Goal: Information Seeking & Learning: Compare options

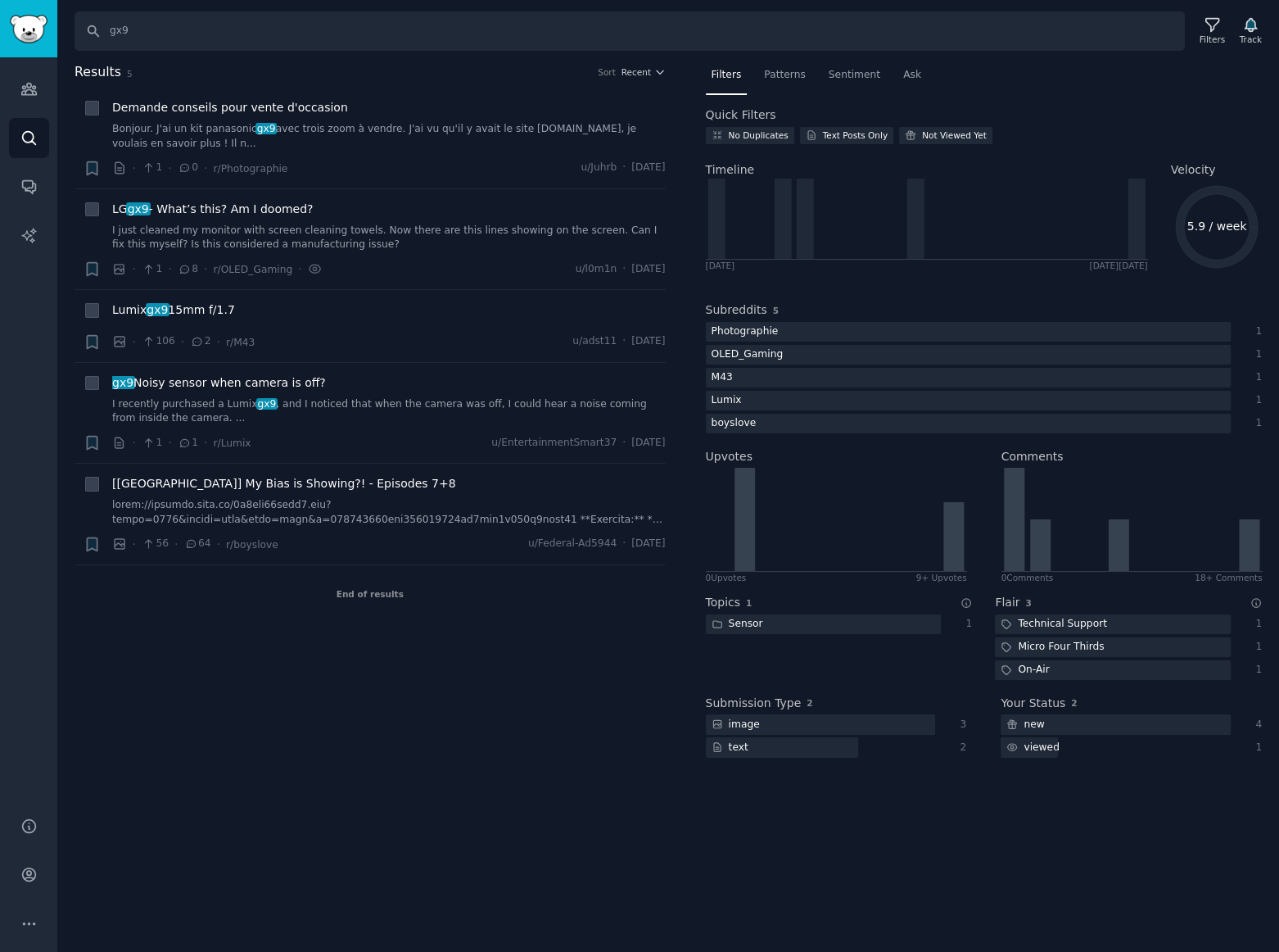
click at [507, 70] on h2 "Results 5 Sort Recent" at bounding box center [370, 73] width 591 height 21
click at [1213, 30] on icon at bounding box center [1211, 25] width 13 height 13
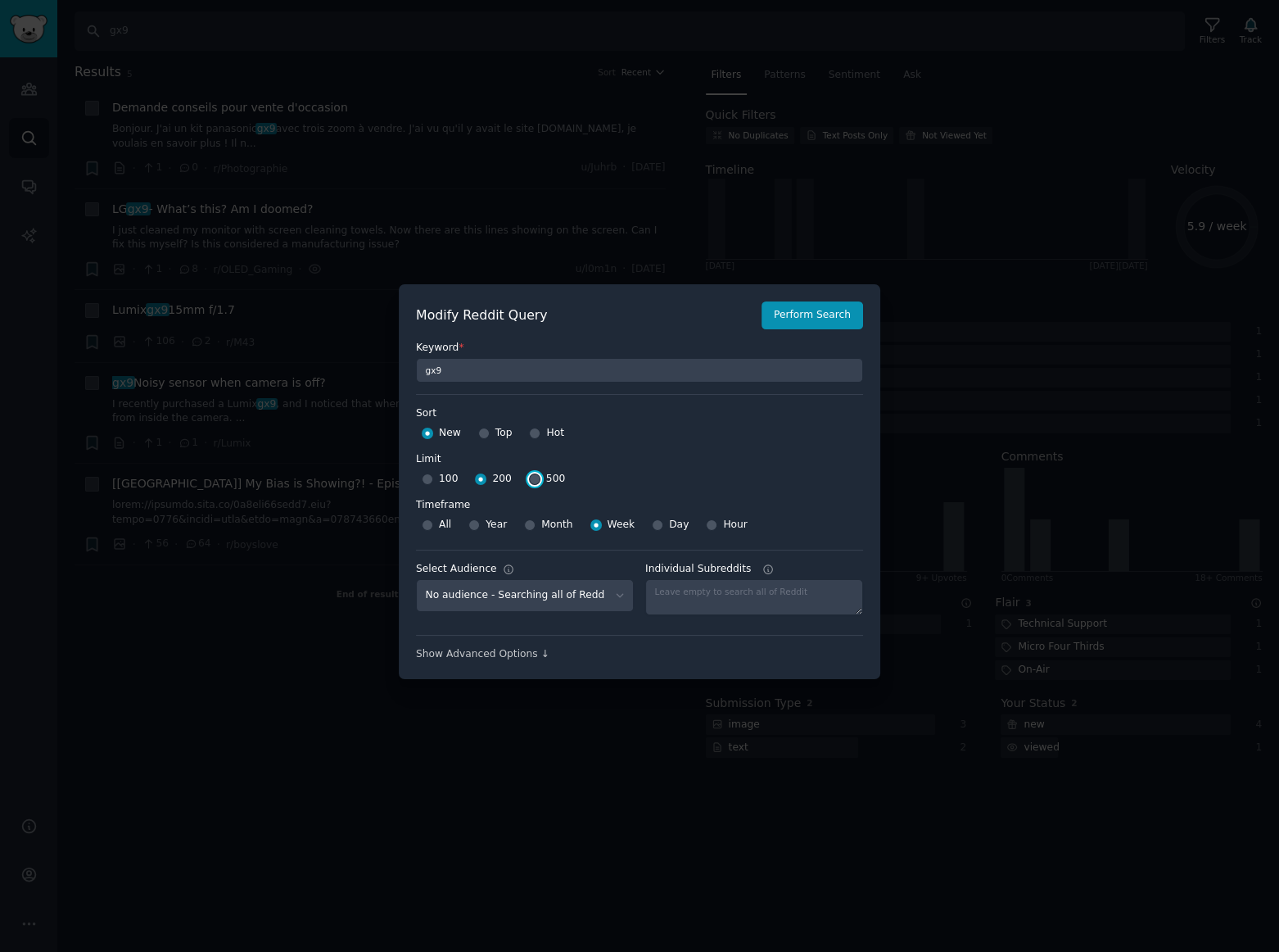
click at [529, 477] on input "500" at bounding box center [535, 479] width 12 height 12
radio input "true"
click at [811, 321] on button "Perform Search" at bounding box center [813, 315] width 101 height 28
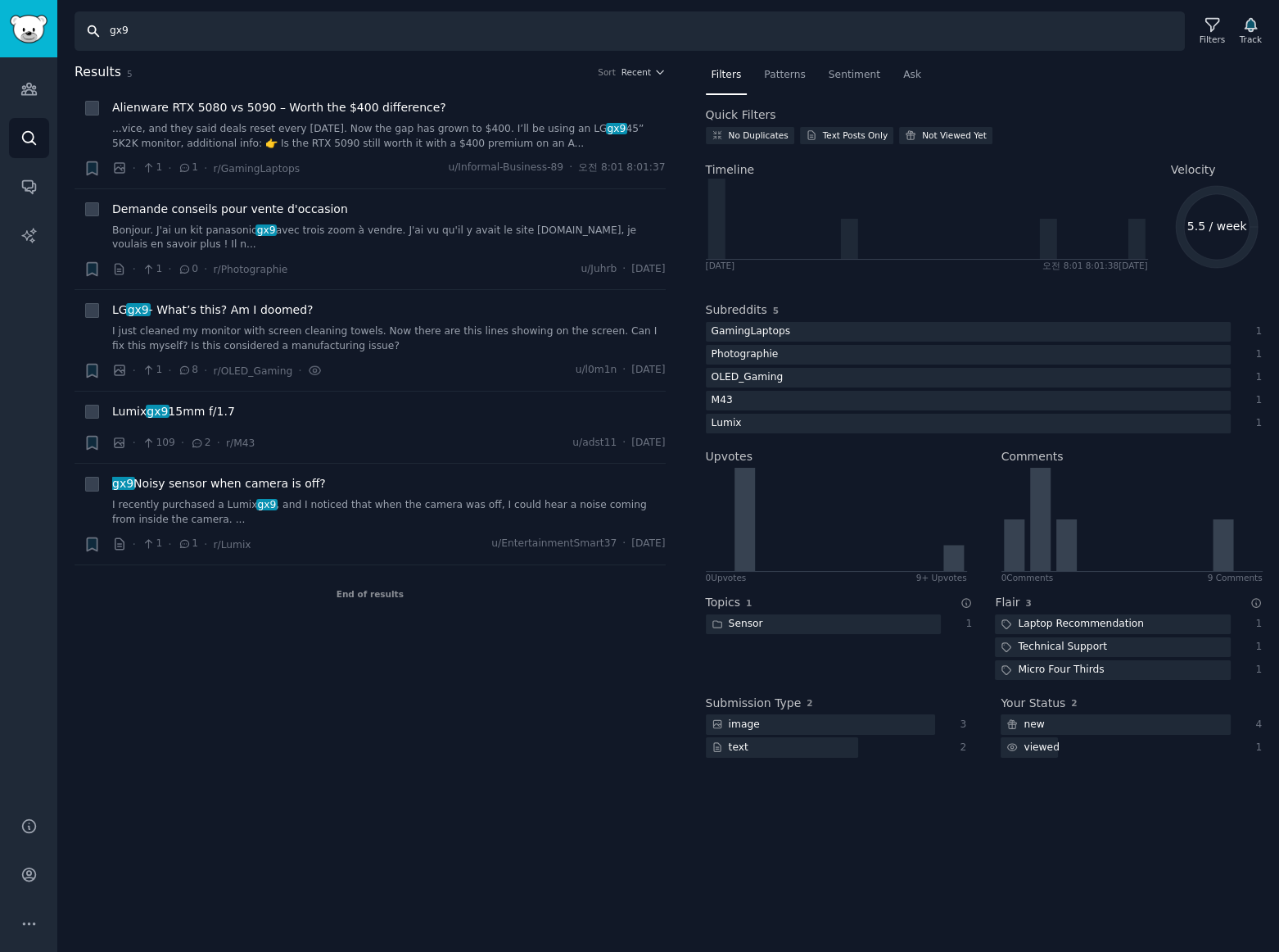
drag, startPoint x: 197, startPoint y: 31, endPoint x: -312, endPoint y: -12, distance: 510.8
click at [0, 0] on html "Account Audiences Search Conversations AI Reports Help Account More Search gx9 …" at bounding box center [640, 476] width 1279 height 952
type input "ㅓ"
type input "jbl flip"
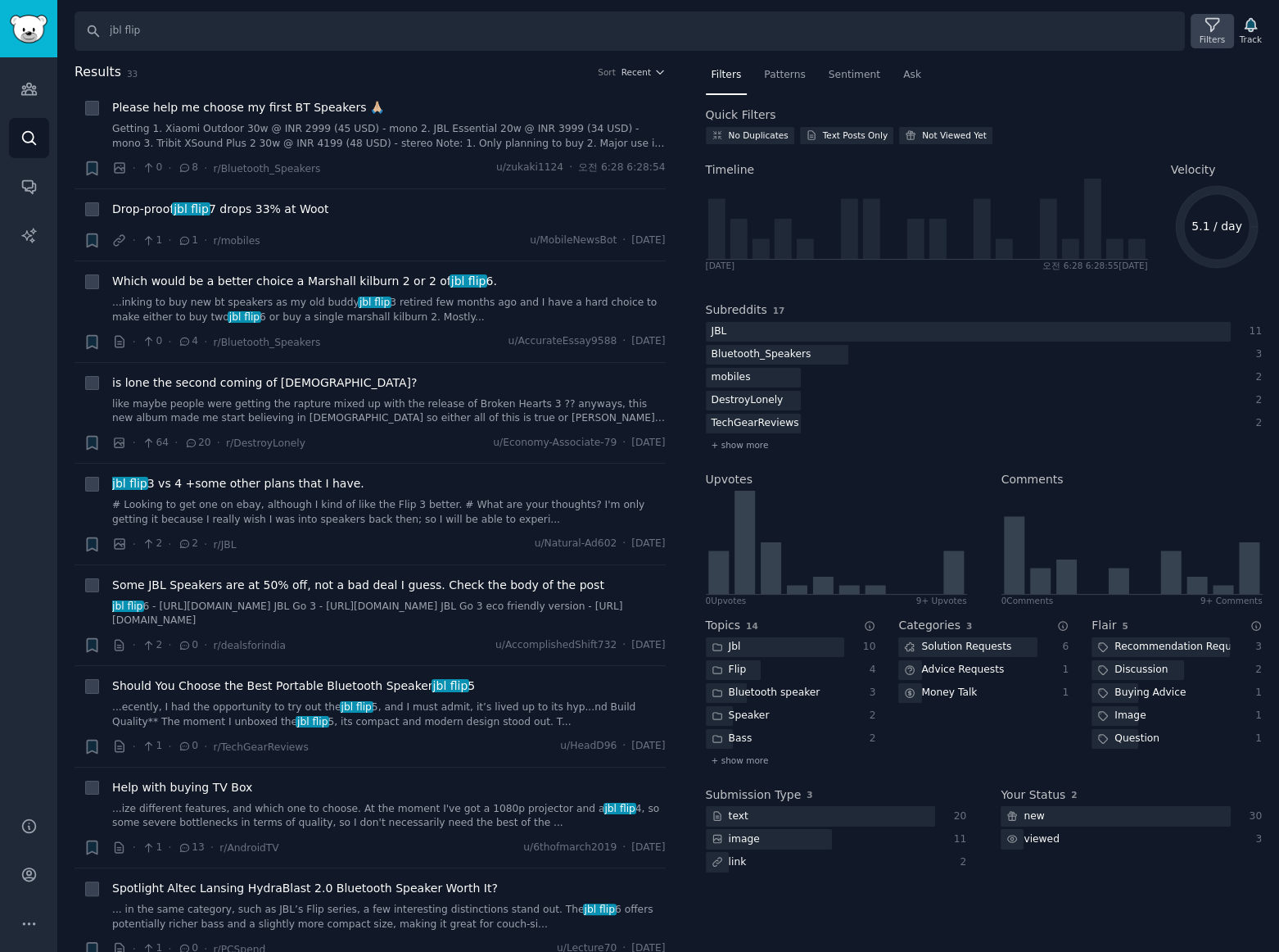
click at [1207, 36] on div "Filters" at bounding box center [1212, 40] width 26 height 12
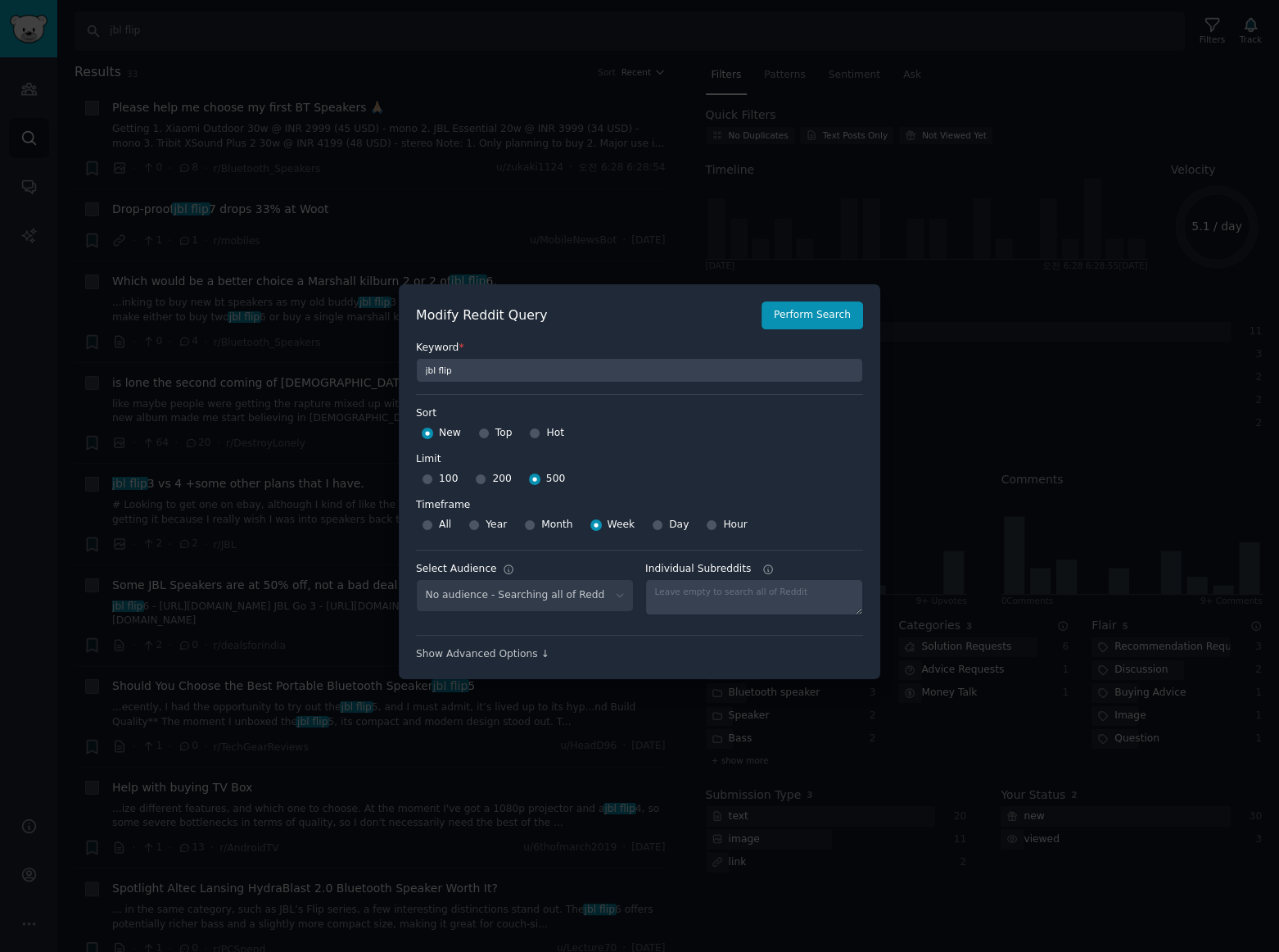
click at [516, 593] on div "No audience - Searching all of Reddit" at bounding box center [524, 596] width 218 height 34
click at [602, 599] on select "No audience - Searching all of Reddit gadgets - 2 Subreddits stanbyme - 35 Subr…" at bounding box center [524, 596] width 218 height 34
select select "d5641c5a1a"
click at [416, 579] on select "No audience - Searching all of Reddit gadgets - 2 Subreddits stanbyme - 35 Subr…" at bounding box center [524, 596] width 218 height 34
click at [809, 313] on button "Perform Search" at bounding box center [813, 315] width 101 height 28
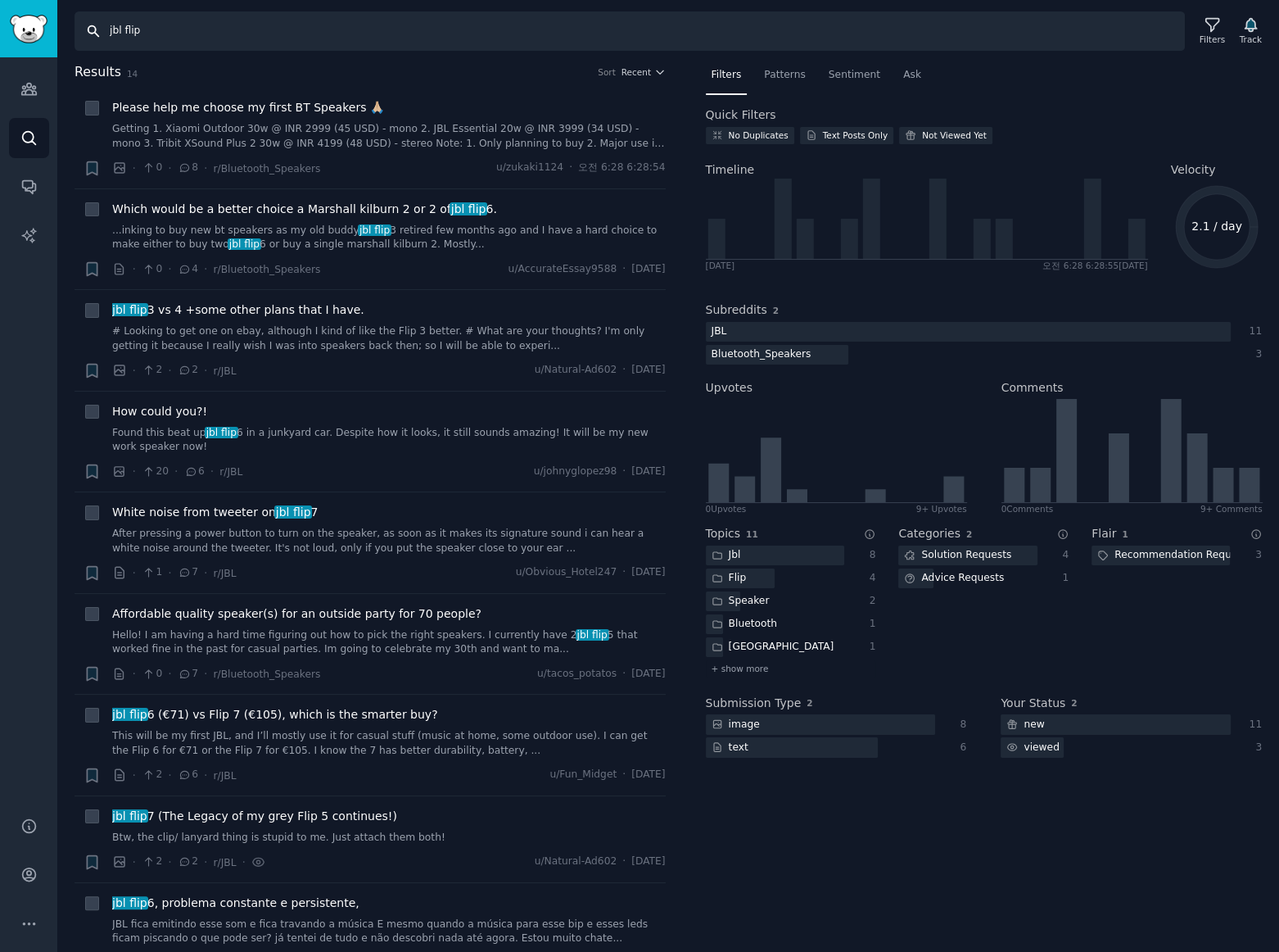
drag, startPoint x: 120, startPoint y: 31, endPoint x: 666, endPoint y: 131, distance: 555.1
click at [525, 90] on div "Search jbl flip Filters Track Results 14 Sort Recent + Please help me choose my…" at bounding box center [668, 476] width 1221 height 952
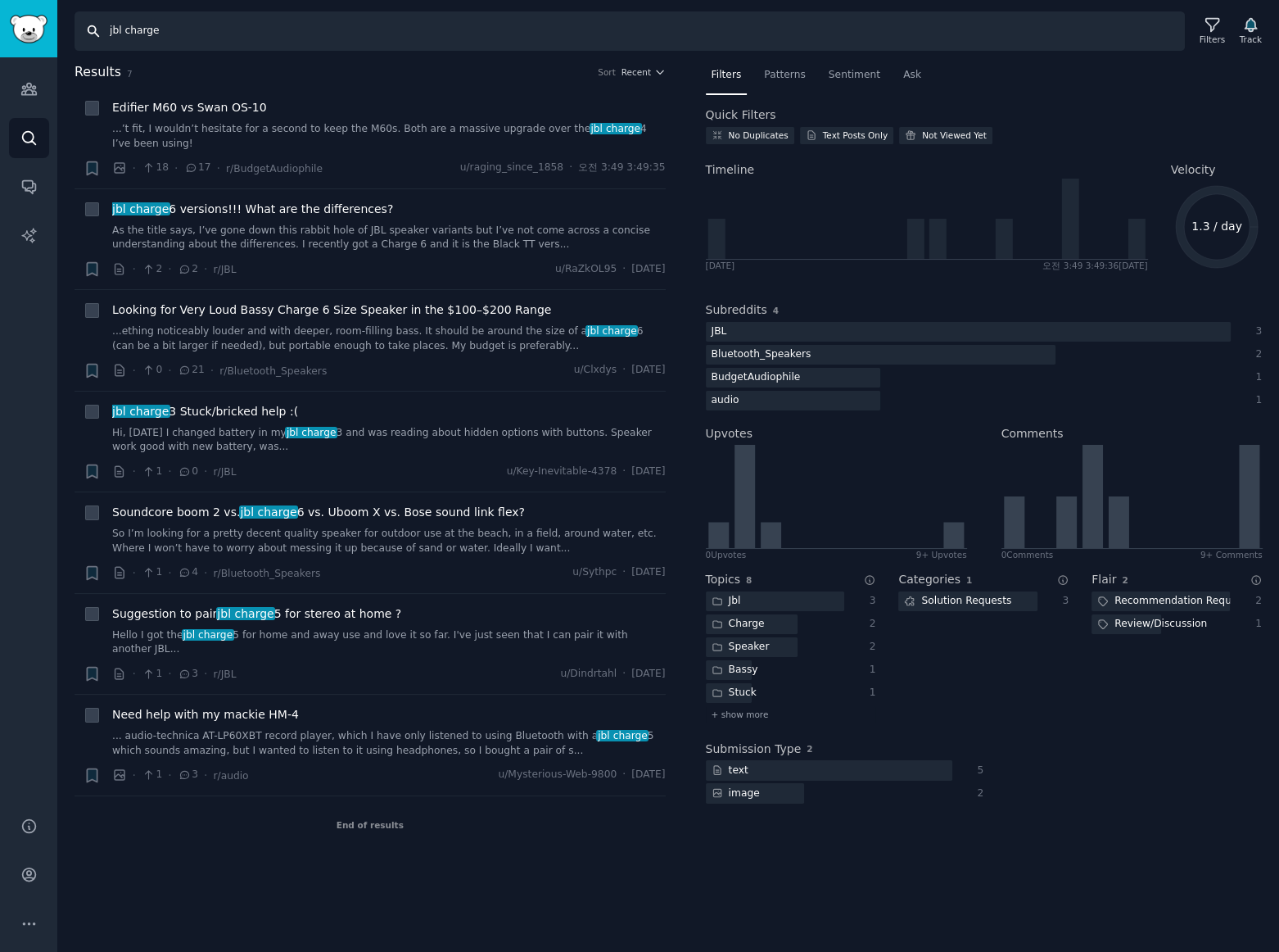
drag, startPoint x: 123, startPoint y: 30, endPoint x: 1269, endPoint y: 192, distance: 1157.4
click at [704, 124] on div "Search jbl charge Filters Track Results 7 Sort Recent + Edifier M60 vs Swan OS-…" at bounding box center [668, 476] width 1221 height 952
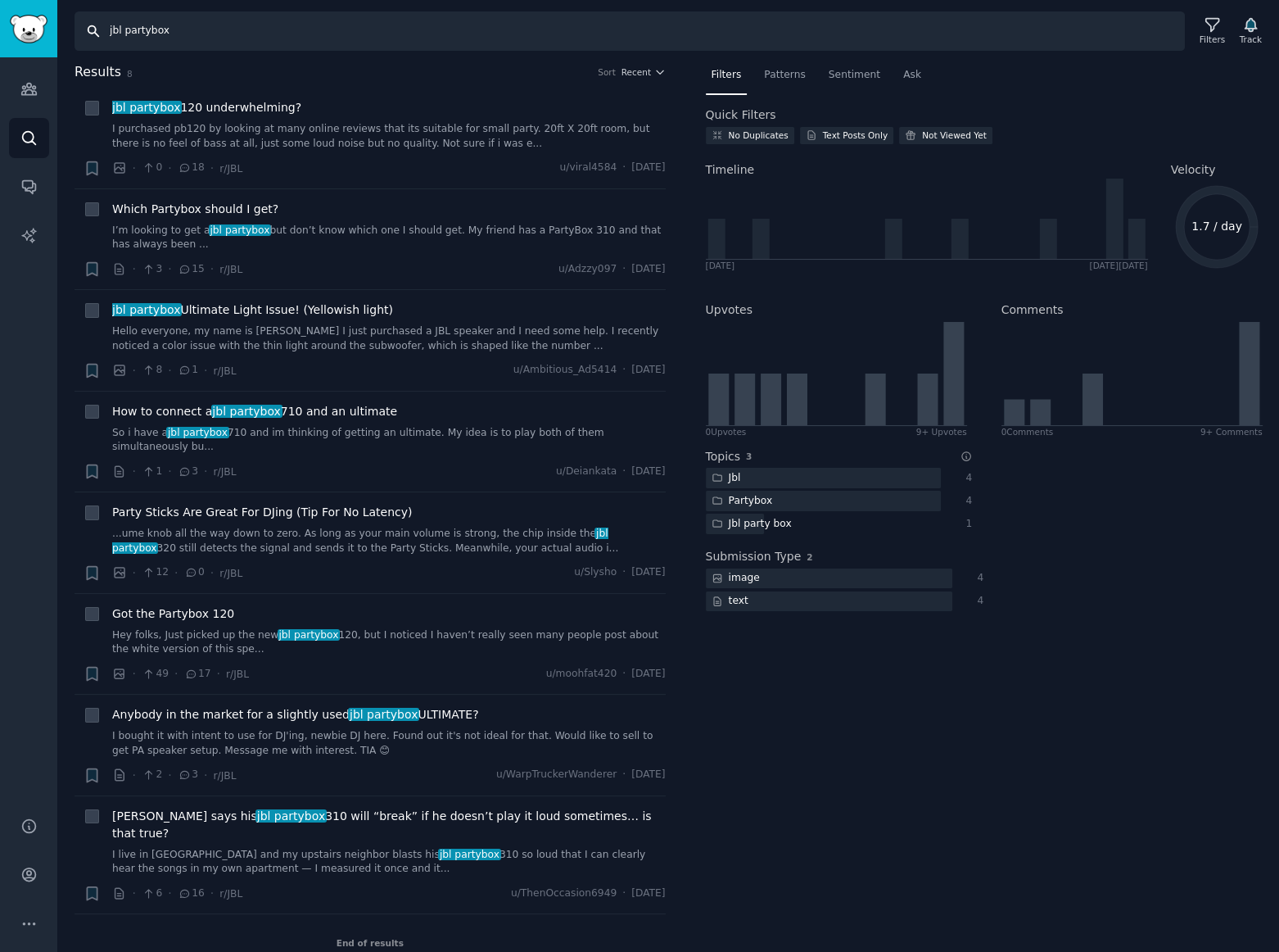
drag, startPoint x: 105, startPoint y: 29, endPoint x: 688, endPoint y: 110, distance: 588.6
click at [688, 110] on div "Search jbl partybox Filters Track Results 8 Sort Recent + jbl partybox 120 unde…" at bounding box center [668, 476] width 1221 height 952
type input "xboom stage"
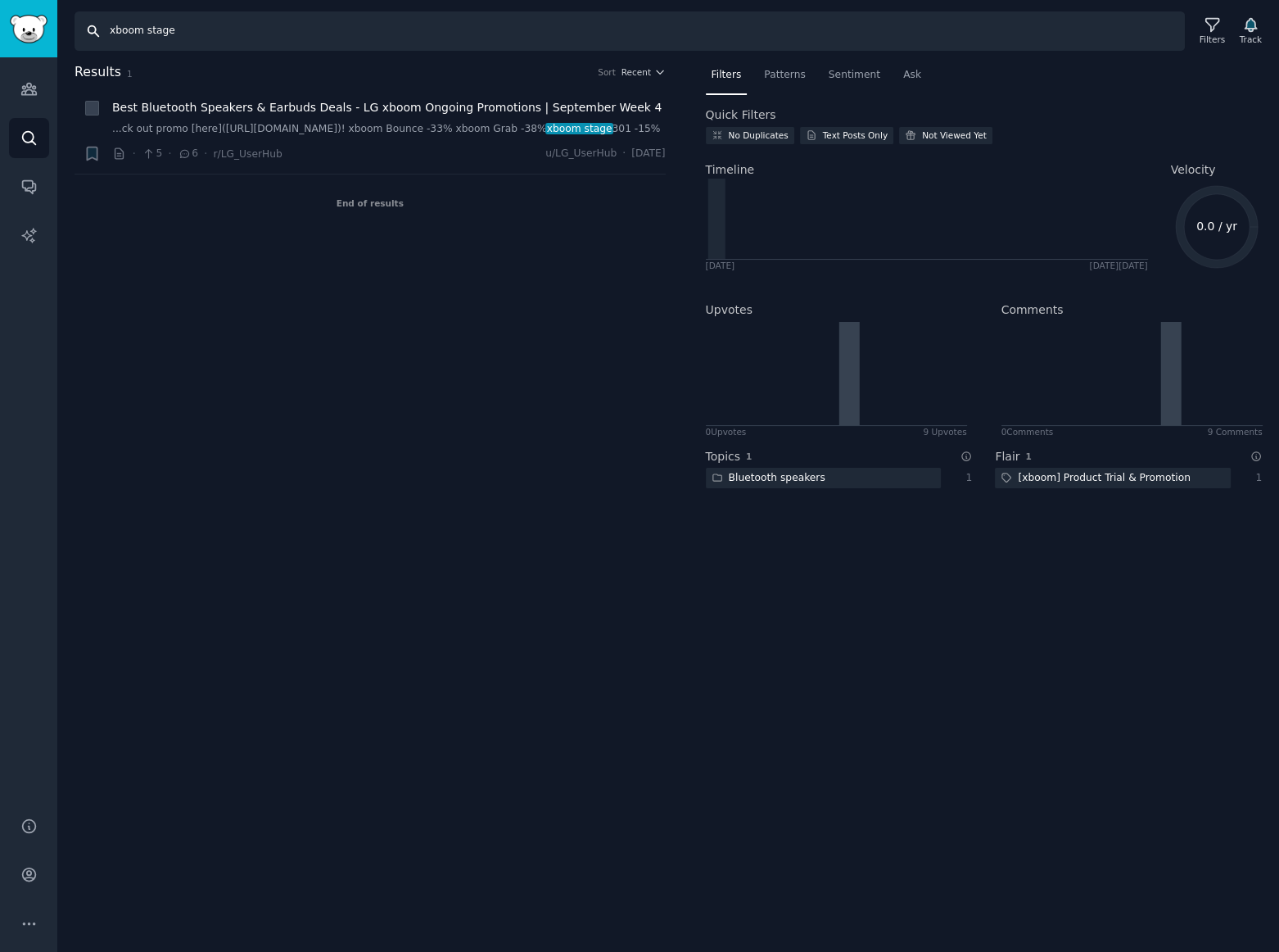
drag, startPoint x: 144, startPoint y: 31, endPoint x: 810, endPoint y: 151, distance: 676.7
click at [476, 80] on div "Search xboom stage Filters Track Results 1 Sort Recent + Best Bluetooth Speaker…" at bounding box center [668, 476] width 1221 height 952
click at [1219, 34] on div "Filters" at bounding box center [1212, 40] width 26 height 12
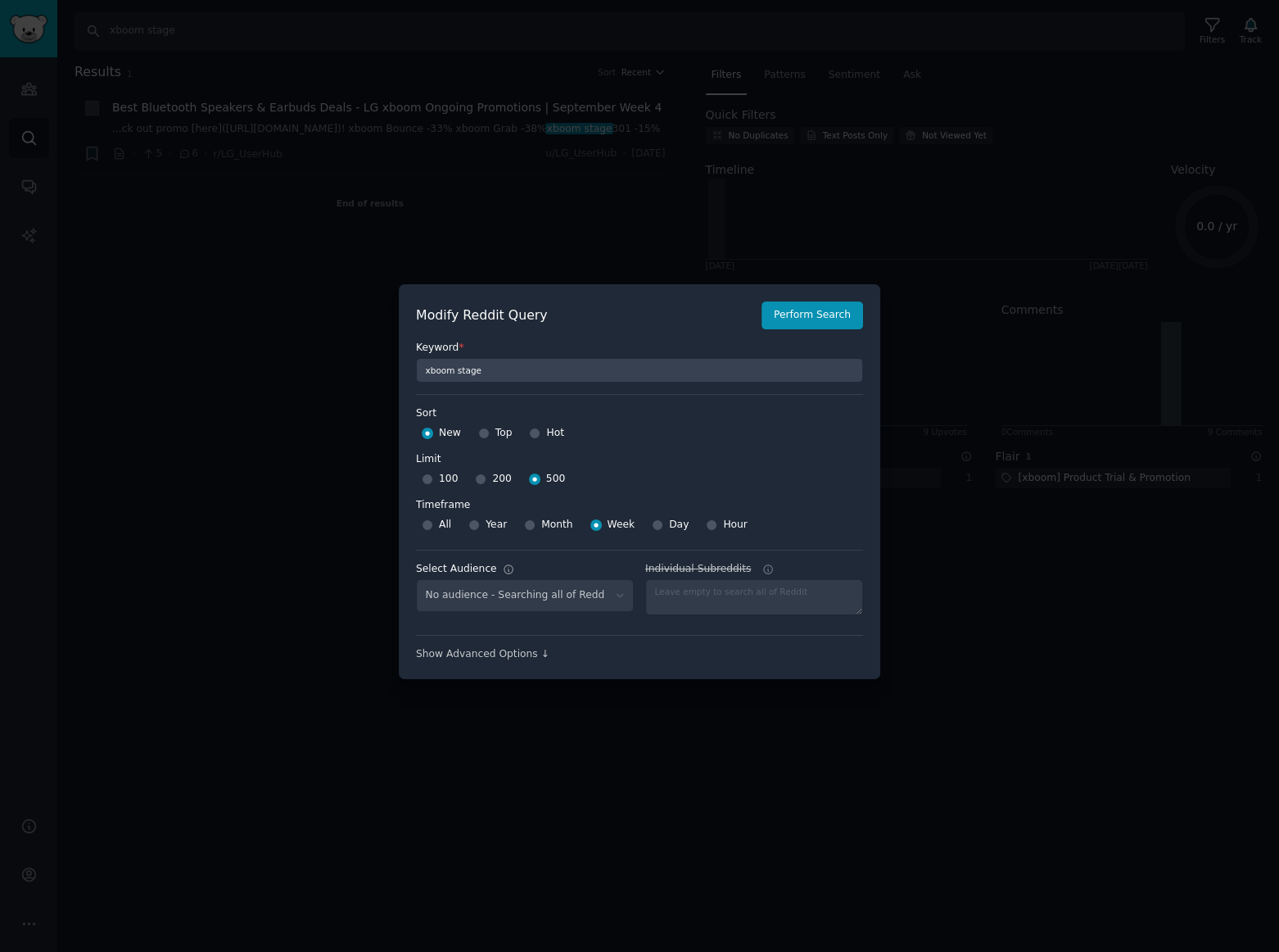
select select "d5641c5a1a"
click at [577, 598] on select "No audience - Searching all of Reddit gadgets - 2 Subreddits stanbyme - 35 Subr…" at bounding box center [524, 596] width 218 height 34
select select
click at [416, 579] on select "No audience - Searching all of Reddit gadgets - 2 Subreddits stanbyme - 35 Subr…" at bounding box center [524, 596] width 218 height 34
click at [785, 346] on label "Keyword *" at bounding box center [639, 347] width 447 height 15
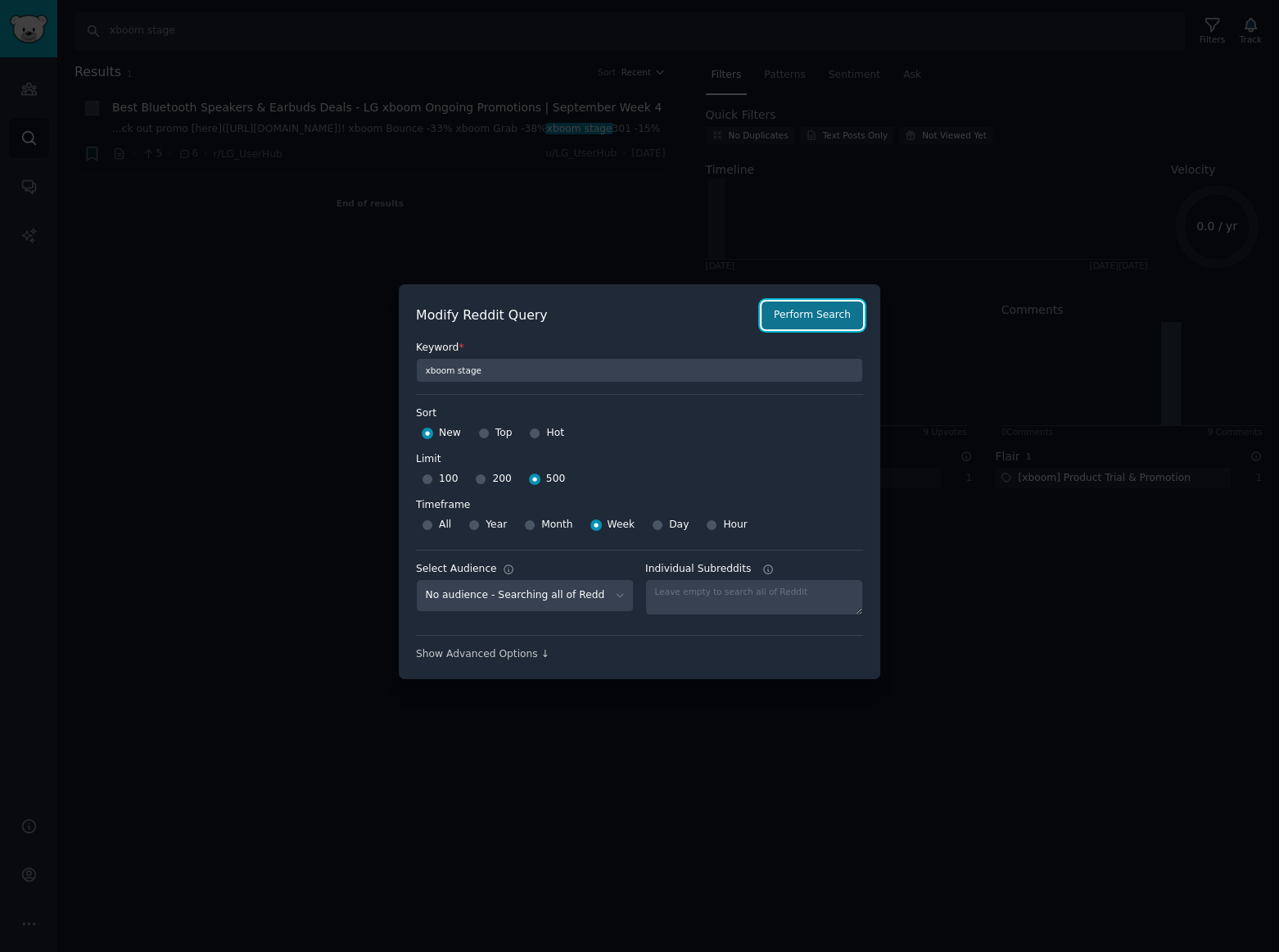
click at [810, 324] on button "Perform Search" at bounding box center [813, 315] width 101 height 28
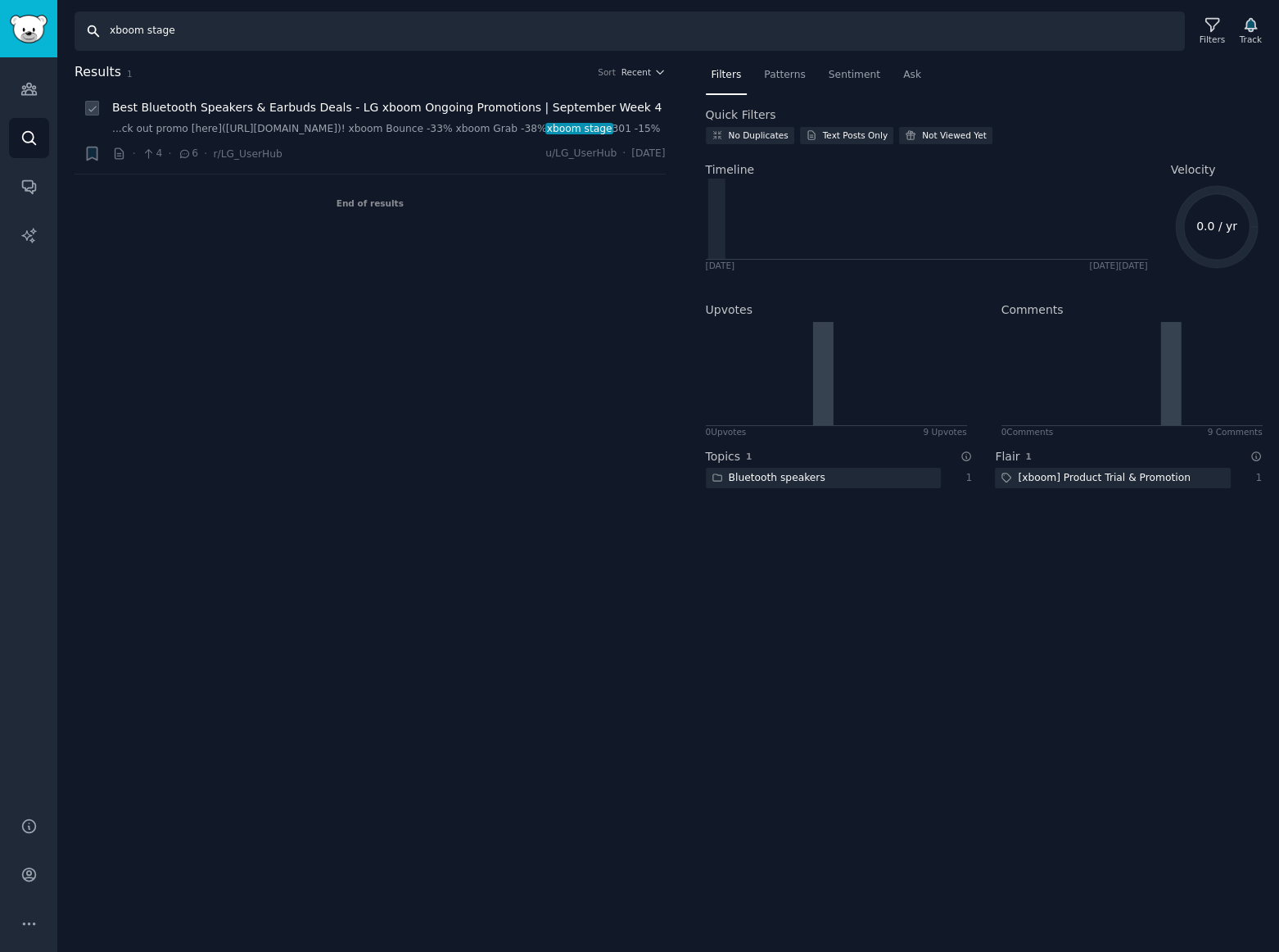
drag, startPoint x: 145, startPoint y: 29, endPoint x: 544, endPoint y: 91, distance: 403.8
click at [366, 58] on div "Search xboom stage Filters Track Results 1 Sort Recent + Best Bluetooth Speaker…" at bounding box center [668, 476] width 1221 height 952
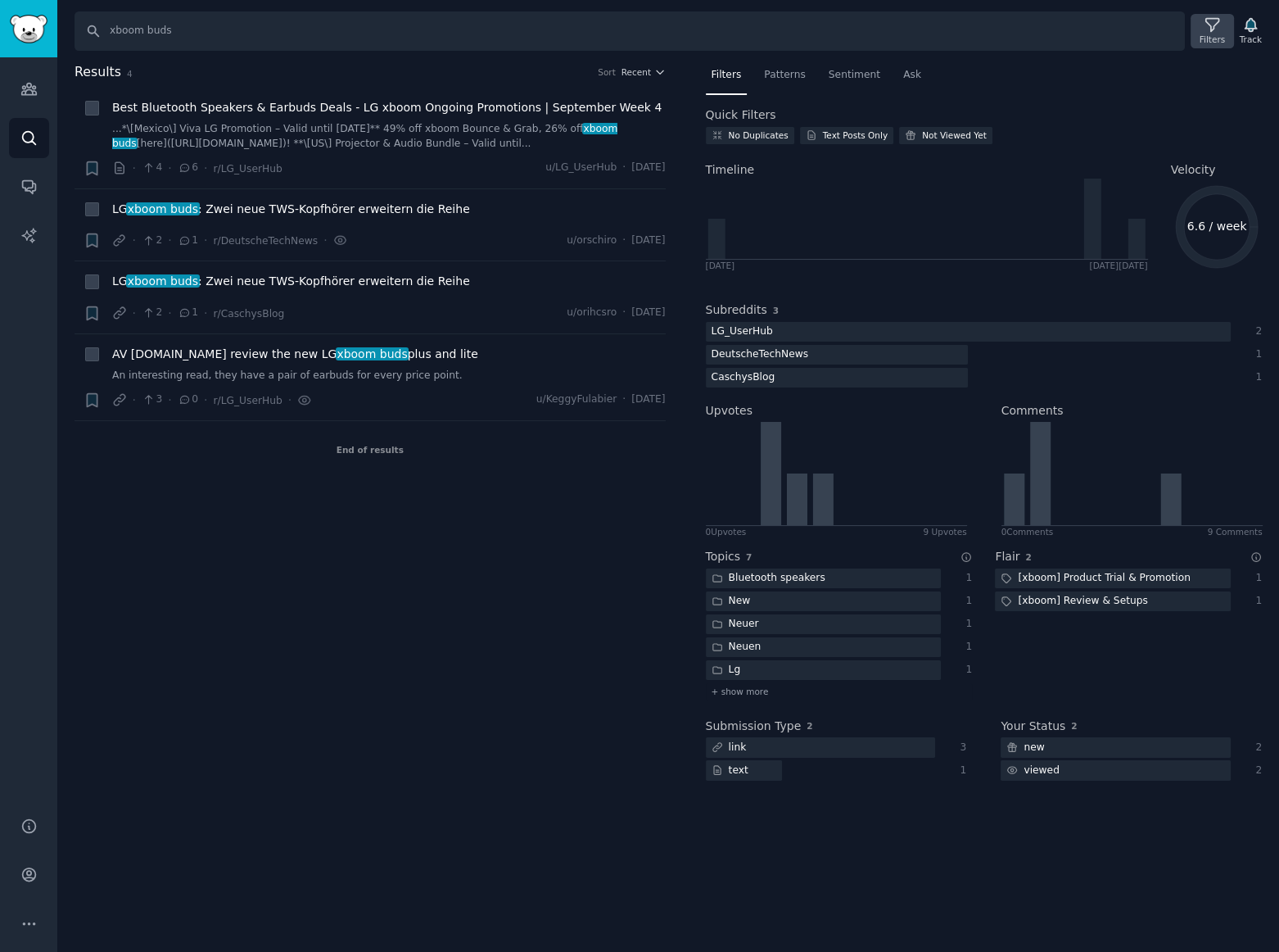
click at [1211, 31] on icon at bounding box center [1211, 24] width 17 height 17
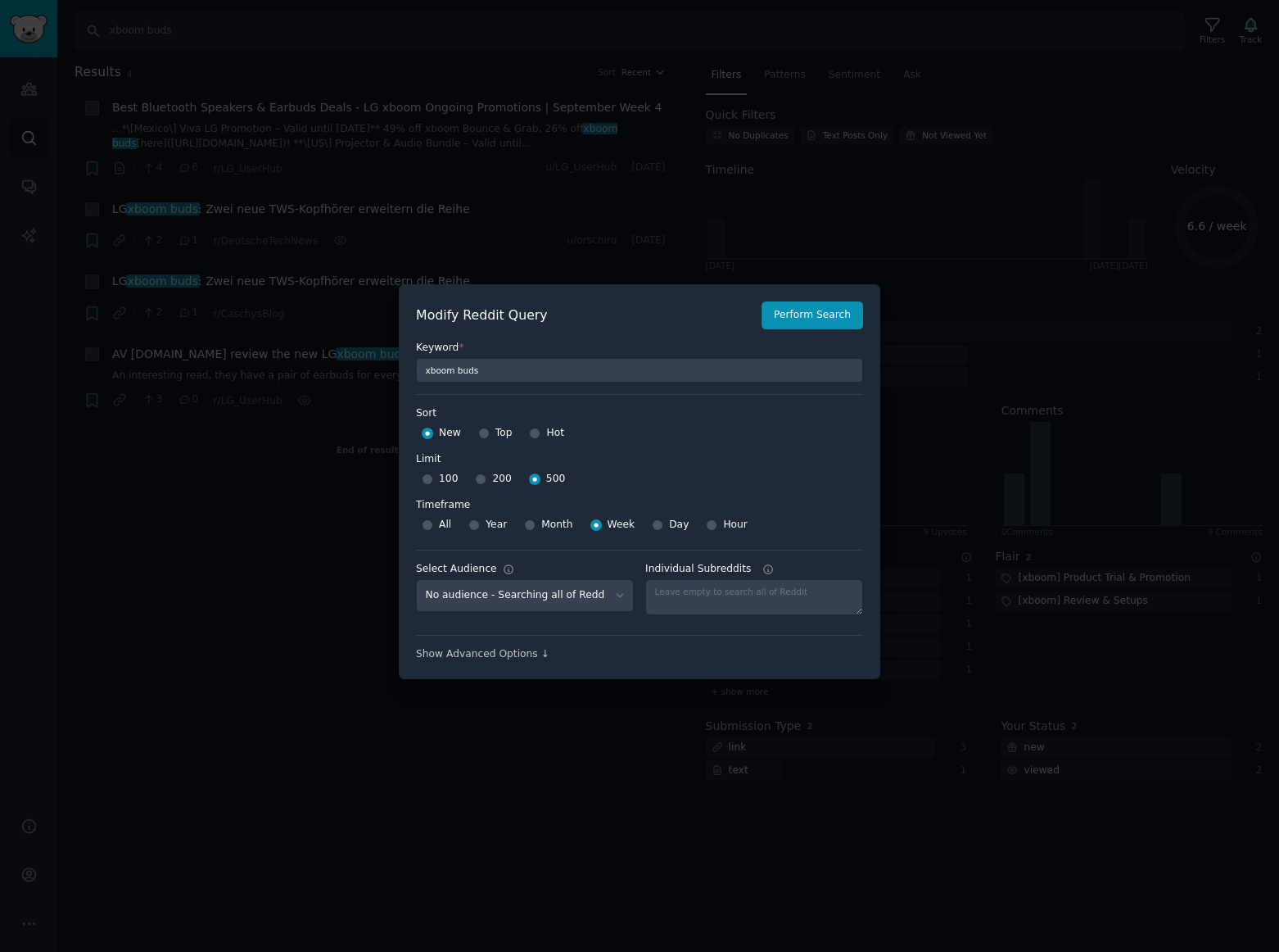
click at [640, 132] on div at bounding box center [640, 476] width 1279 height 952
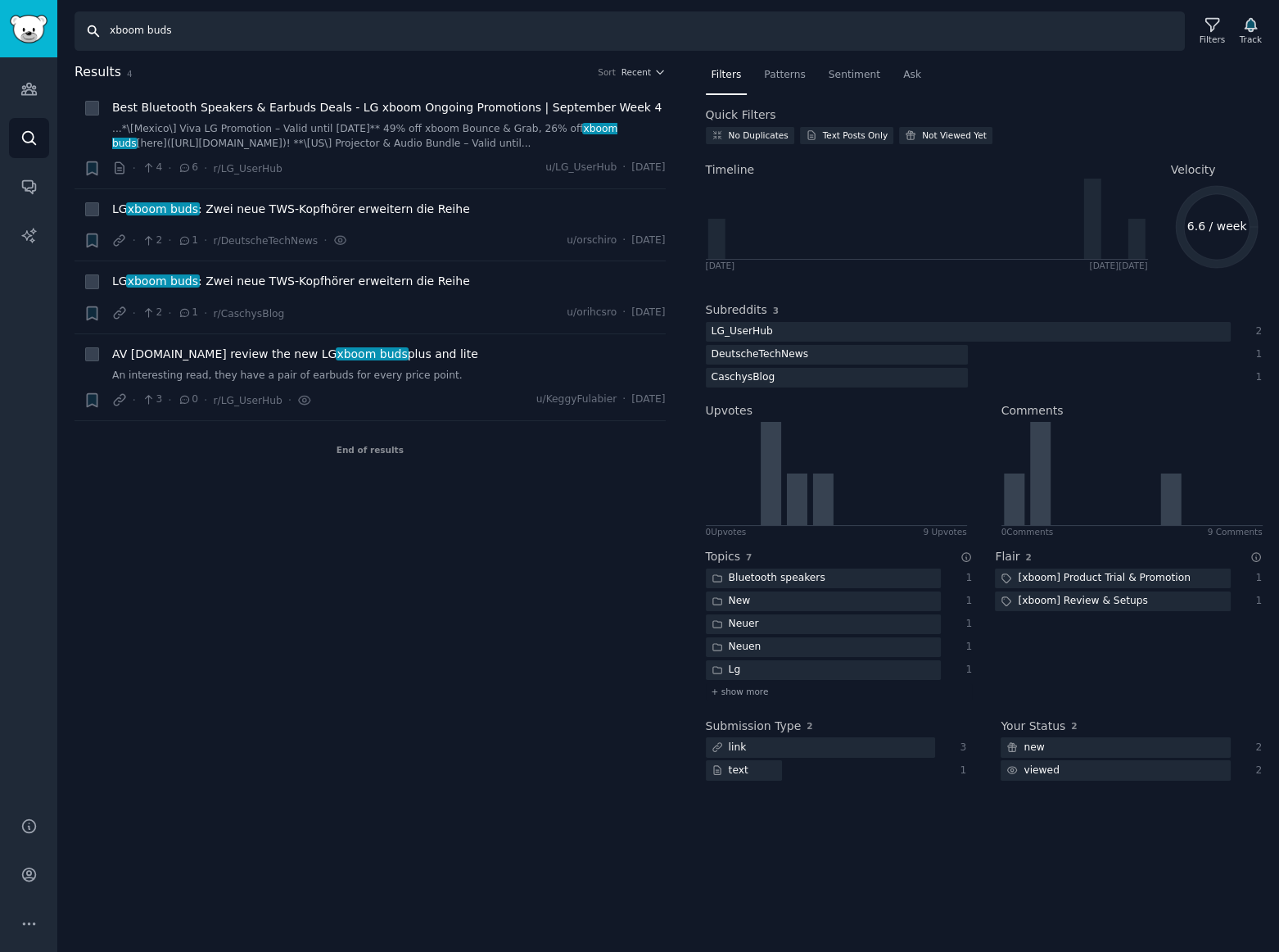
drag, startPoint x: 142, startPoint y: 29, endPoint x: 615, endPoint y: 76, distance: 475.3
click at [533, 65] on div "Search xboom buds Filters Track Results 4 Sort Recent + Best Bluetooth Speakers…" at bounding box center [668, 476] width 1221 height 952
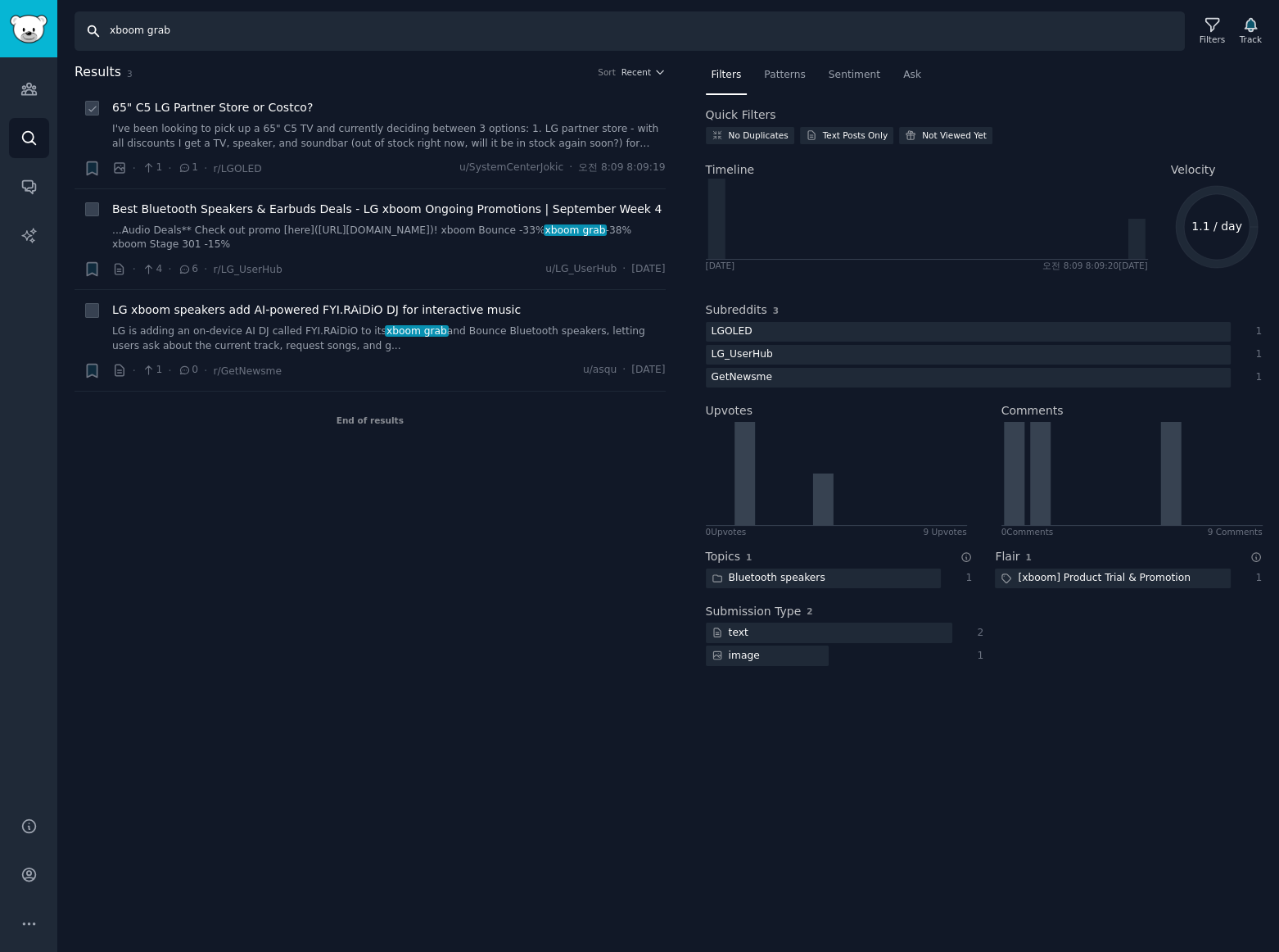
drag, startPoint x: 143, startPoint y: 29, endPoint x: 660, endPoint y: 117, distance: 524.4
click at [380, 66] on div "Search xboom grab Filters Track Results 3 Sort Recent + 65" C5 LG Partner Store…" at bounding box center [668, 476] width 1221 height 952
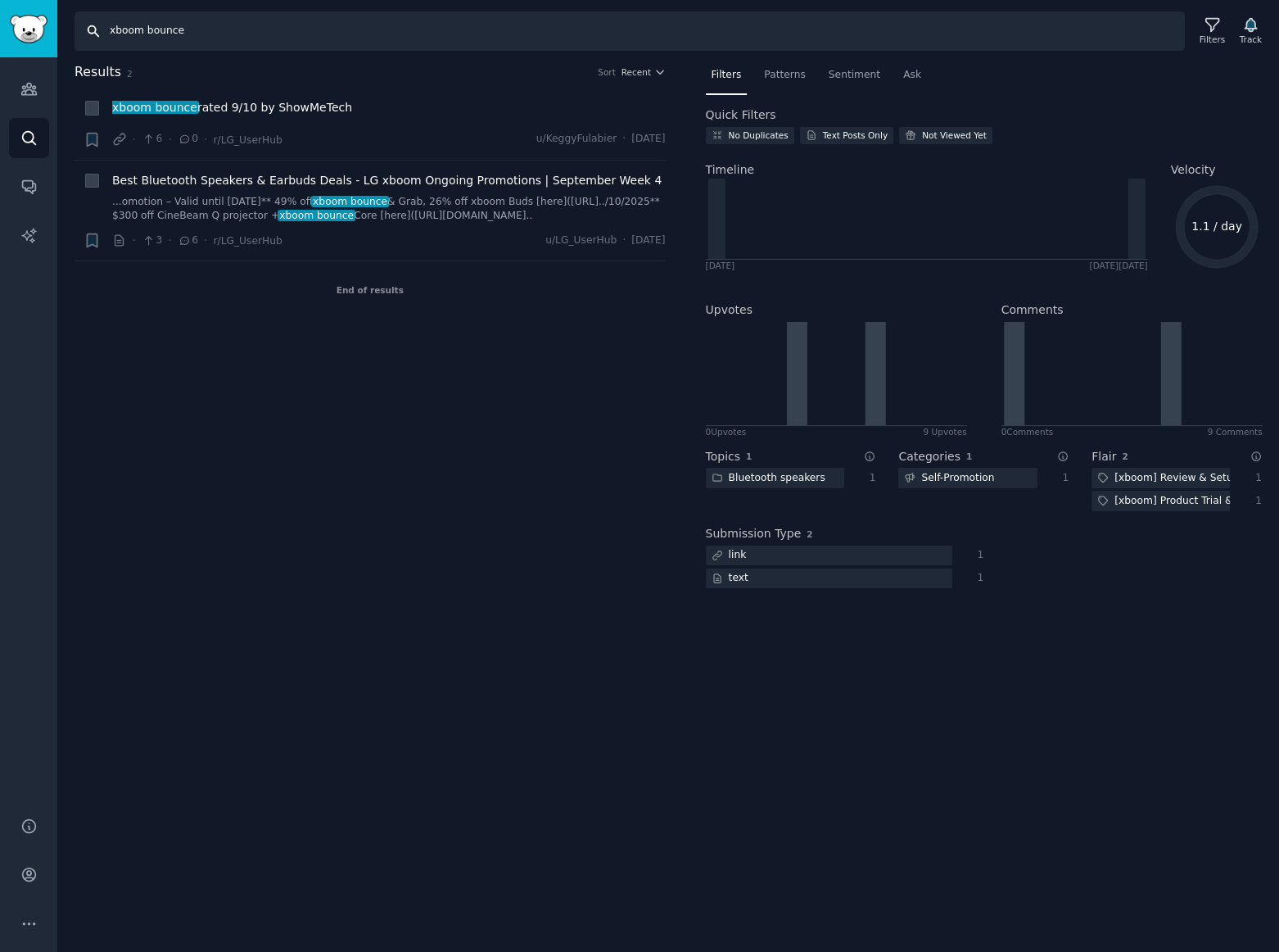
drag, startPoint x: 232, startPoint y: 29, endPoint x: -188, endPoint y: 11, distance: 420.4
click at [0, 11] on html "Account Audiences Search Conversations AI Reports Help Account More Search xboo…" at bounding box center [640, 476] width 1279 height 952
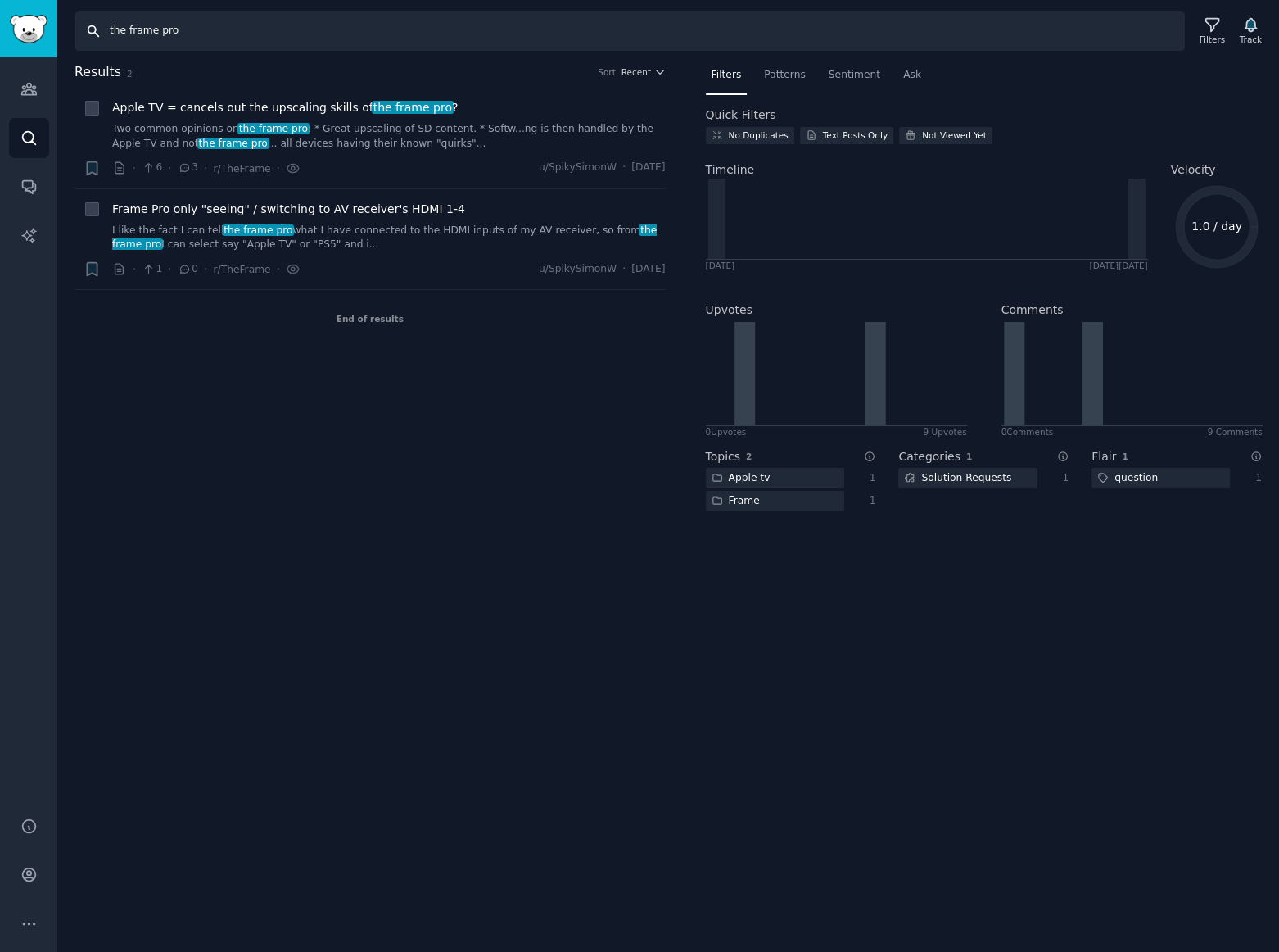
drag, startPoint x: 463, startPoint y: 44, endPoint x: 389, endPoint y: 41, distance: 74.1
click at [385, 41] on input "the frame pro" at bounding box center [630, 32] width 1110 height 40
click at [1210, 23] on icon at bounding box center [1211, 25] width 13 height 13
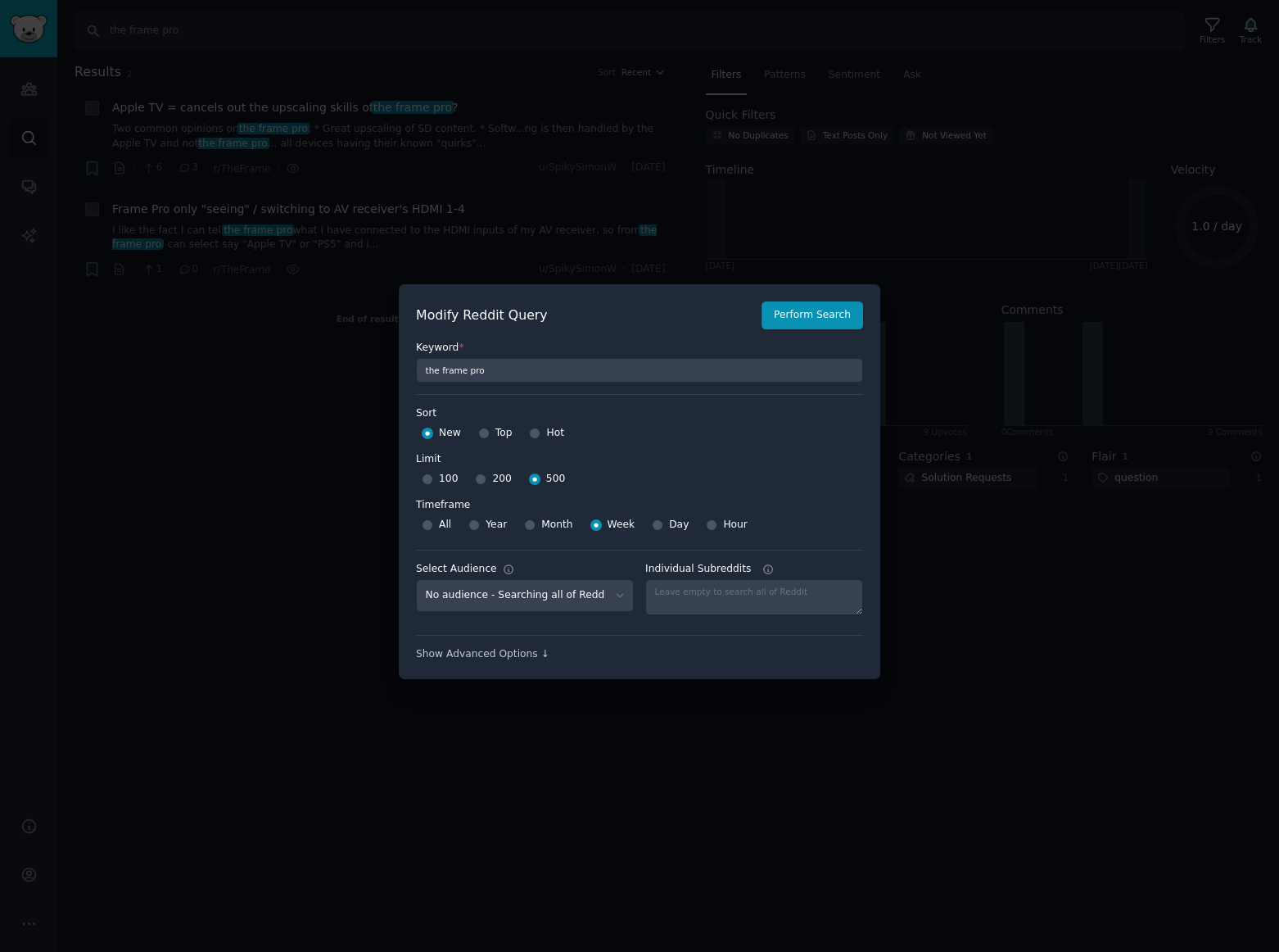
click at [229, 32] on div at bounding box center [640, 476] width 1279 height 952
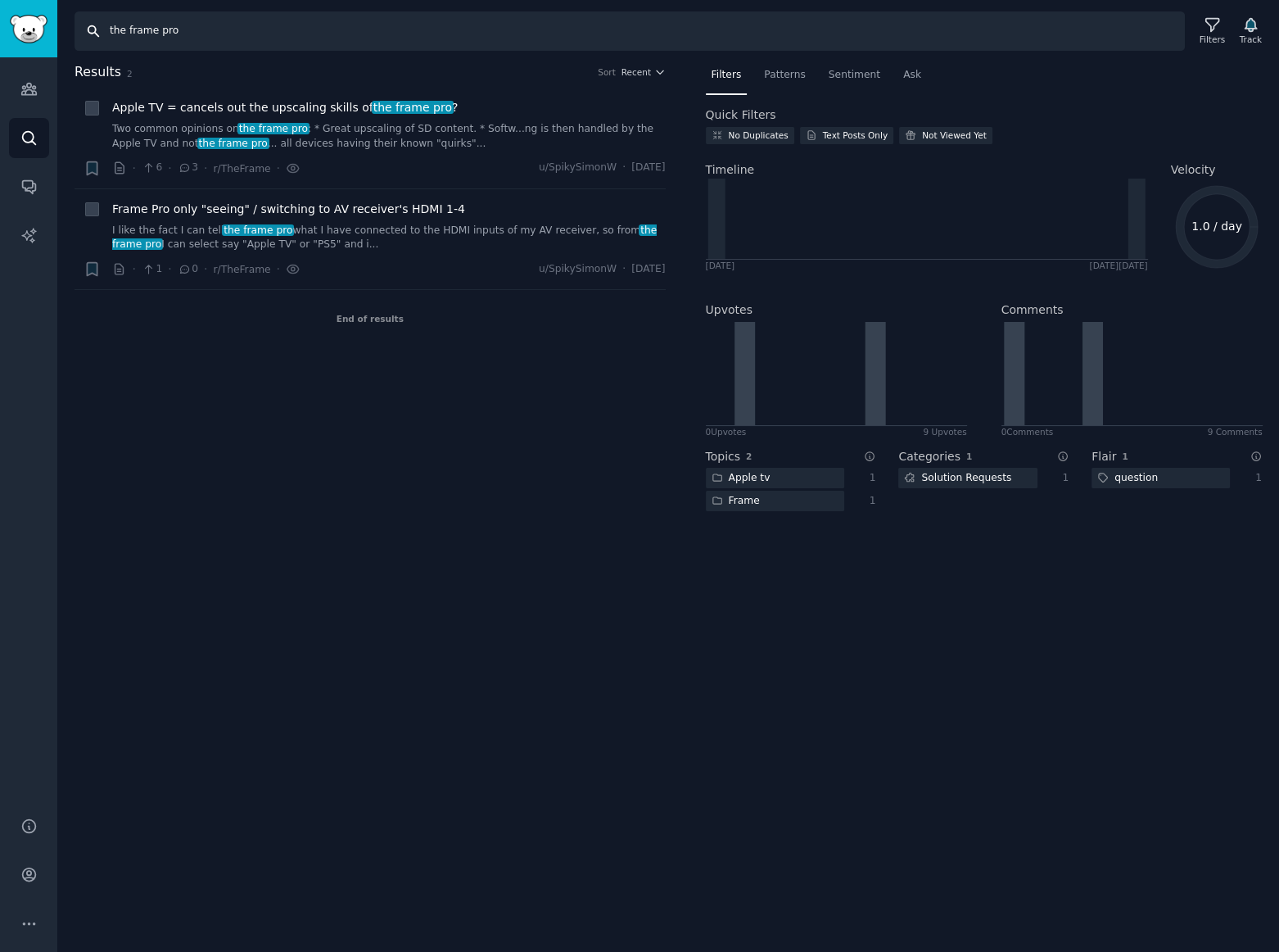
click at [200, 28] on input "the frame pro" at bounding box center [630, 32] width 1110 height 40
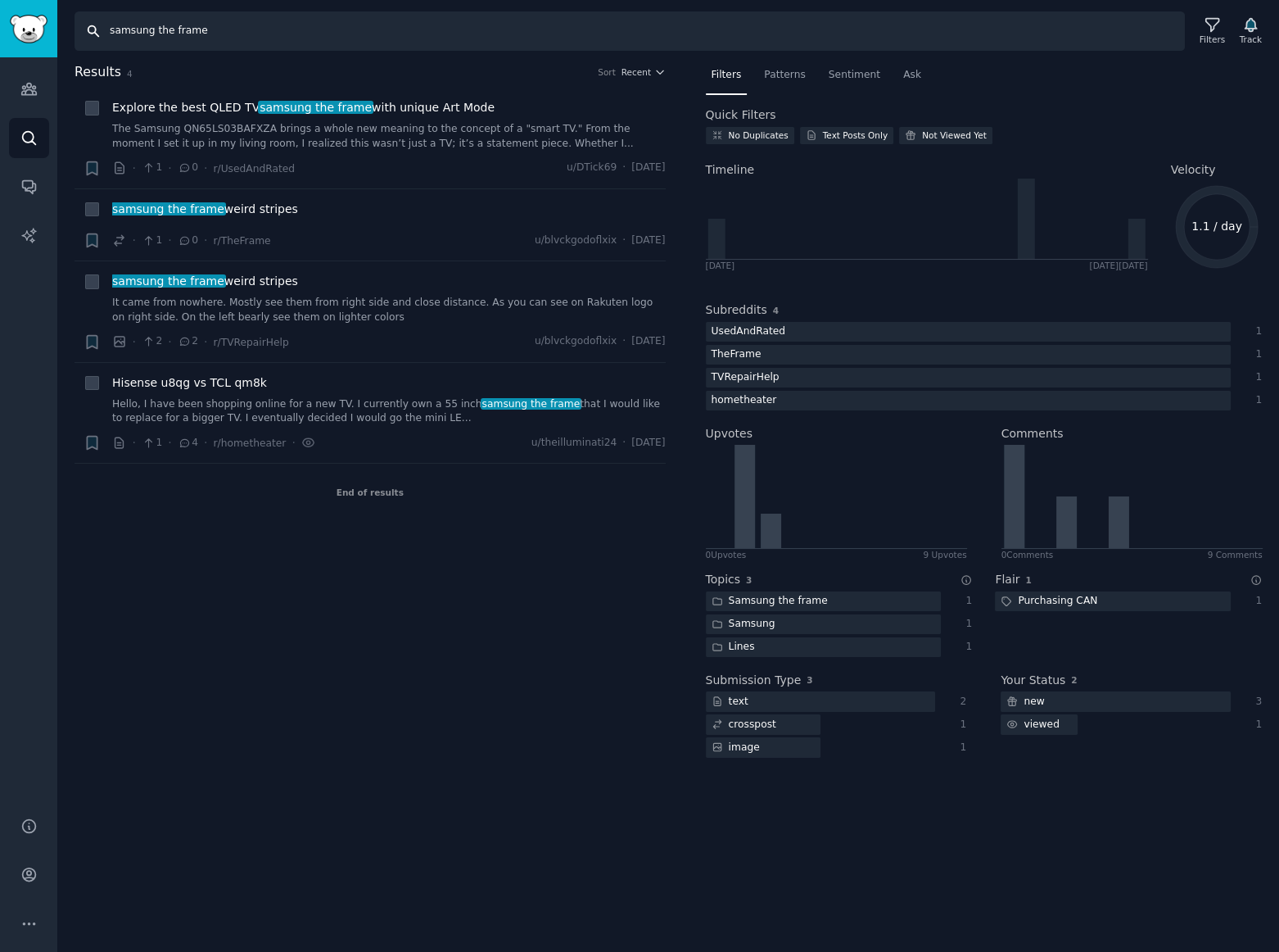
drag, startPoint x: 207, startPoint y: 26, endPoint x: -94, endPoint y: 26, distance: 301.0
click at [0, 26] on html "Account Audiences Search Conversations AI Reports Help Account More Search sams…" at bounding box center [640, 476] width 1279 height 952
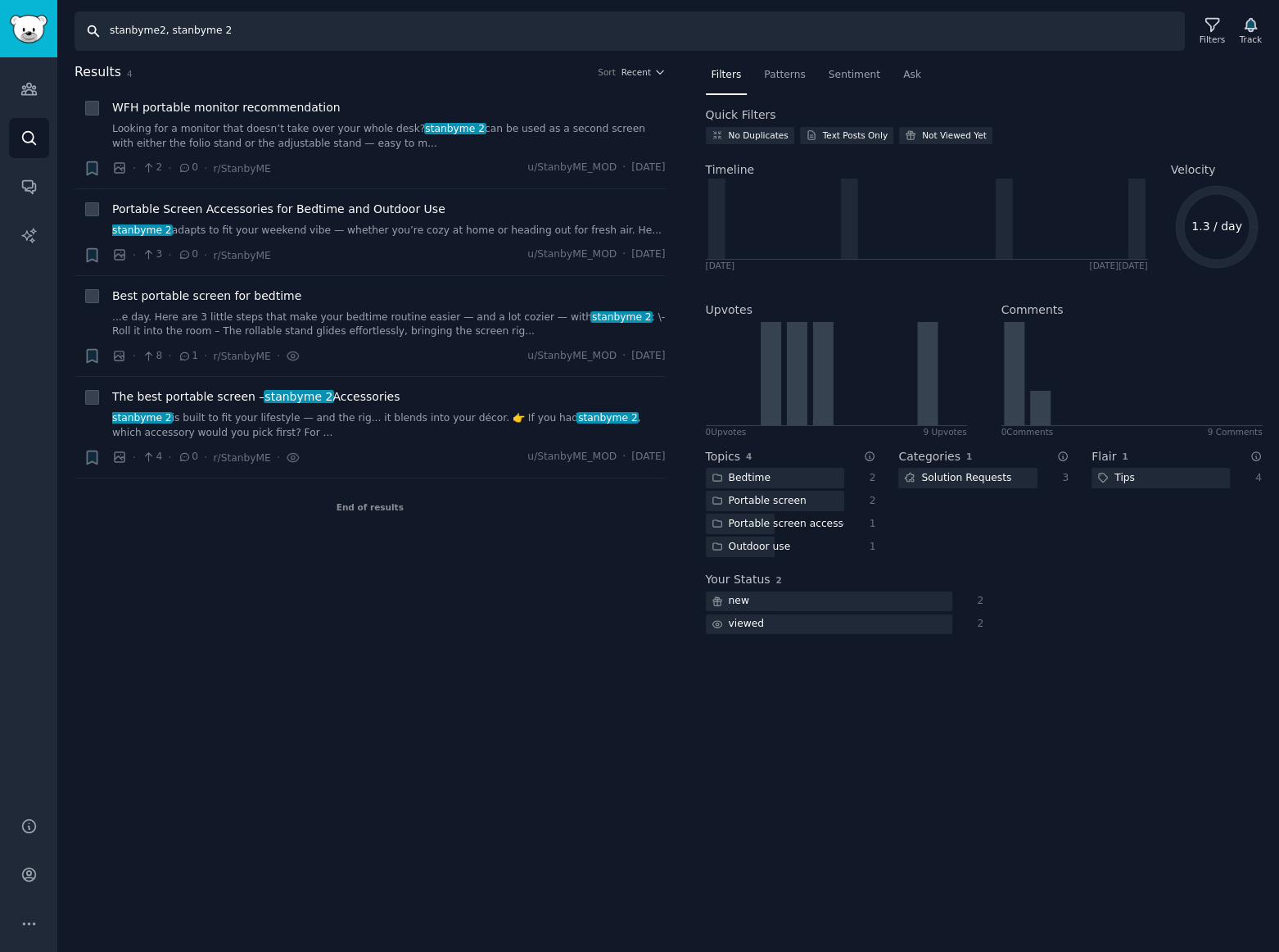
drag, startPoint x: 257, startPoint y: 33, endPoint x: 68, endPoint y: 27, distance: 189.1
click at [68, 27] on div "Search stanbyme2, stanbyme 2 Filters Track" at bounding box center [668, 25] width 1221 height 51
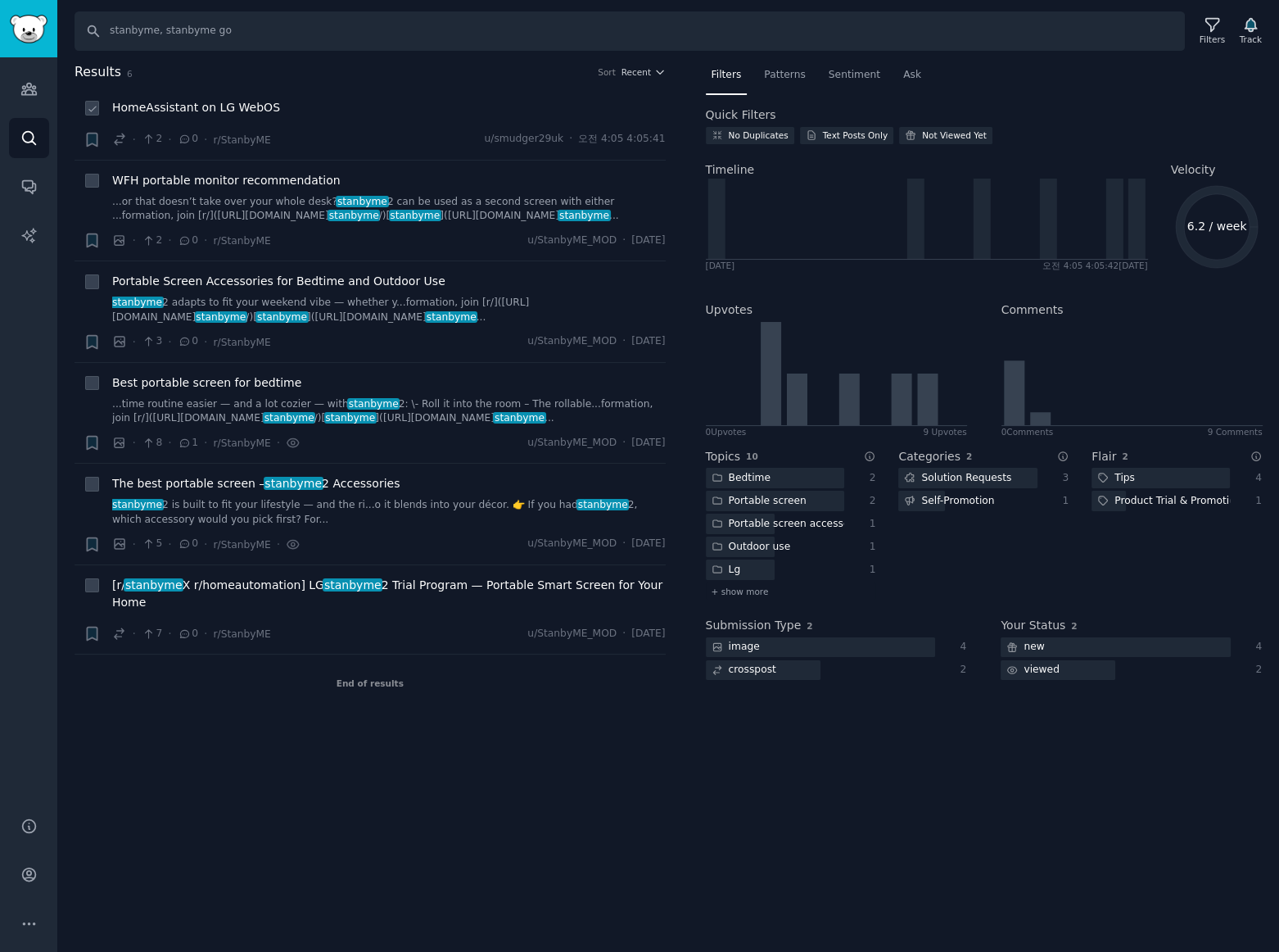
click at [345, 89] on li "+ HomeAssistant on LG WebOS · 2 · 0 · r/StanbyME u/smudger29uk · 오전 4:05 4:05:41" at bounding box center [370, 123] width 591 height 72
drag, startPoint x: 287, startPoint y: 32, endPoint x: -249, endPoint y: 30, distance: 536.0
click at [0, 30] on html "Audiences Audiences Search Conversations AI Reports Help Account More Search st…" at bounding box center [640, 476] width 1279 height 952
type input "lg oled tv, g5, c5, m5, b5"
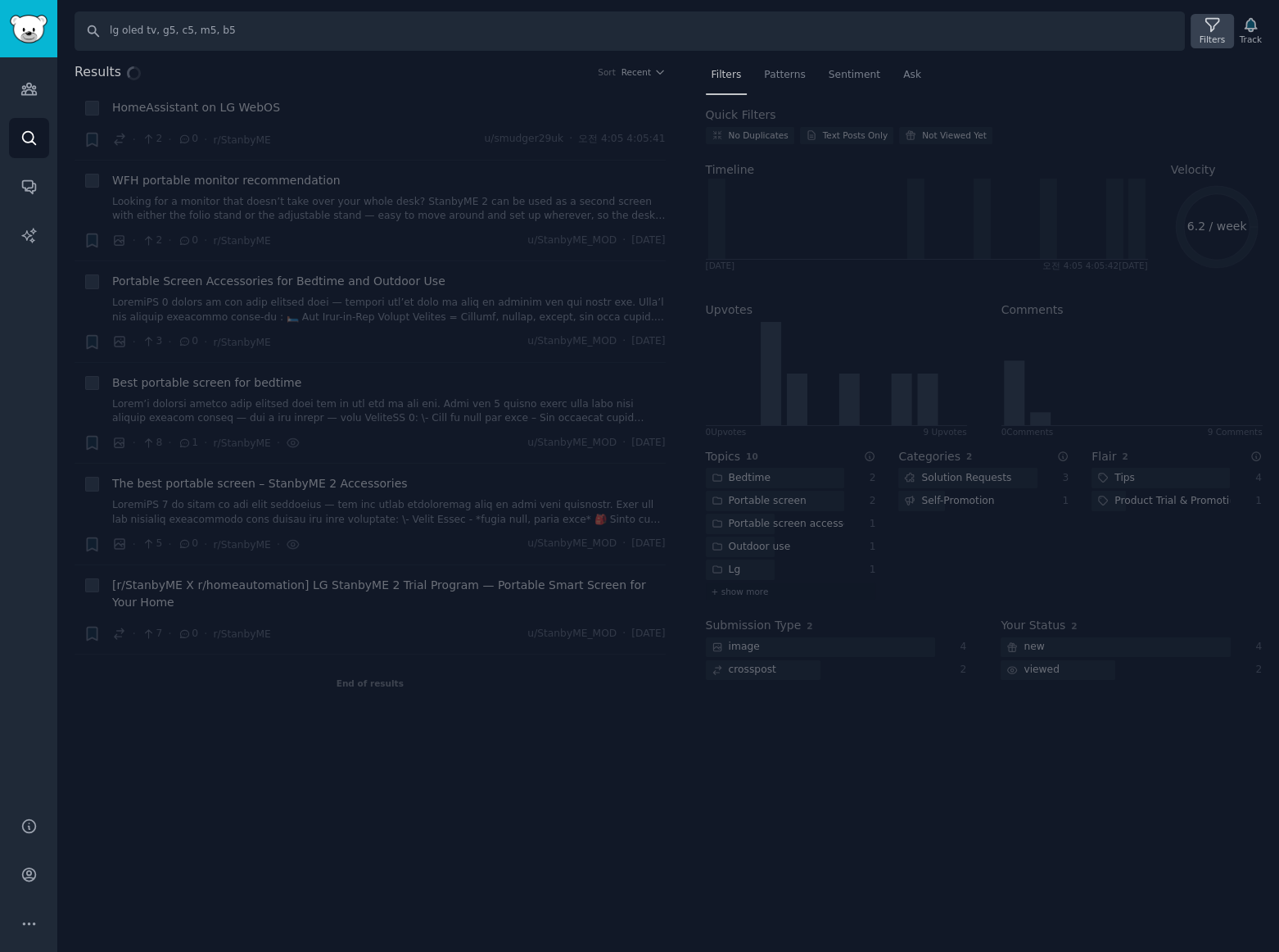
click at [1211, 31] on icon at bounding box center [1211, 24] width 17 height 17
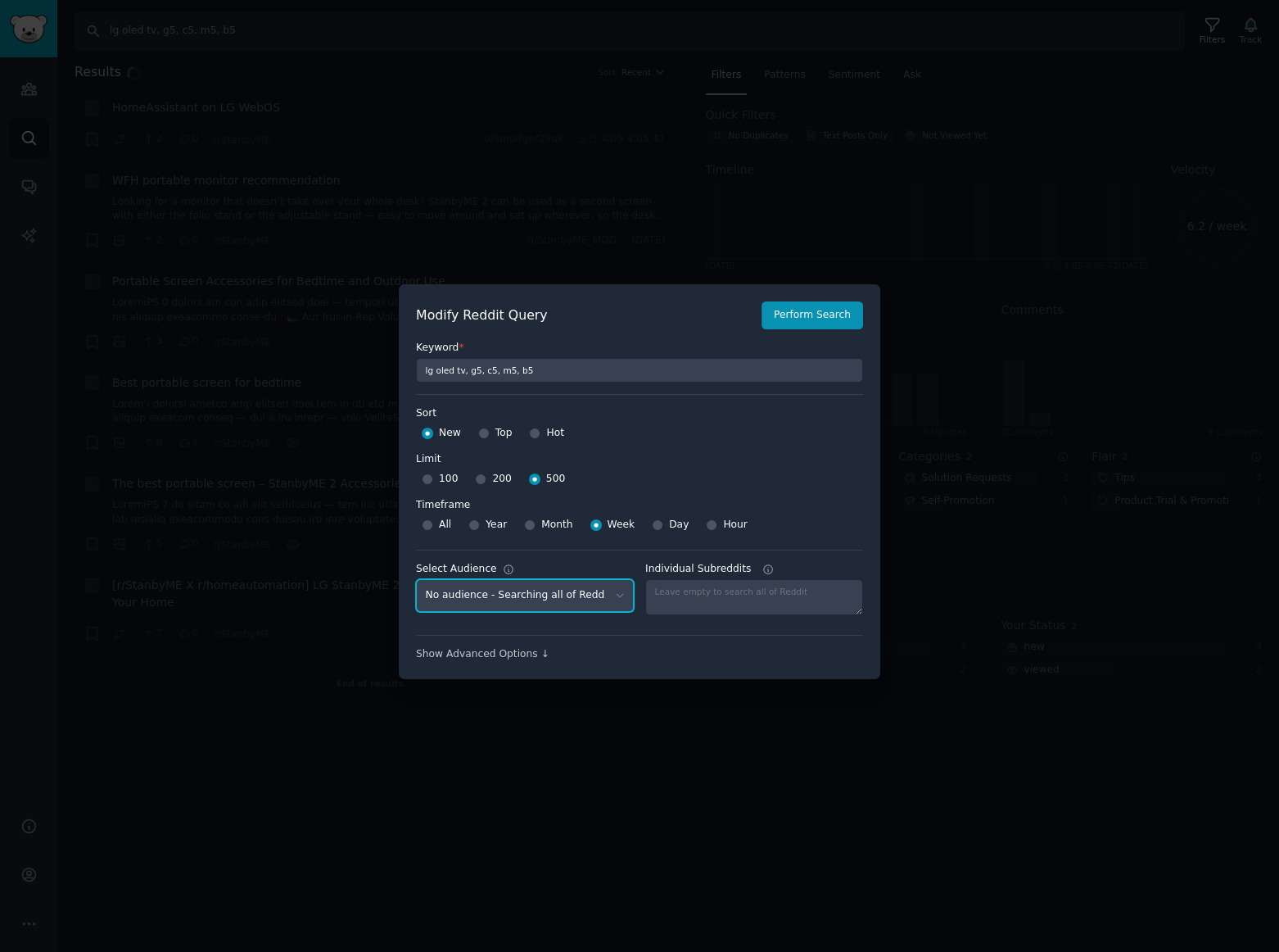
click at [583, 598] on select "No audience - Searching all of Reddit gadgets - 2 Subreddits stanbyme - 35 Subr…" at bounding box center [524, 596] width 218 height 34
select select "c7830b3eec"
click at [416, 579] on select "No audience - Searching all of Reddit gadgets - 2 Subreddits stanbyme - 35 Subr…" at bounding box center [524, 596] width 218 height 34
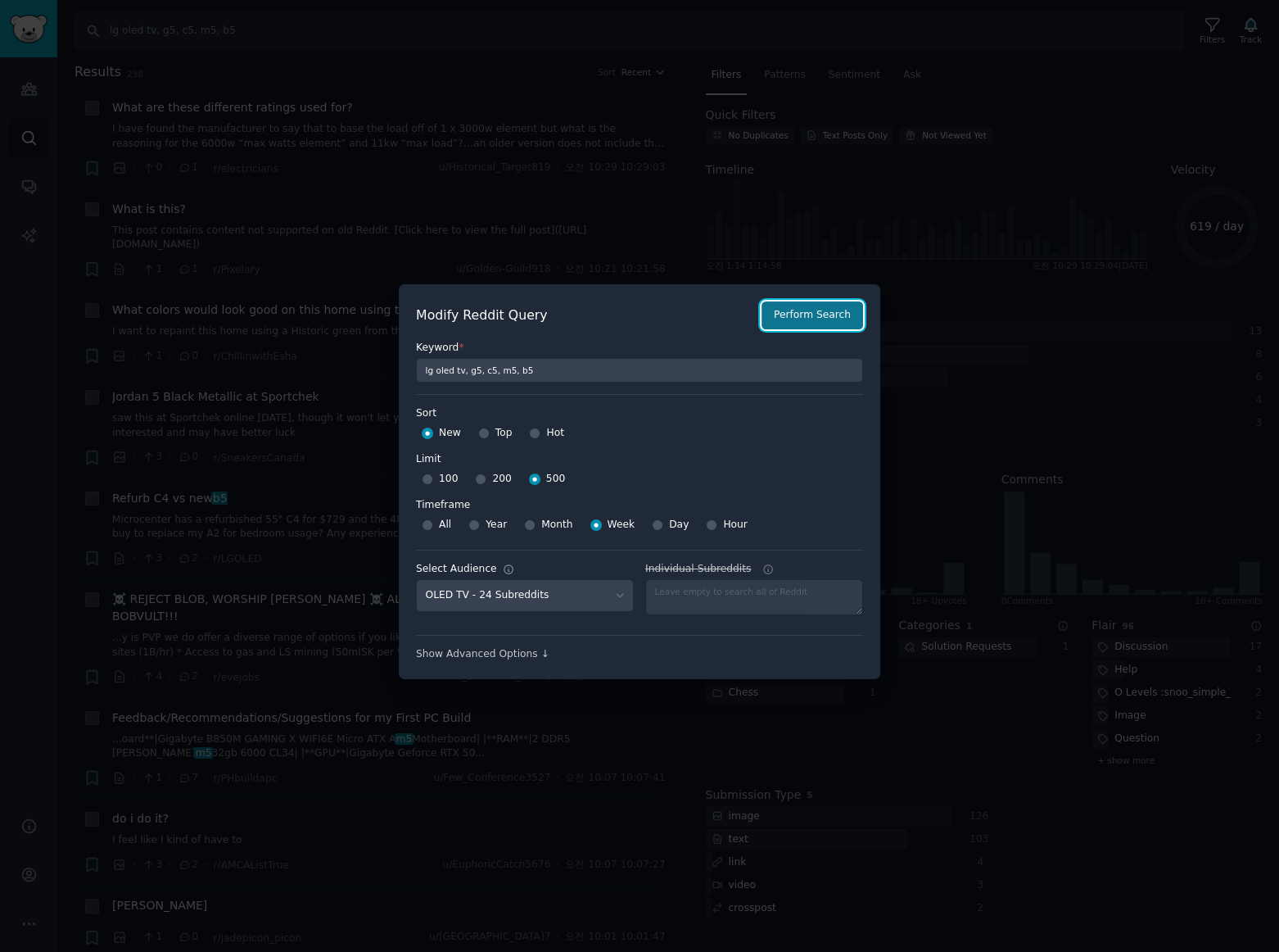
click at [793, 317] on button "Perform Search" at bounding box center [813, 315] width 101 height 28
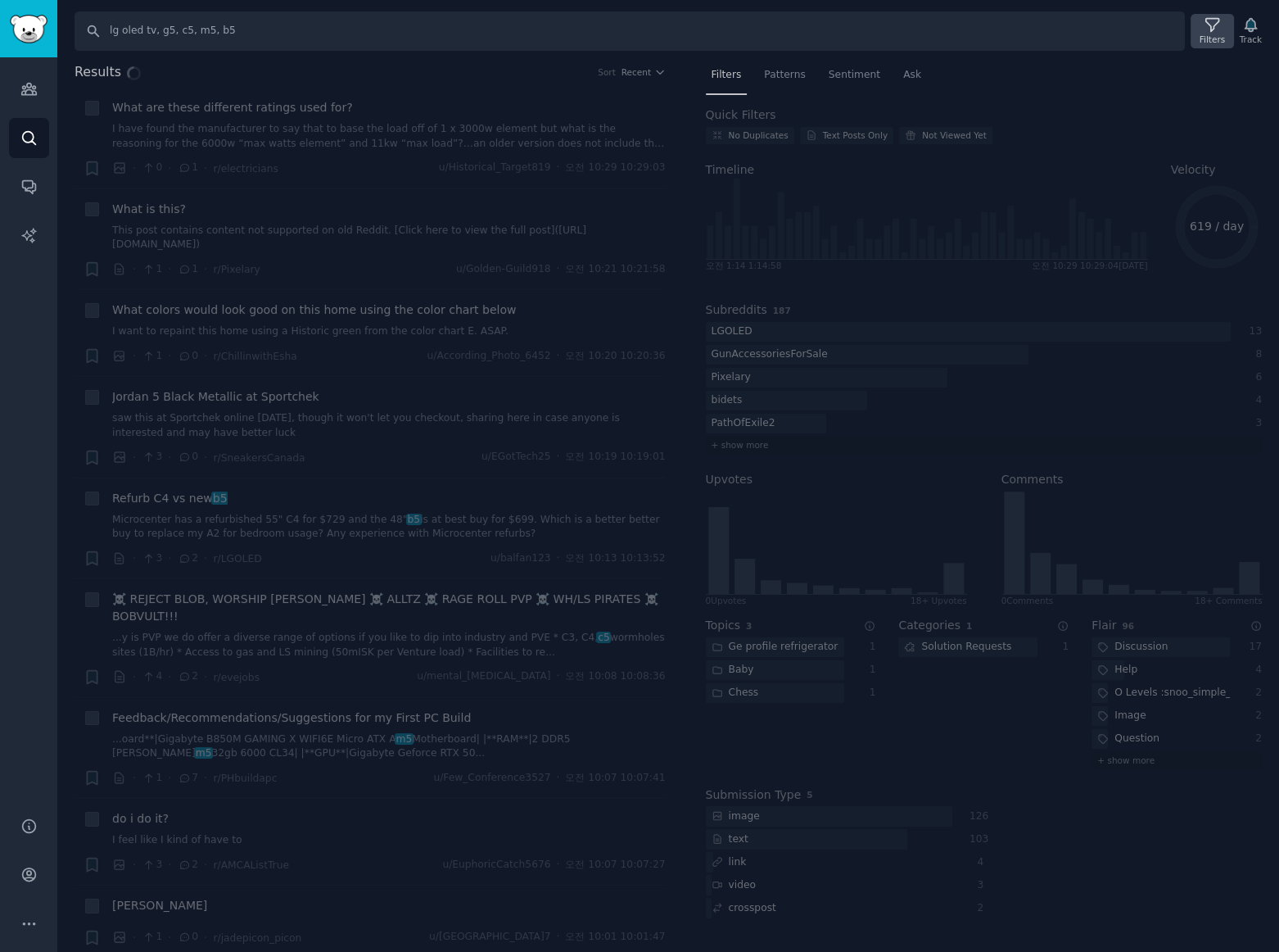
click at [1220, 31] on icon at bounding box center [1211, 24] width 17 height 17
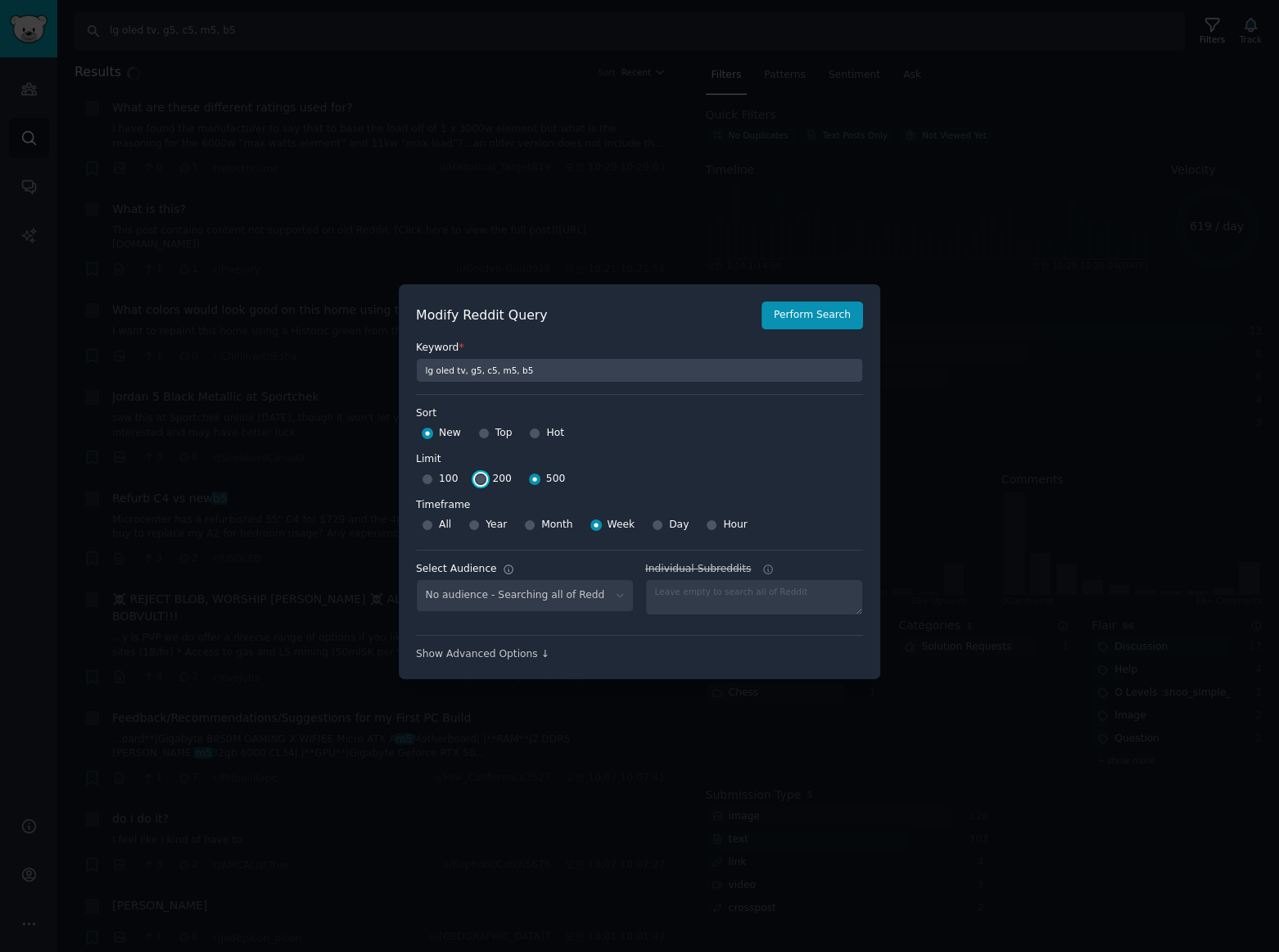
select select "c7830b3eec"
drag, startPoint x: 476, startPoint y: 476, endPoint x: 591, endPoint y: 443, distance: 119.6
click at [478, 476] on input "200" at bounding box center [480, 479] width 12 height 12
radio input "true"
click at [845, 311] on button "Perform Search" at bounding box center [813, 315] width 101 height 28
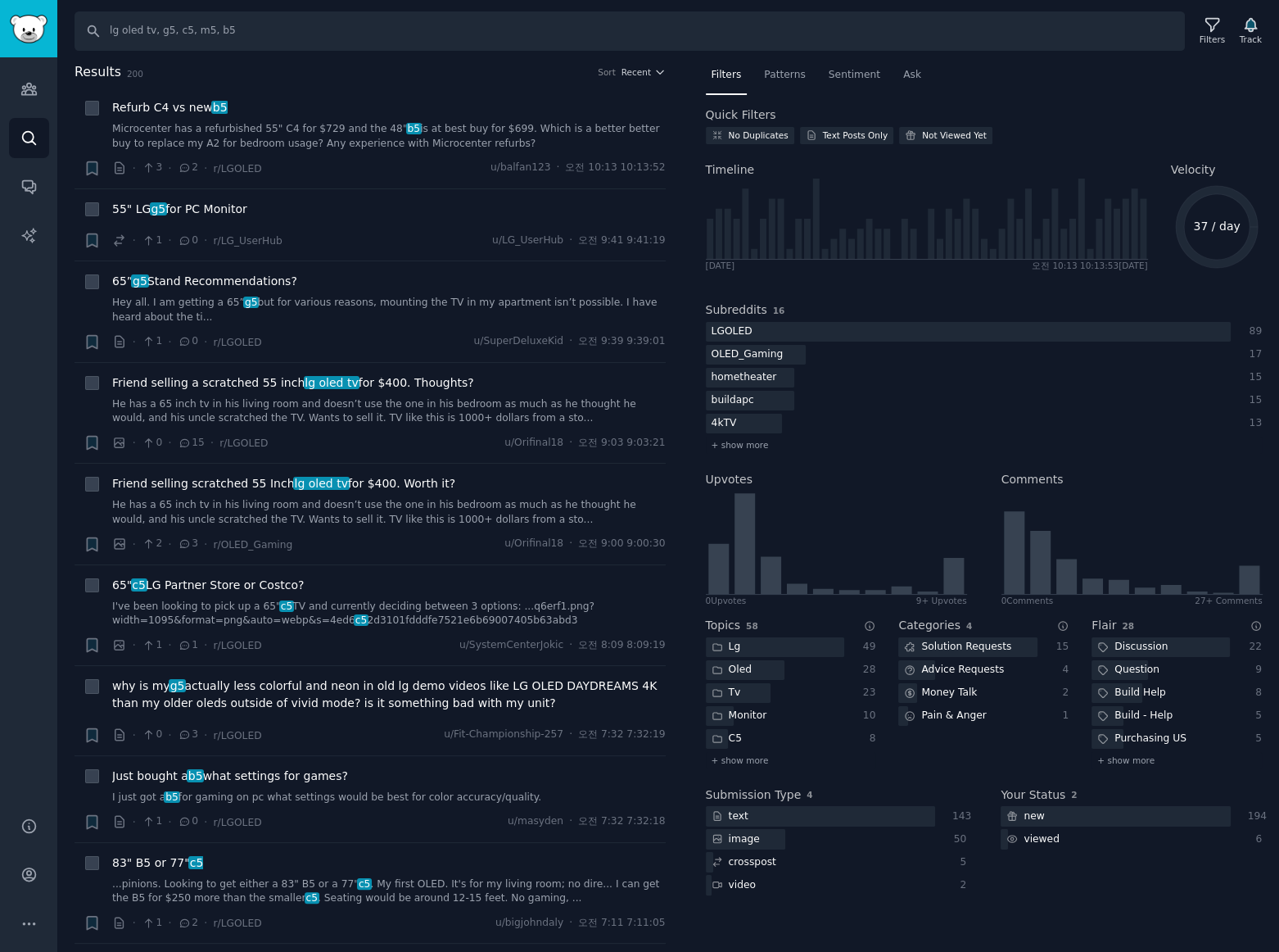
drag, startPoint x: 781, startPoint y: 76, endPoint x: 954, endPoint y: 99, distance: 174.5
click at [781, 76] on span "Patterns" at bounding box center [784, 75] width 41 height 15
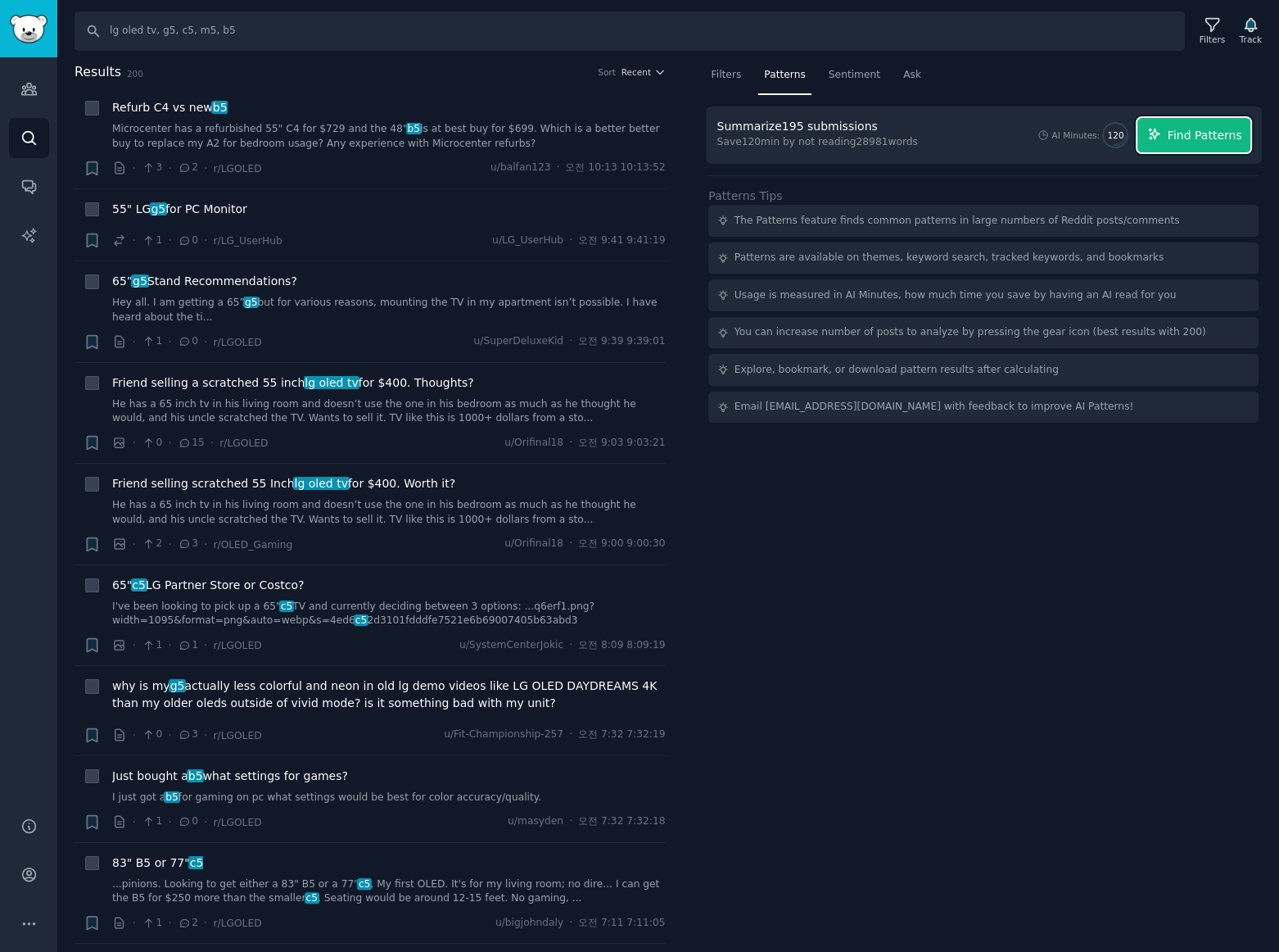
click at [1191, 139] on span "Find Patterns" at bounding box center [1204, 135] width 75 height 17
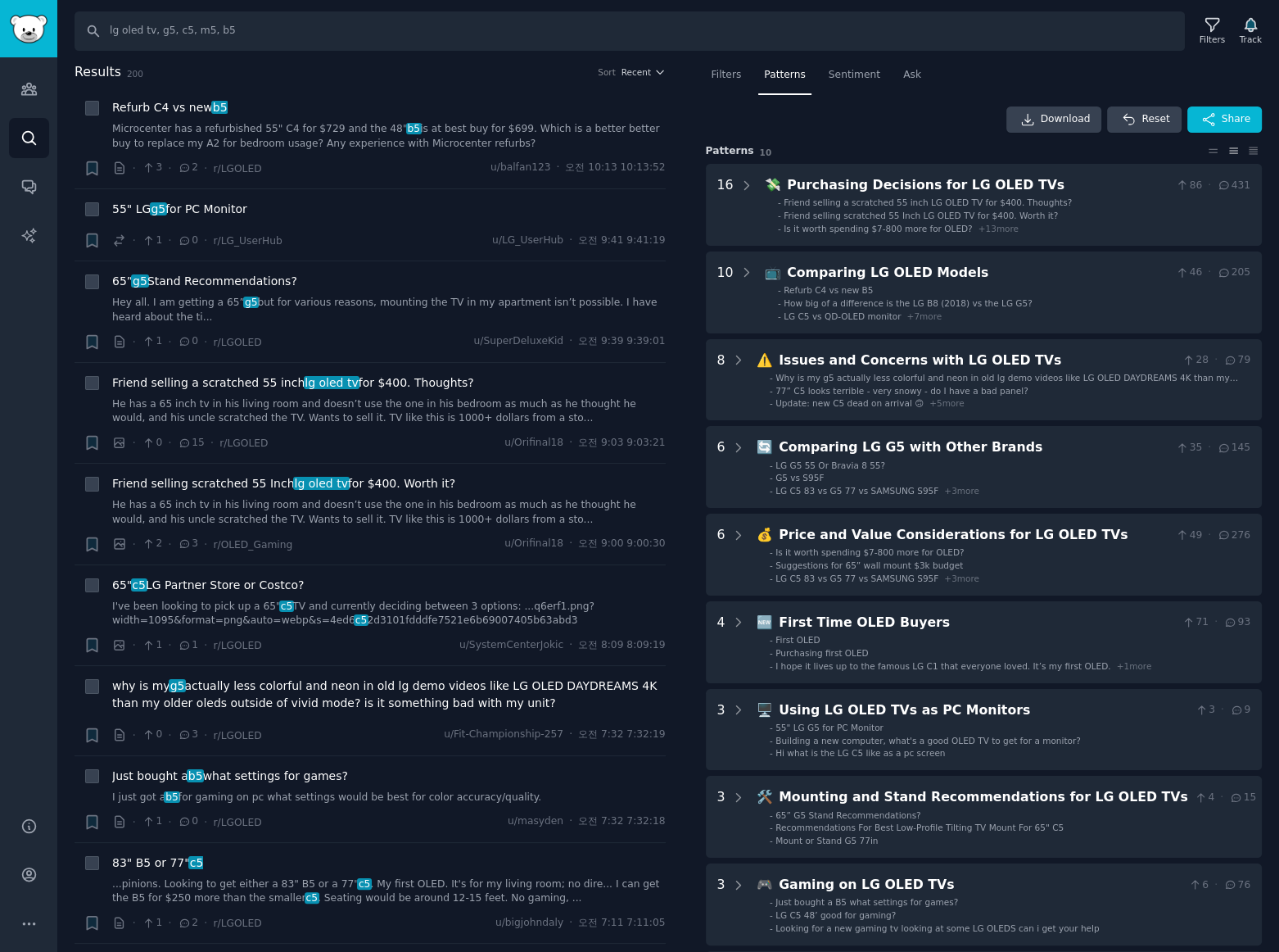
click at [919, 125] on div "Download Reset Share" at bounding box center [985, 119] width 557 height 26
click at [264, 32] on input "lg oled tv, g5, c5, m5, b5" at bounding box center [630, 32] width 1110 height 40
type input "lg oled tv, g5, c5, m5"
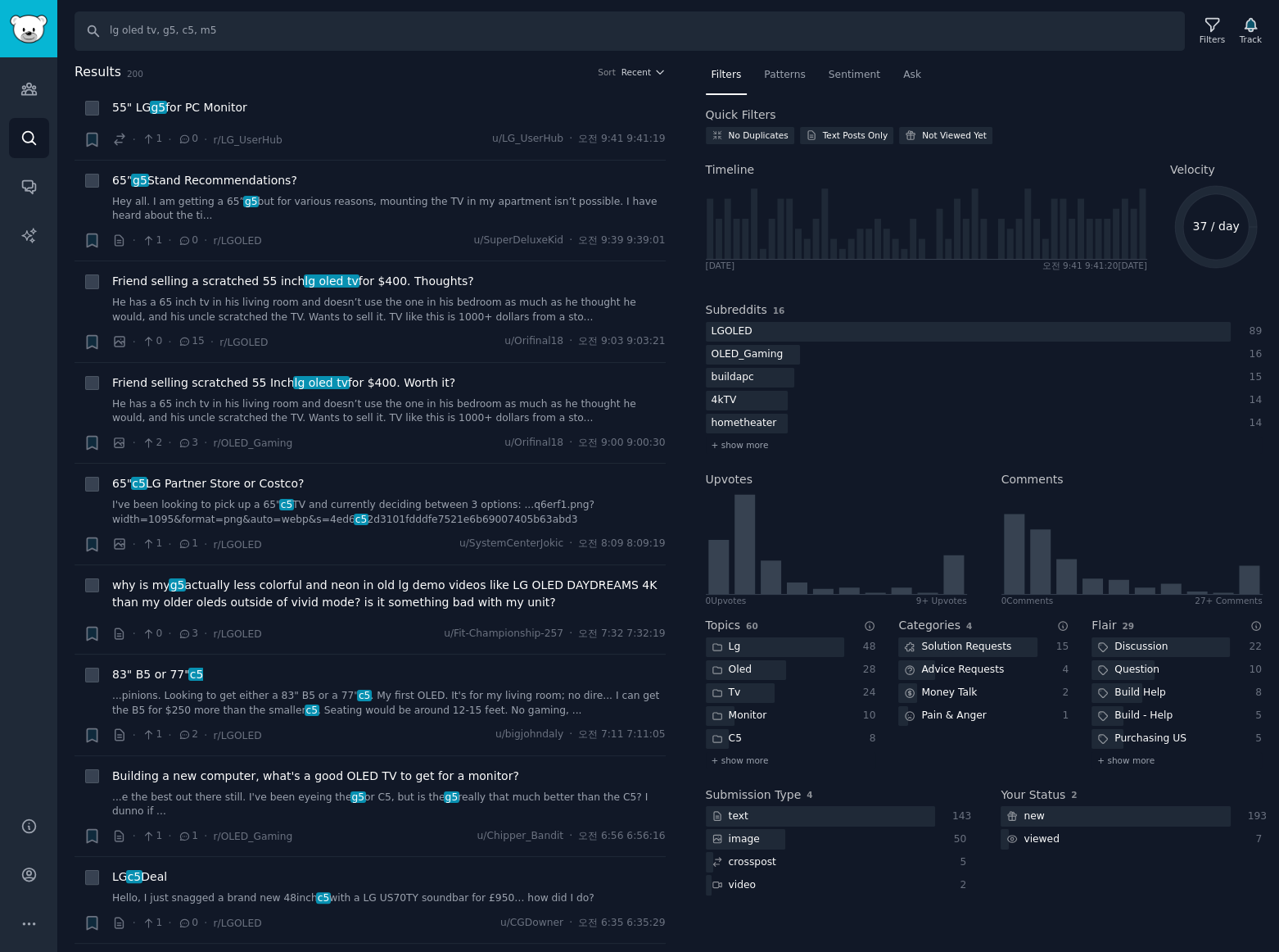
click at [777, 77] on span "Patterns" at bounding box center [784, 75] width 41 height 15
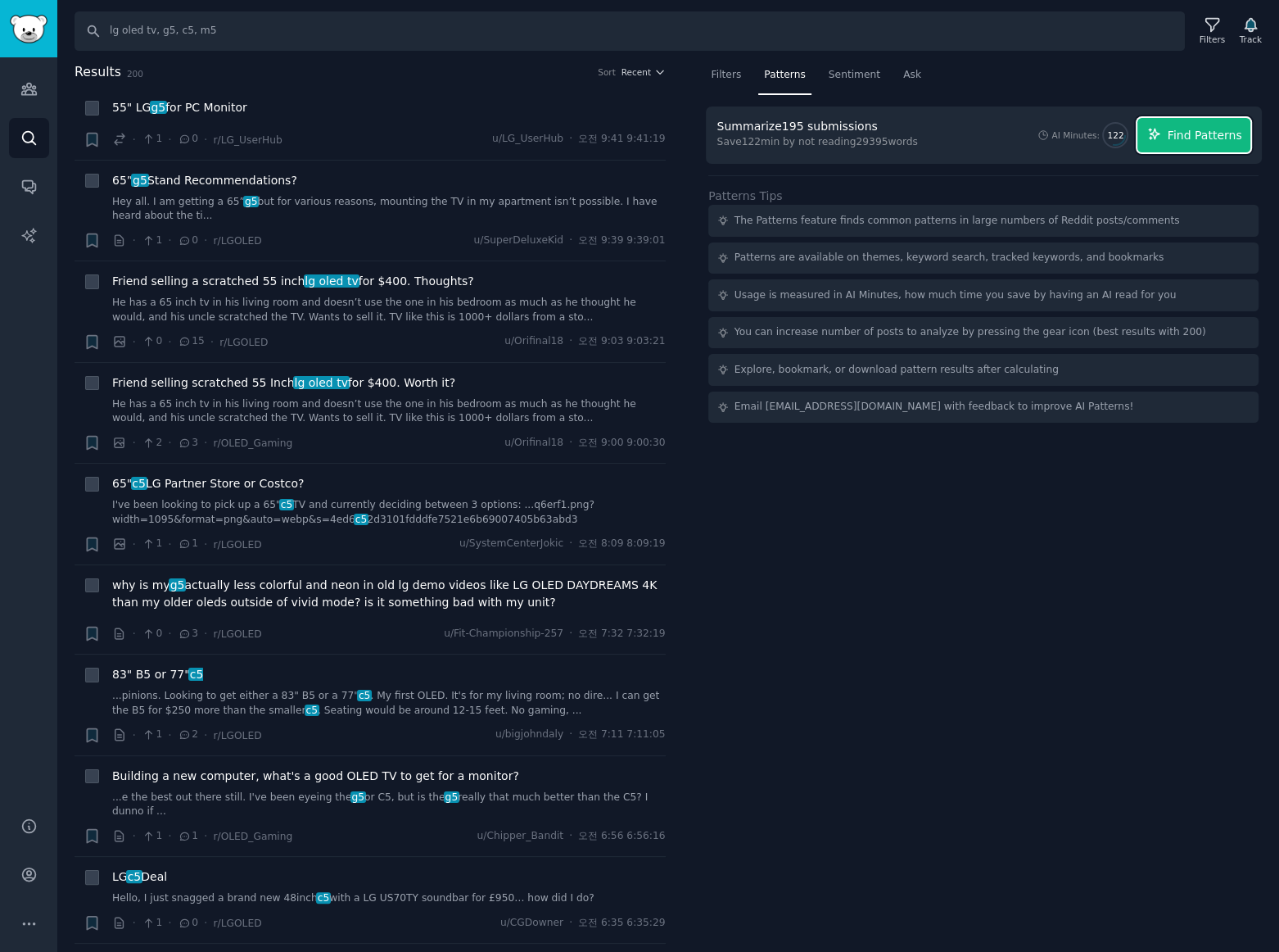
click at [1192, 132] on span "Find Patterns" at bounding box center [1204, 135] width 75 height 17
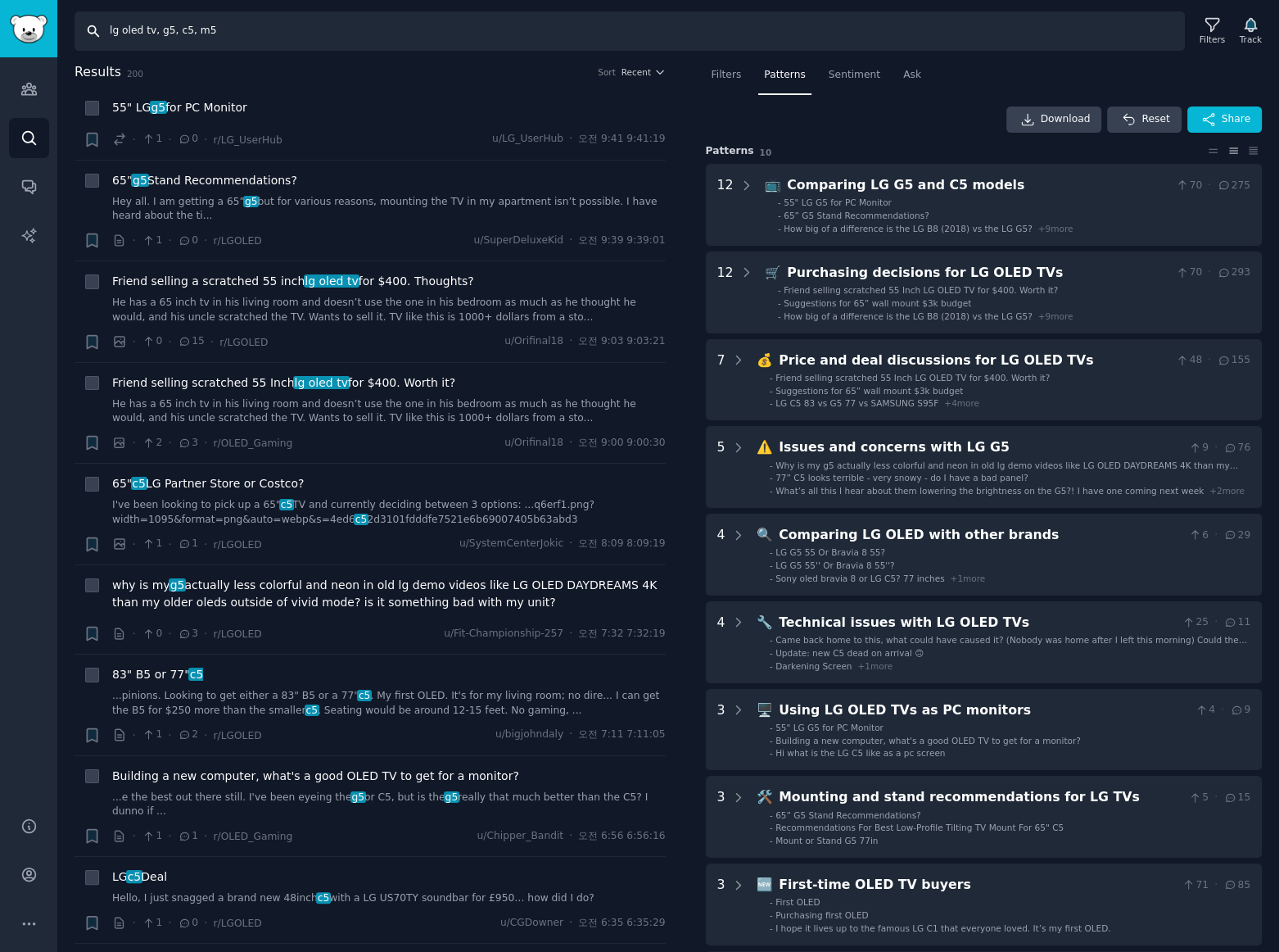
click at [246, 27] on input "lg oled tv, g5, c5, m5" at bounding box center [630, 32] width 1110 height 40
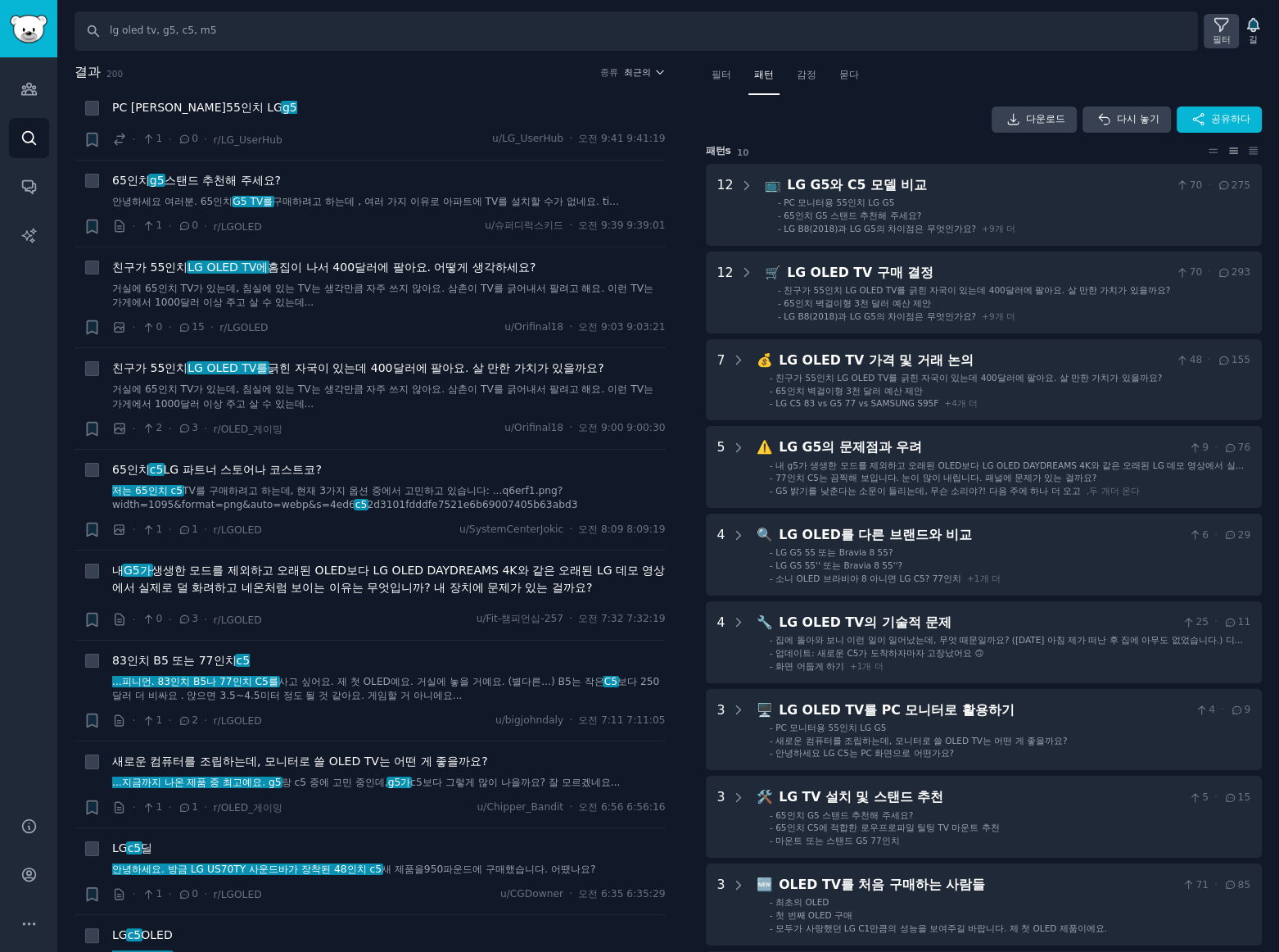
click at [1216, 27] on icon at bounding box center [1220, 24] width 17 height 17
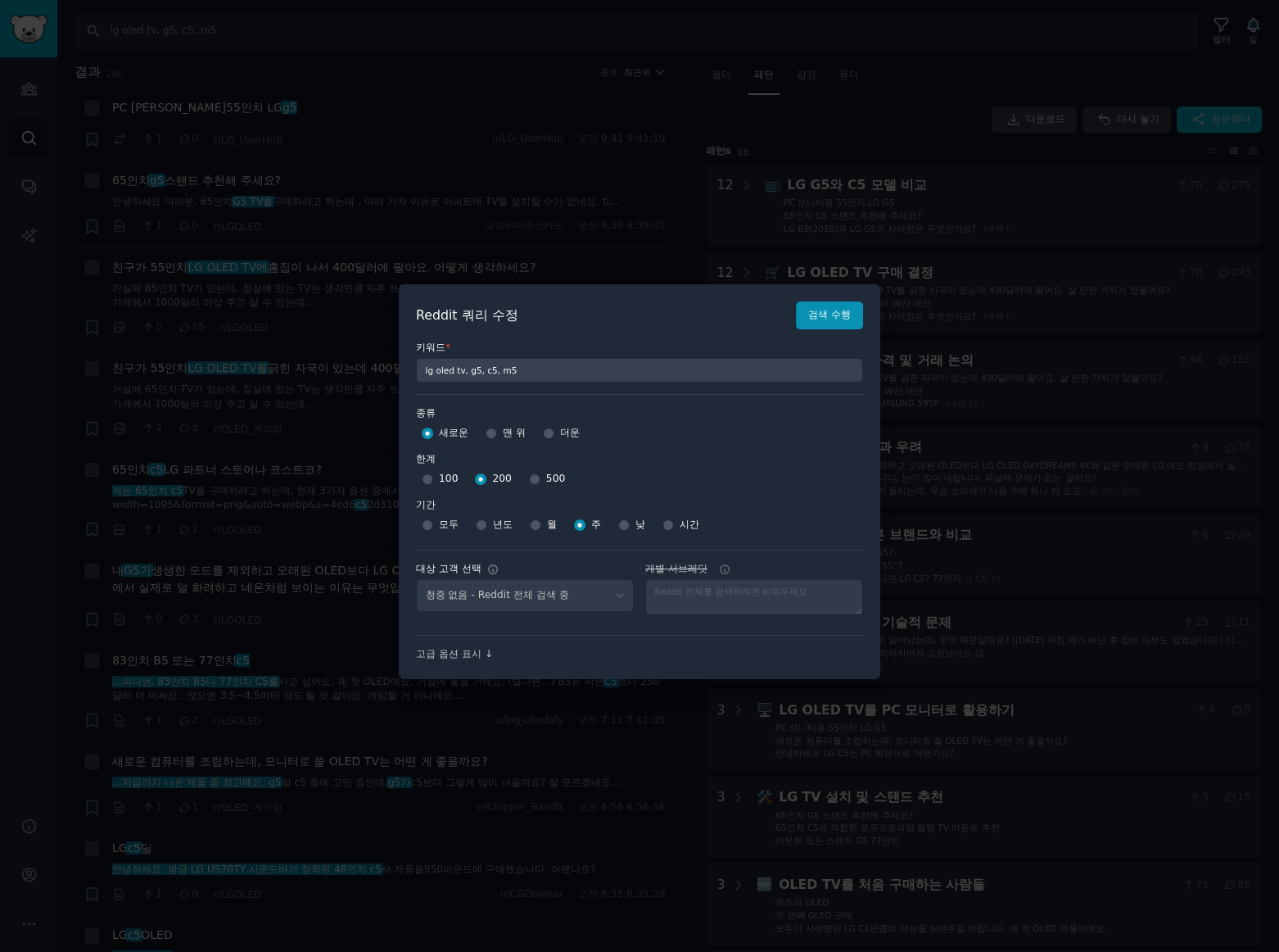
select select "c7830b3eec"
click at [655, 118] on div at bounding box center [640, 476] width 1279 height 952
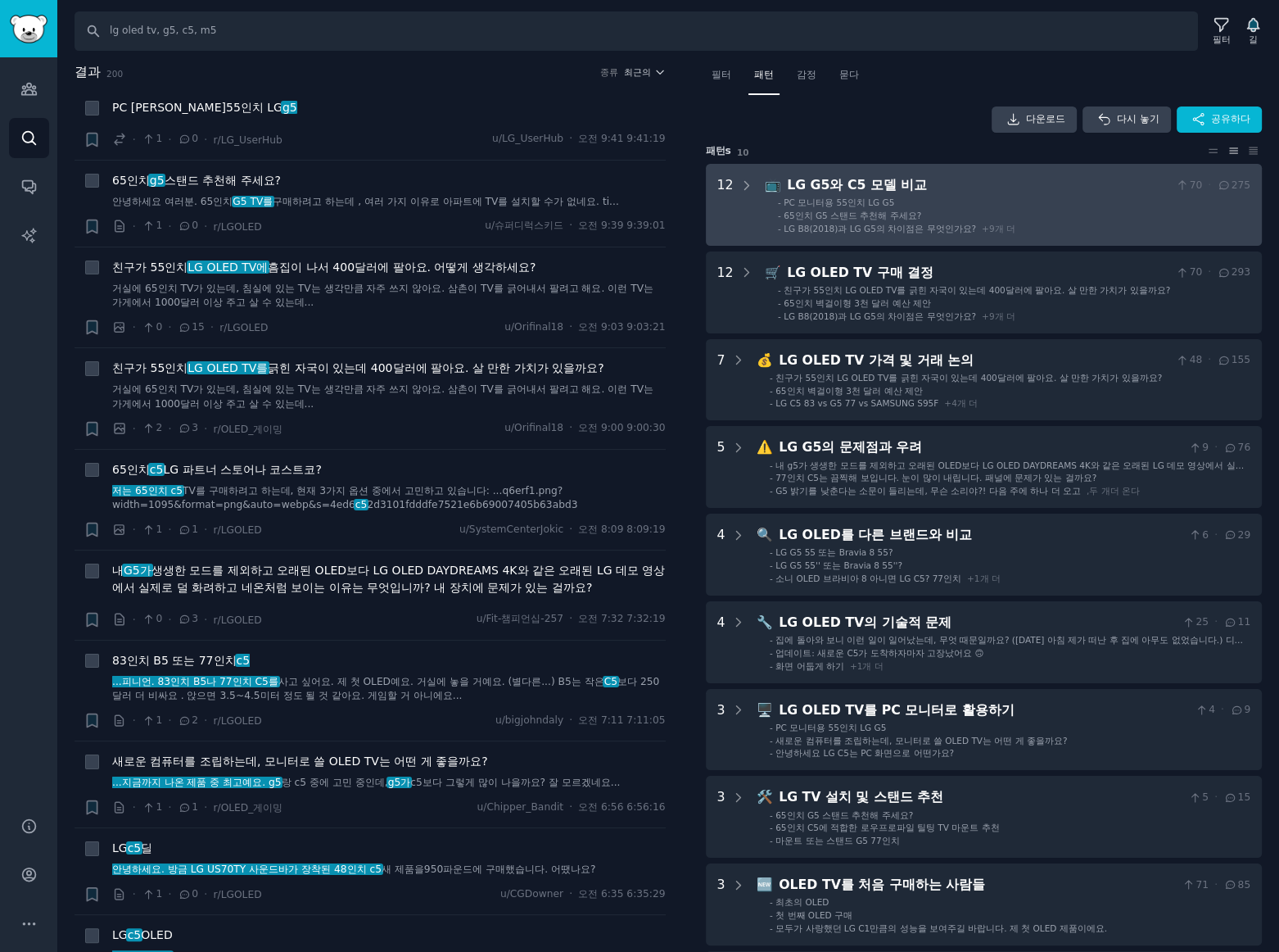
click at [1045, 186] on div "LG G5와 C5 모델 비교" at bounding box center [978, 185] width 382 height 21
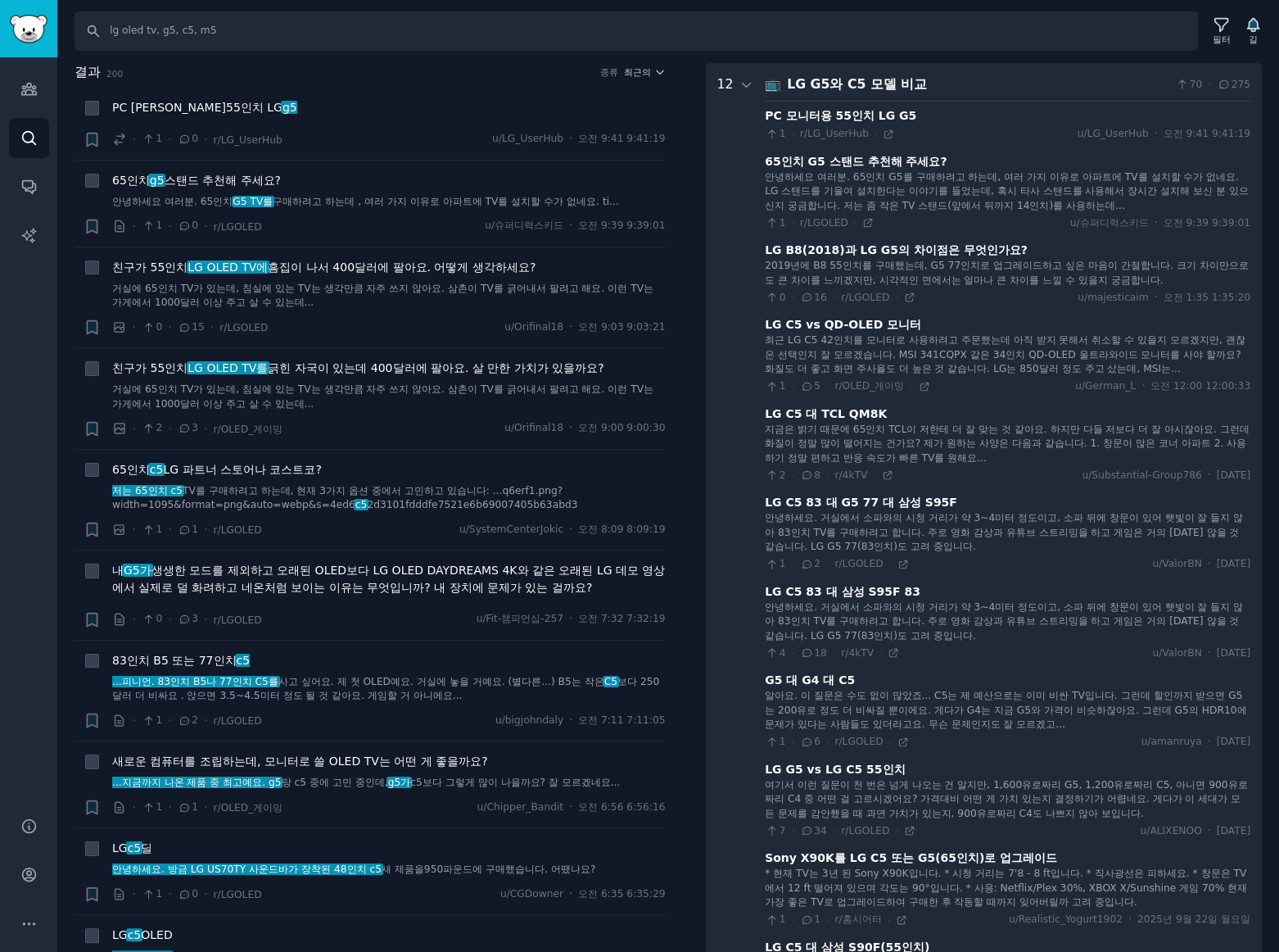
scroll to position [101, 0]
click at [1050, 80] on div "LG G5와 C5 모델 비교" at bounding box center [978, 84] width 382 height 21
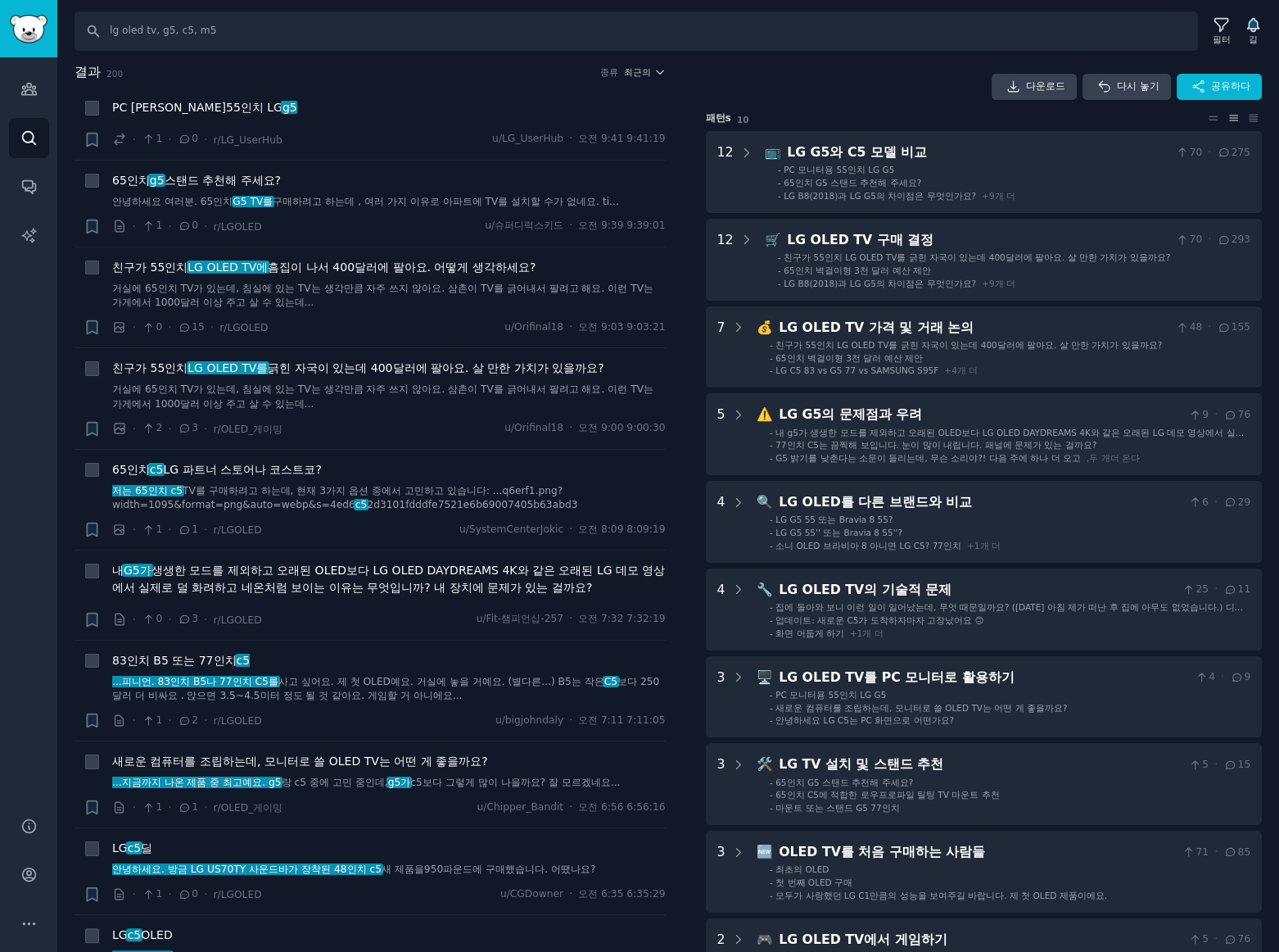
scroll to position [0, 0]
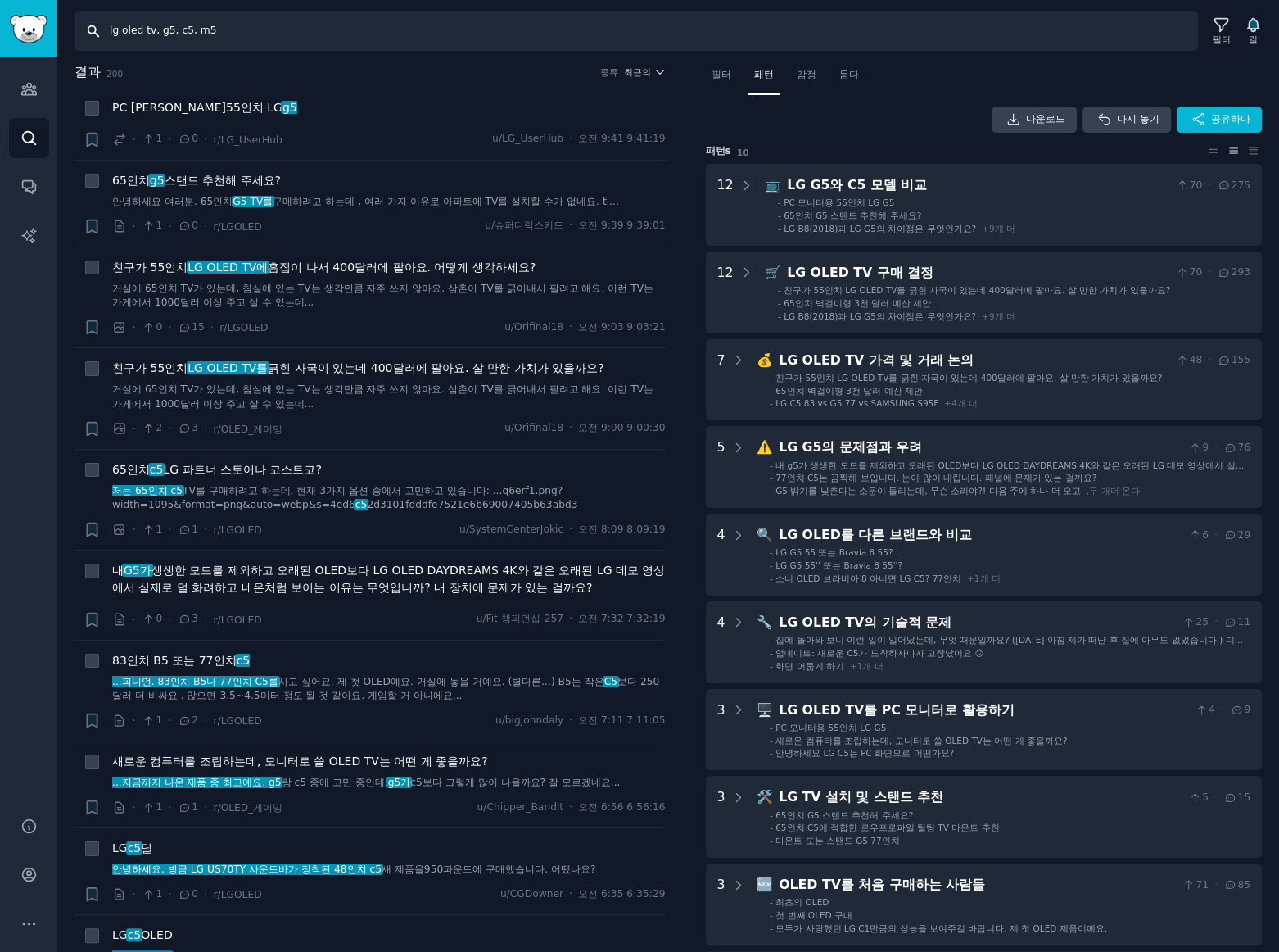
click at [287, 35] on input "lg oled tv, g5, c5, m5" at bounding box center [636, 32] width 1123 height 40
type input "lg oled tv, g5, c5, m5, g4, c4"
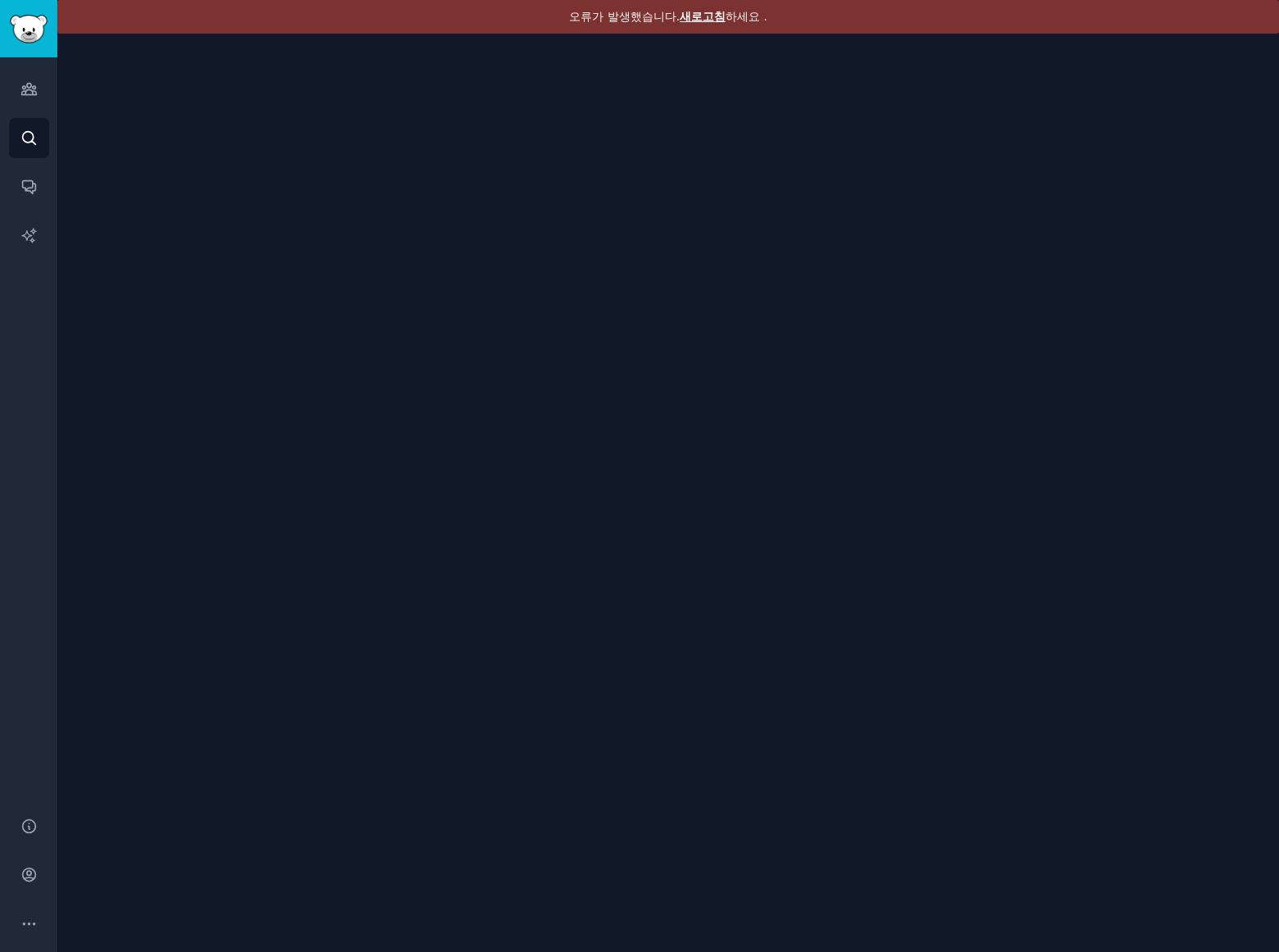
click at [706, 13] on font "새로고침" at bounding box center [702, 16] width 46 height 13
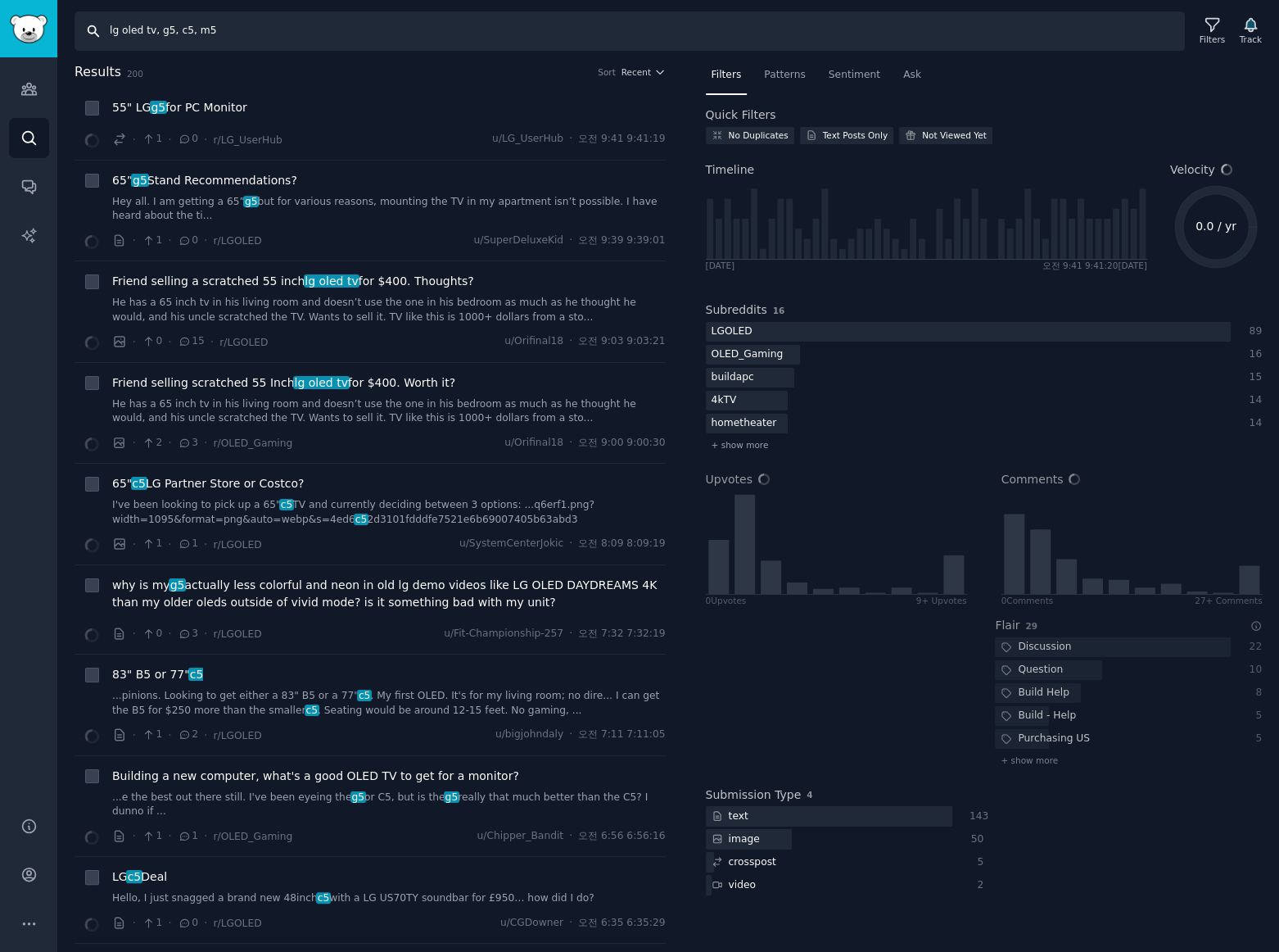
drag, startPoint x: 254, startPoint y: 39, endPoint x: -193, endPoint y: 8, distance: 448.1
click at [0, 8] on html "Audiences Search Conversations AI Reports Help Account More Search lg oled tv, …" at bounding box center [640, 476] width 1279 height 952
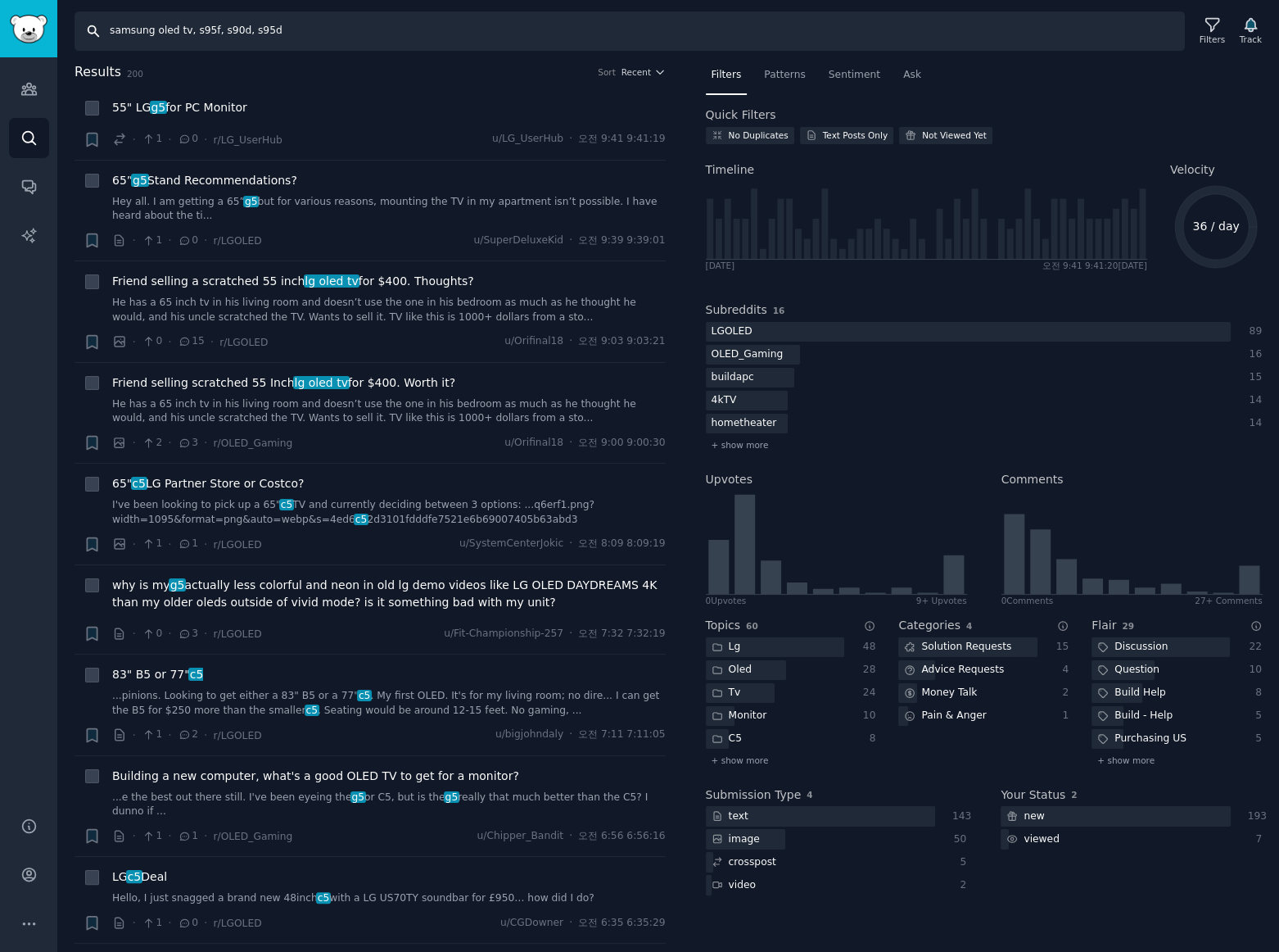
type input "samsung oled tv, s95f, s90d, s95d"
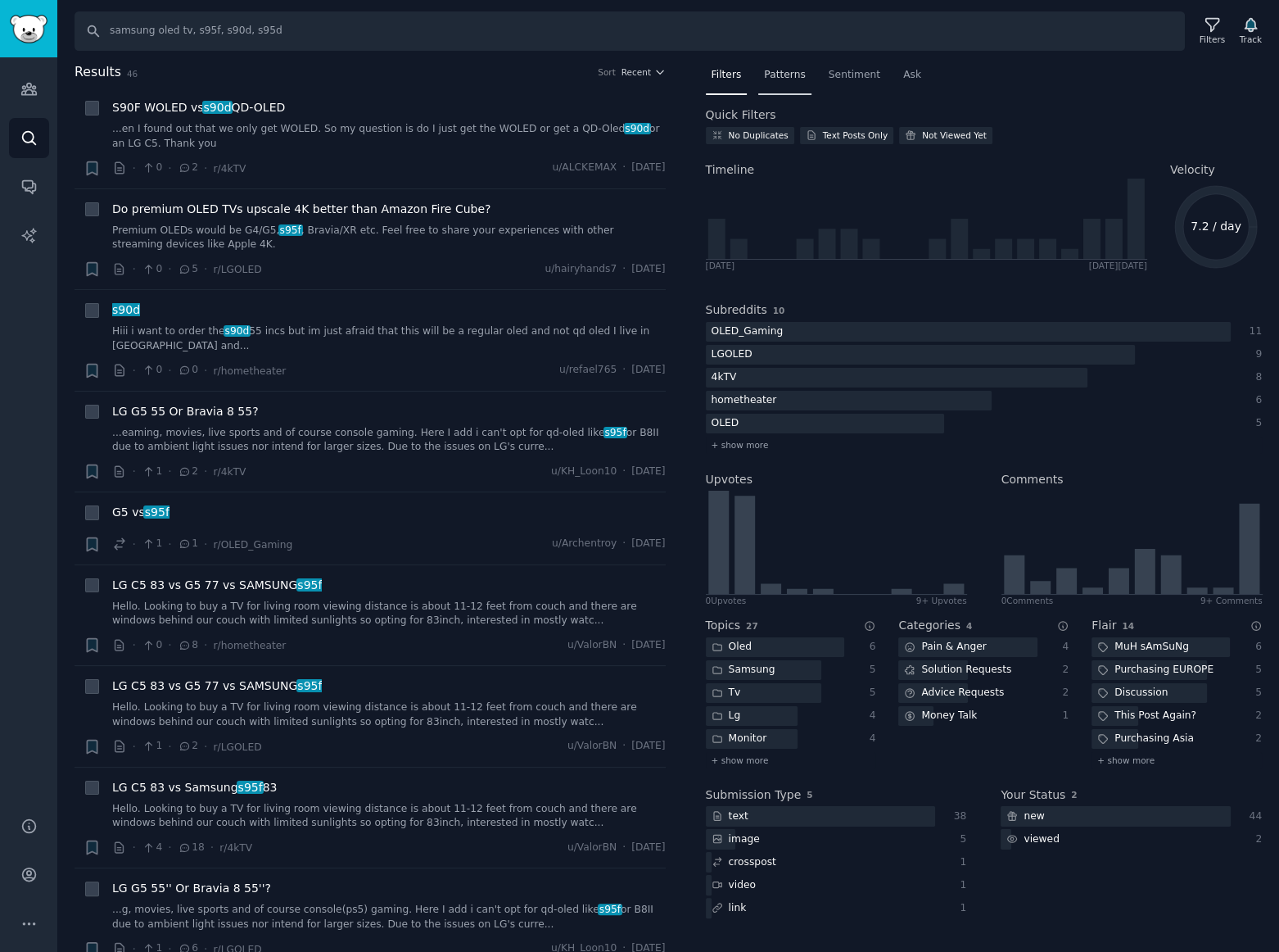
click at [784, 77] on span "Patterns" at bounding box center [784, 75] width 41 height 15
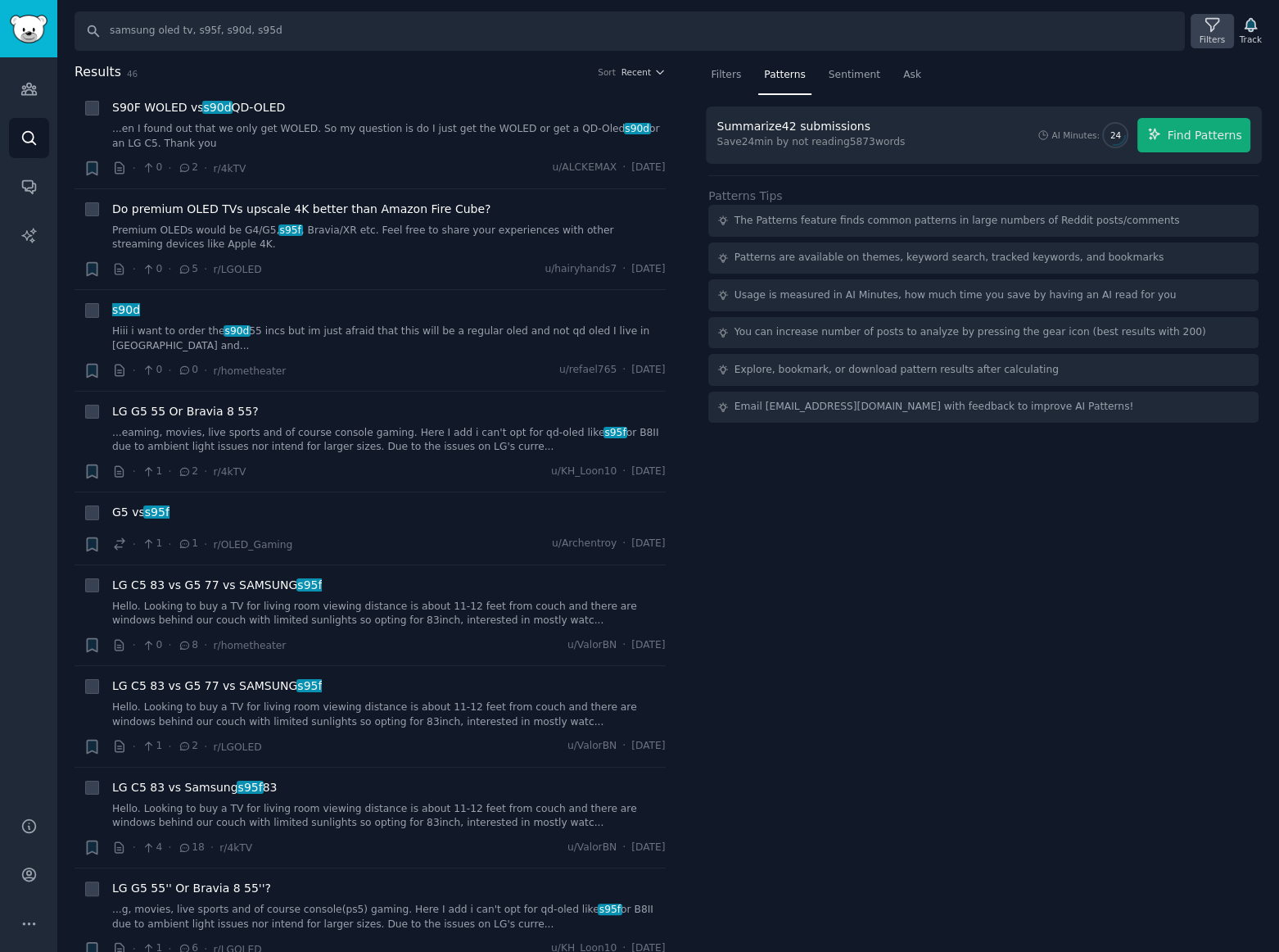
click at [1212, 24] on icon at bounding box center [1211, 25] width 13 height 13
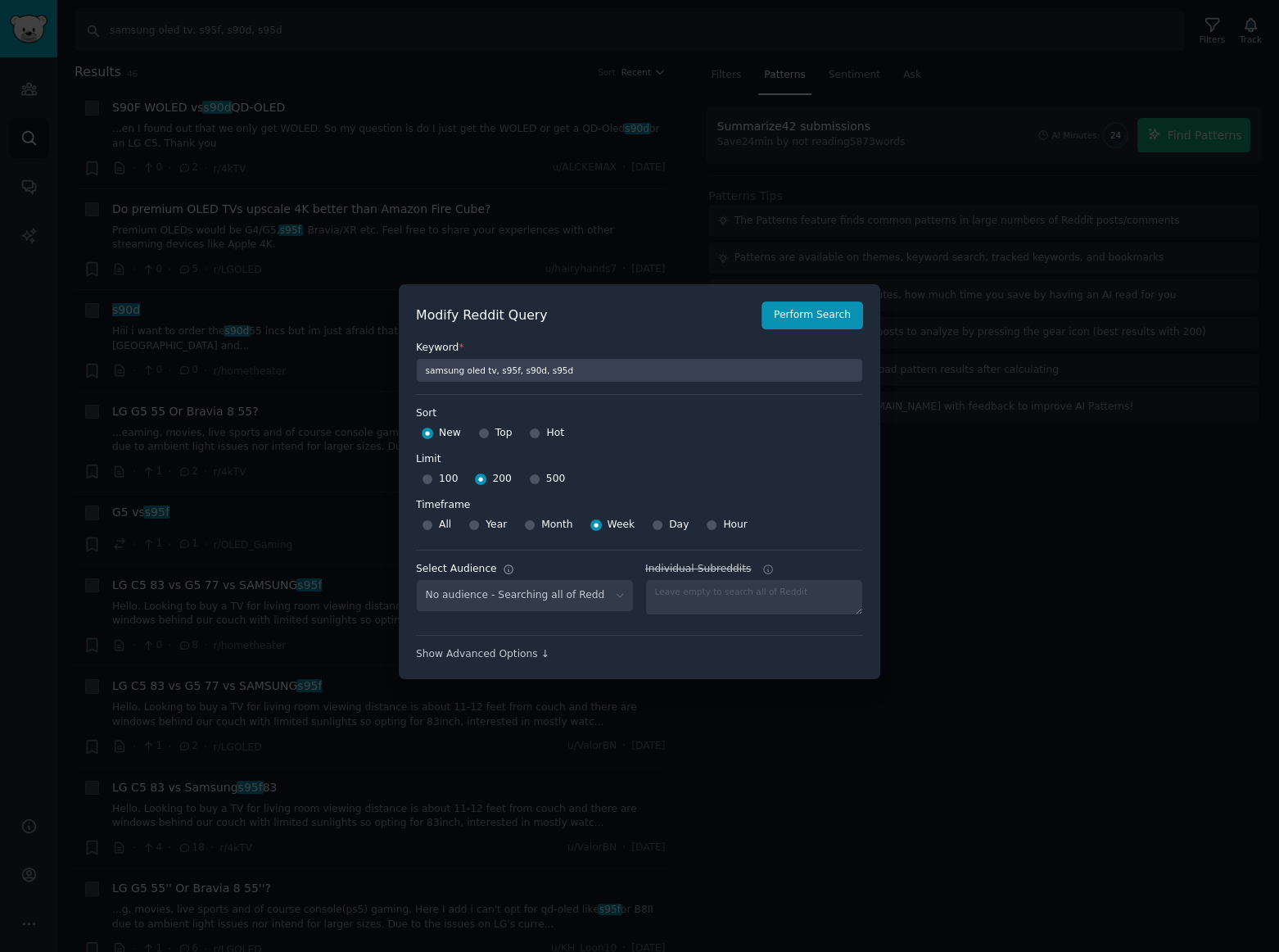
select select "c7830b3eec"
click at [1014, 75] on div at bounding box center [640, 476] width 1279 height 952
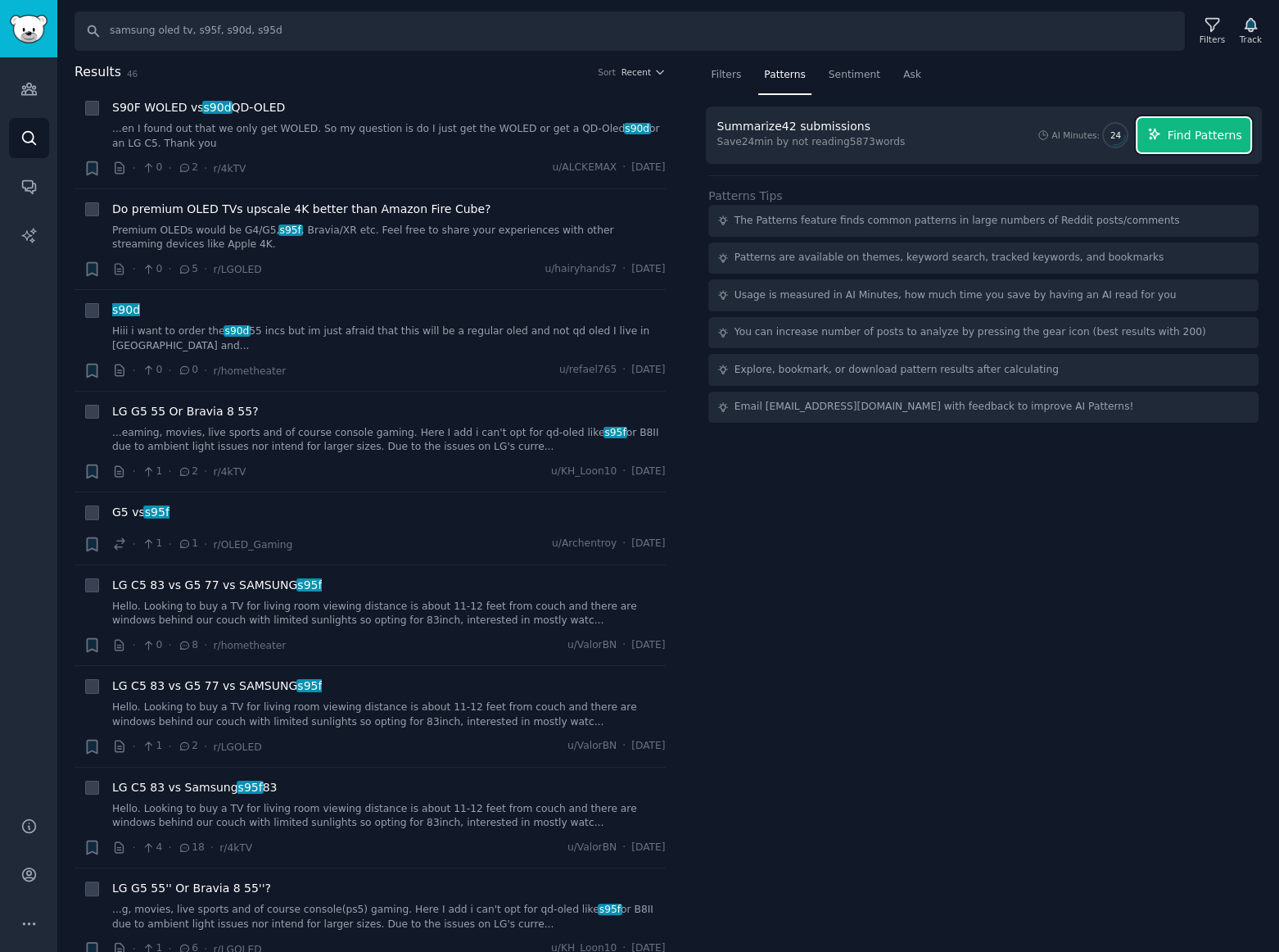
click at [1195, 137] on span "Find Patterns" at bounding box center [1204, 135] width 75 height 17
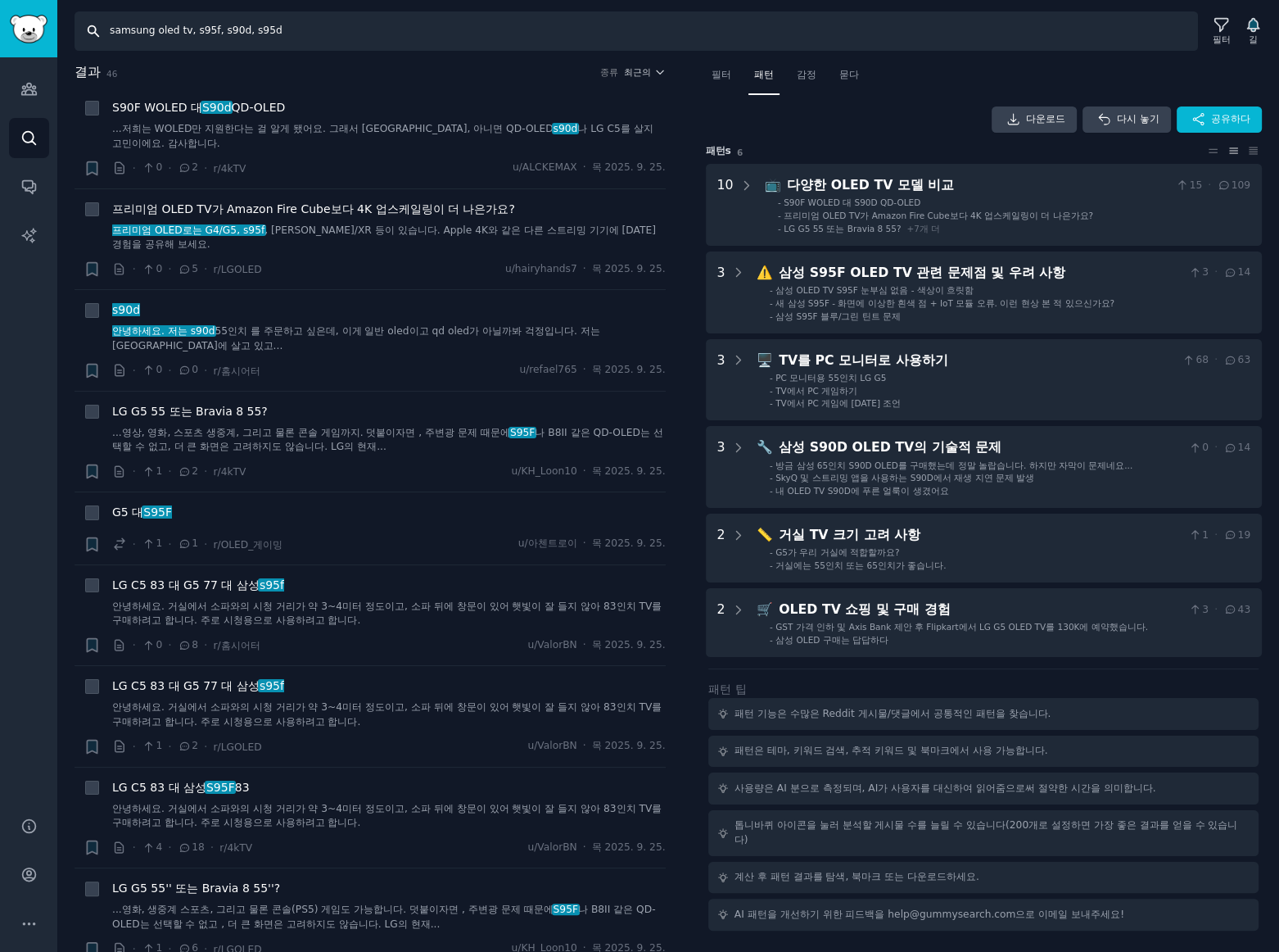
drag, startPoint x: 322, startPoint y: 30, endPoint x: -345, endPoint y: -35, distance: 670.2
click at [0, 0] on html "청중 찾다 대화 AI 보고서 돕다 계정 더 찾다 samsung oled tv, s95f, s90d, s95d 필터 길 결과 46 종류 최근의 …" at bounding box center [640, 476] width 1279 height 952
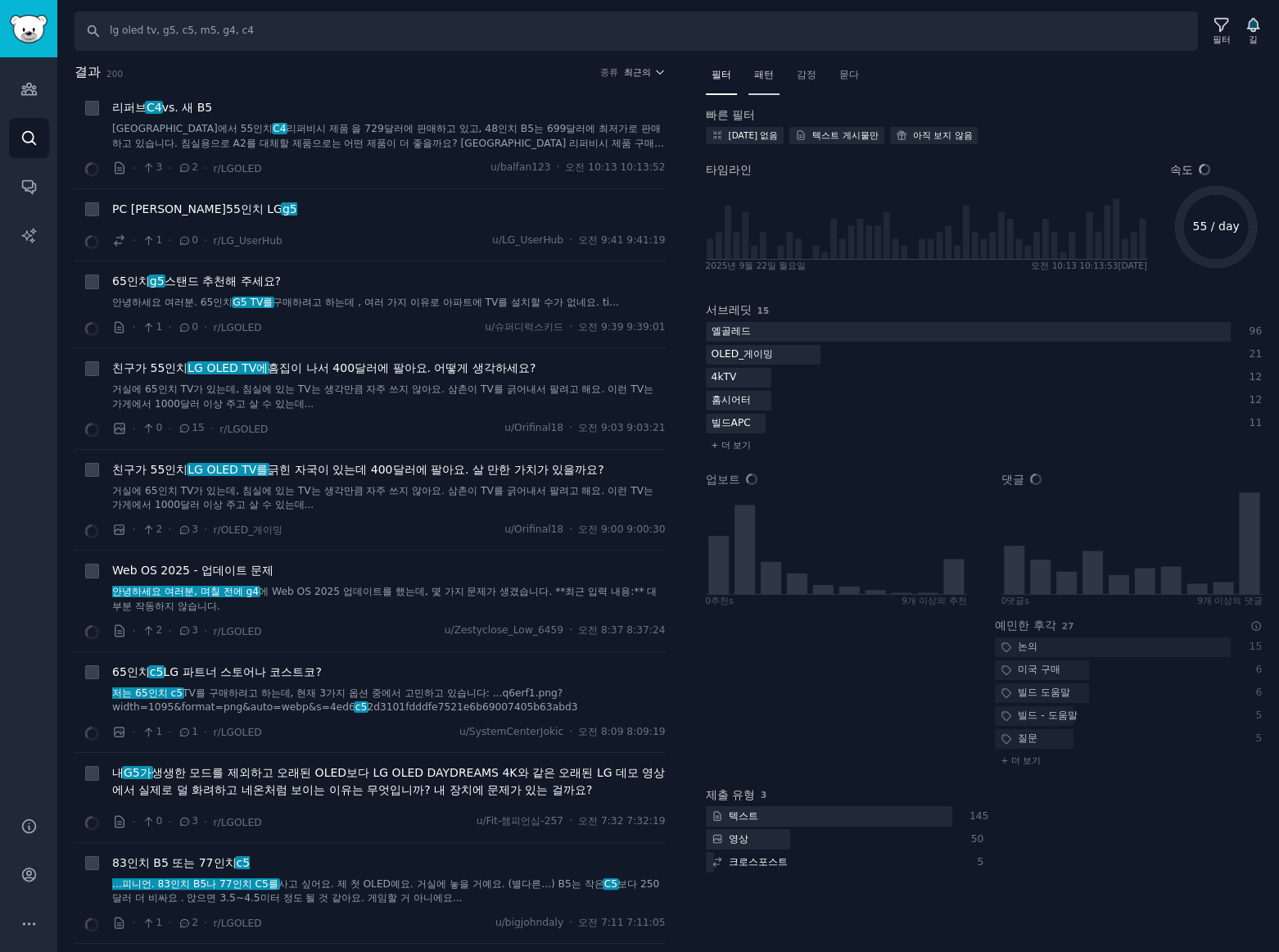
click at [767, 74] on font "패턴" at bounding box center [764, 75] width 20 height 12
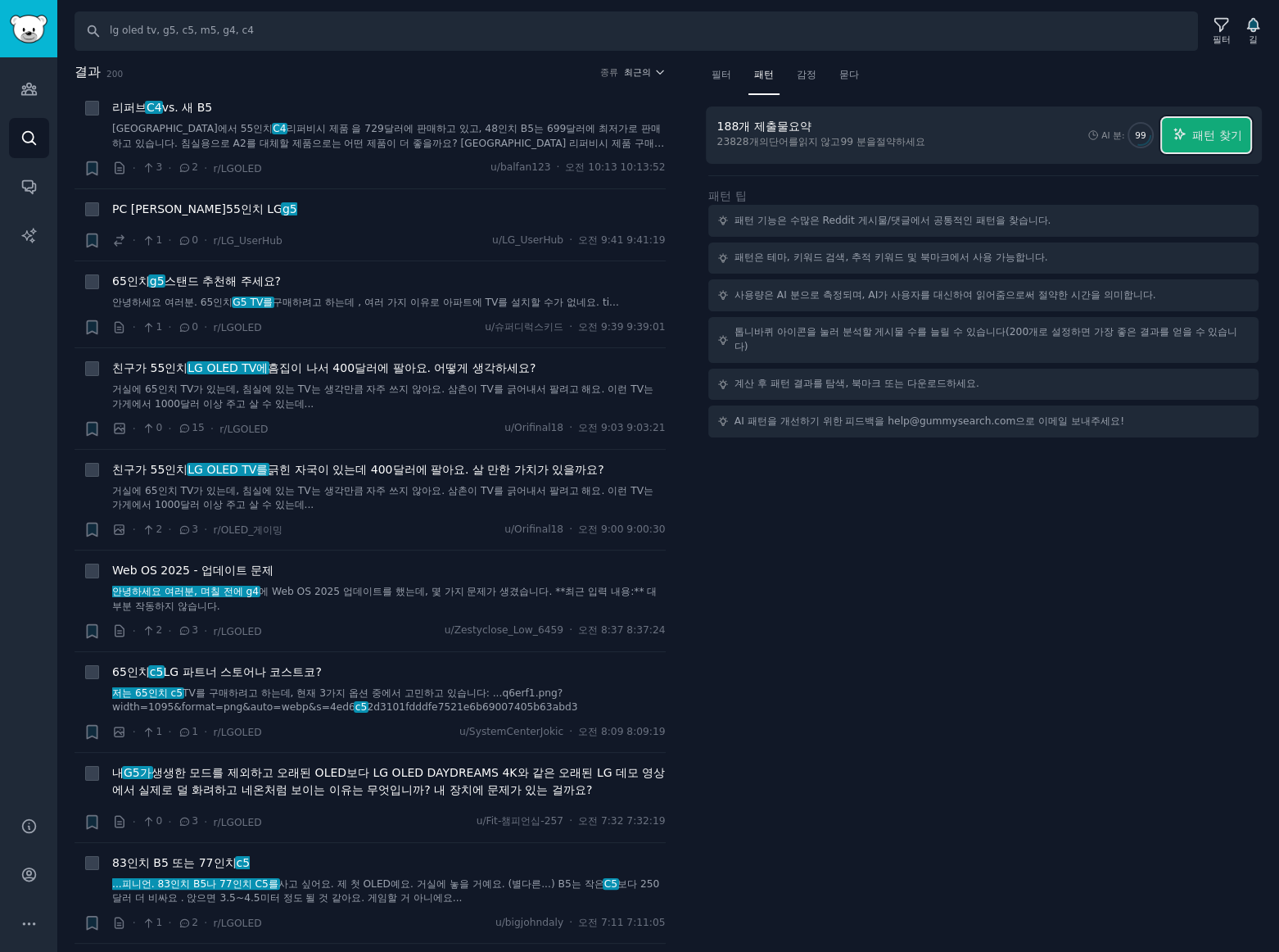
click at [1206, 134] on font "패턴 찾기" at bounding box center [1216, 134] width 49 height 13
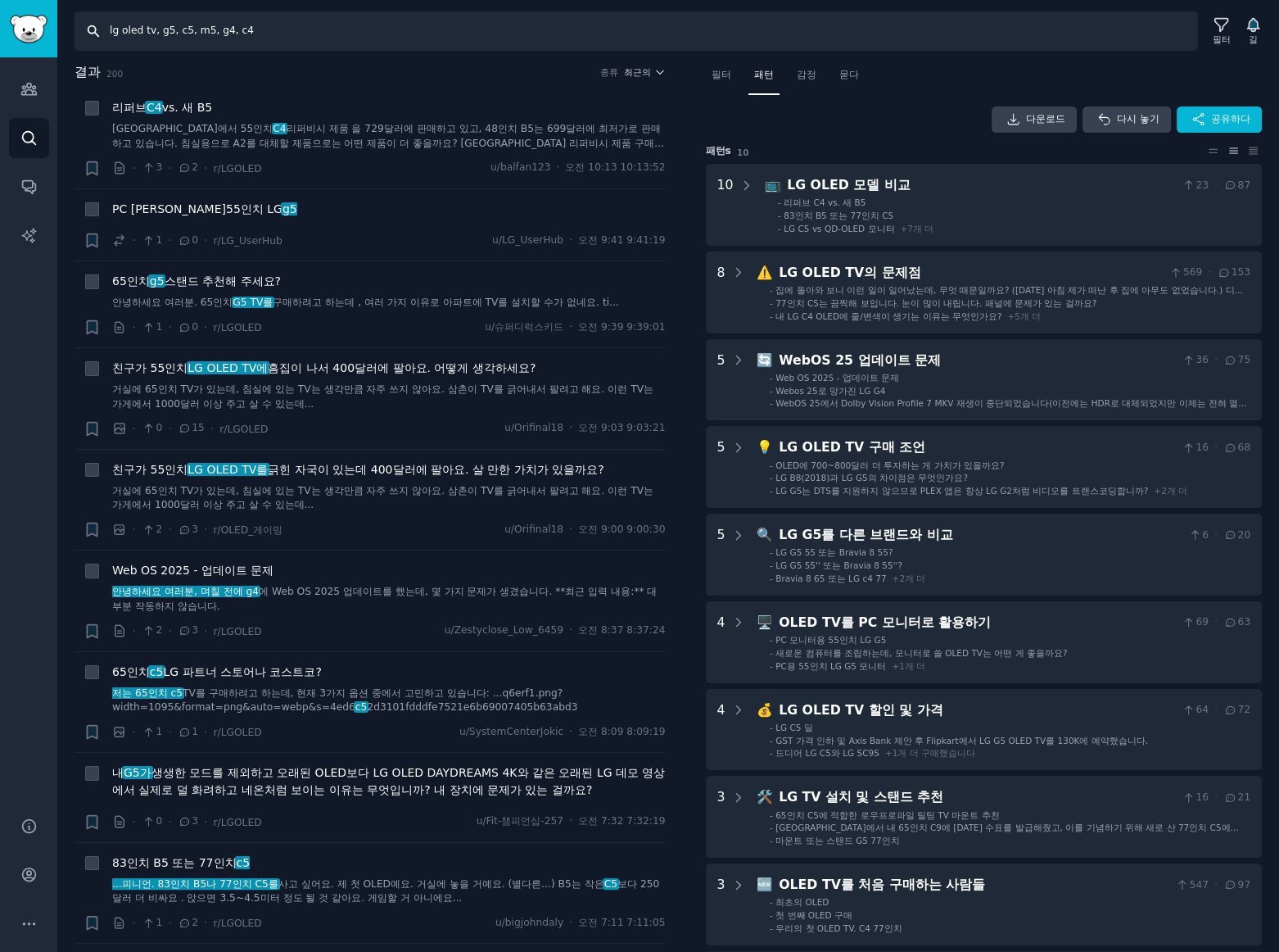
click at [278, 37] on input "lg oled tv, g5, c5, m5, g4, c4" at bounding box center [636, 32] width 1123 height 40
drag, startPoint x: 213, startPoint y: 30, endPoint x: 446, endPoint y: 34, distance: 233.0
click at [443, 34] on input "lg oled tv, g5, c5, m5, g4, c4" at bounding box center [636, 32] width 1123 height 40
type input "lg oled tv, g5, c5, m5, c4"
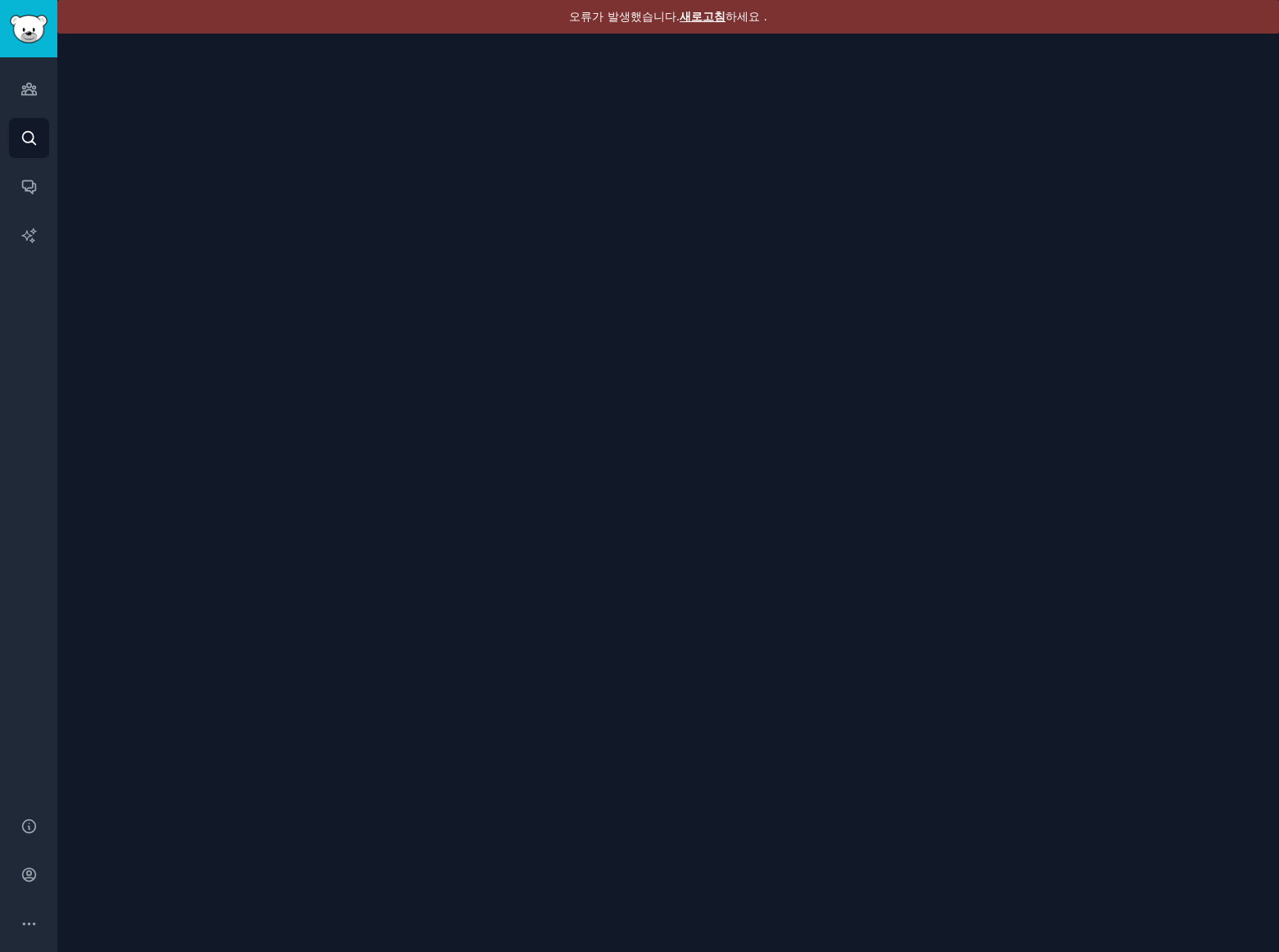
click at [697, 15] on font "새로고침" at bounding box center [702, 16] width 46 height 13
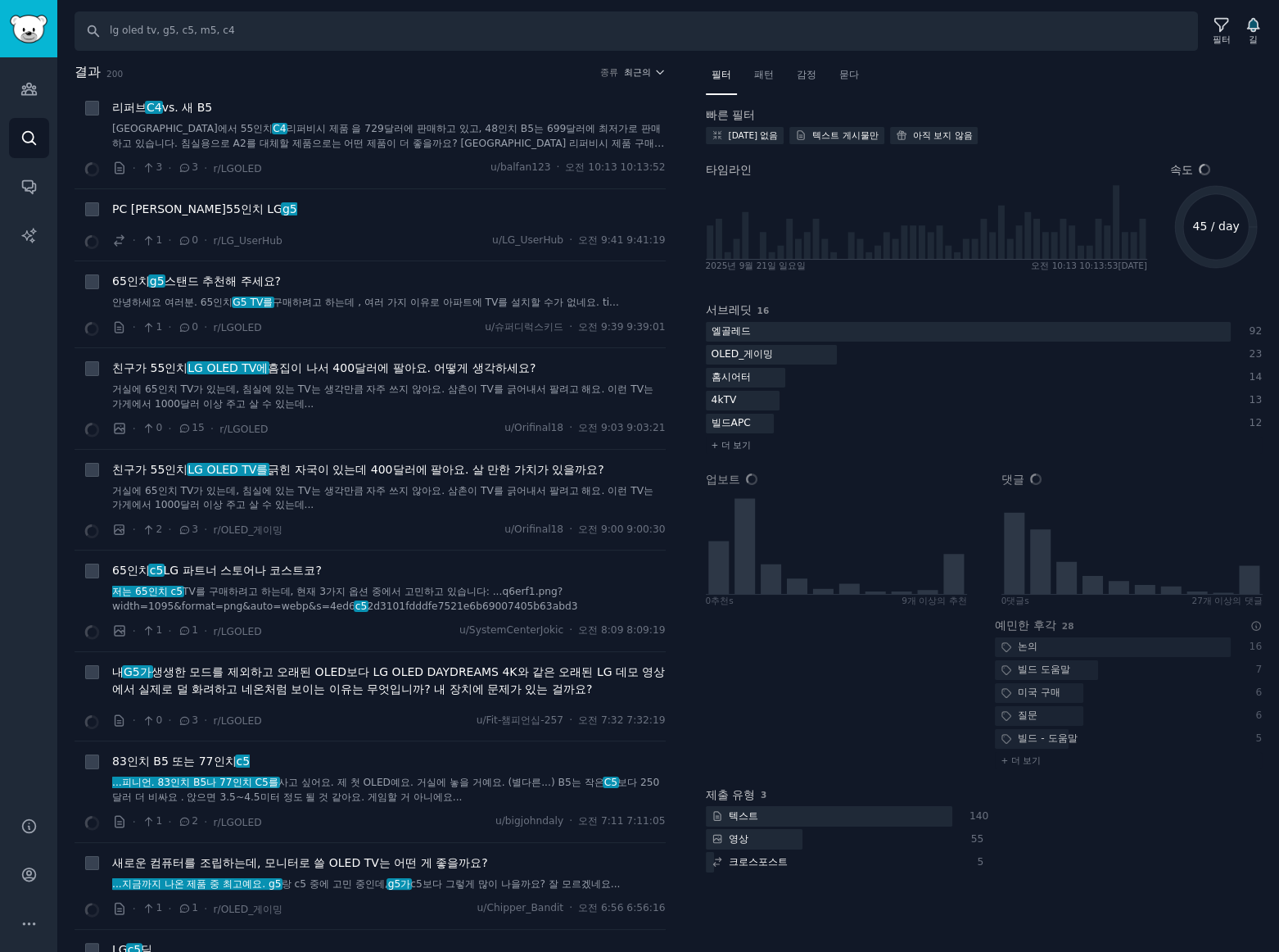
drag, startPoint x: 757, startPoint y: 74, endPoint x: 917, endPoint y: 91, distance: 160.9
click at [757, 73] on font "패턴" at bounding box center [764, 75] width 20 height 12
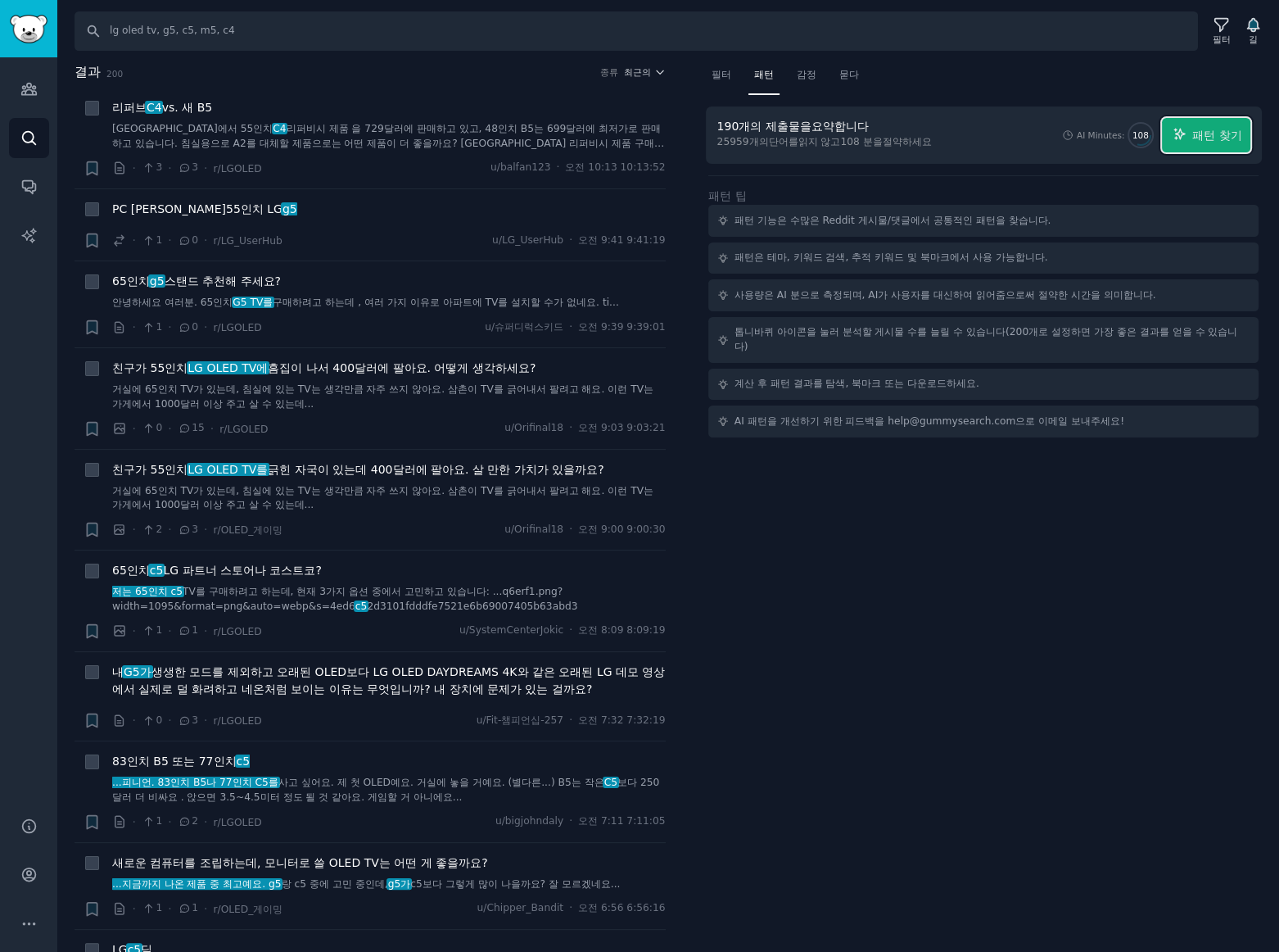
click at [1212, 136] on font "패턴 찾기" at bounding box center [1216, 134] width 49 height 13
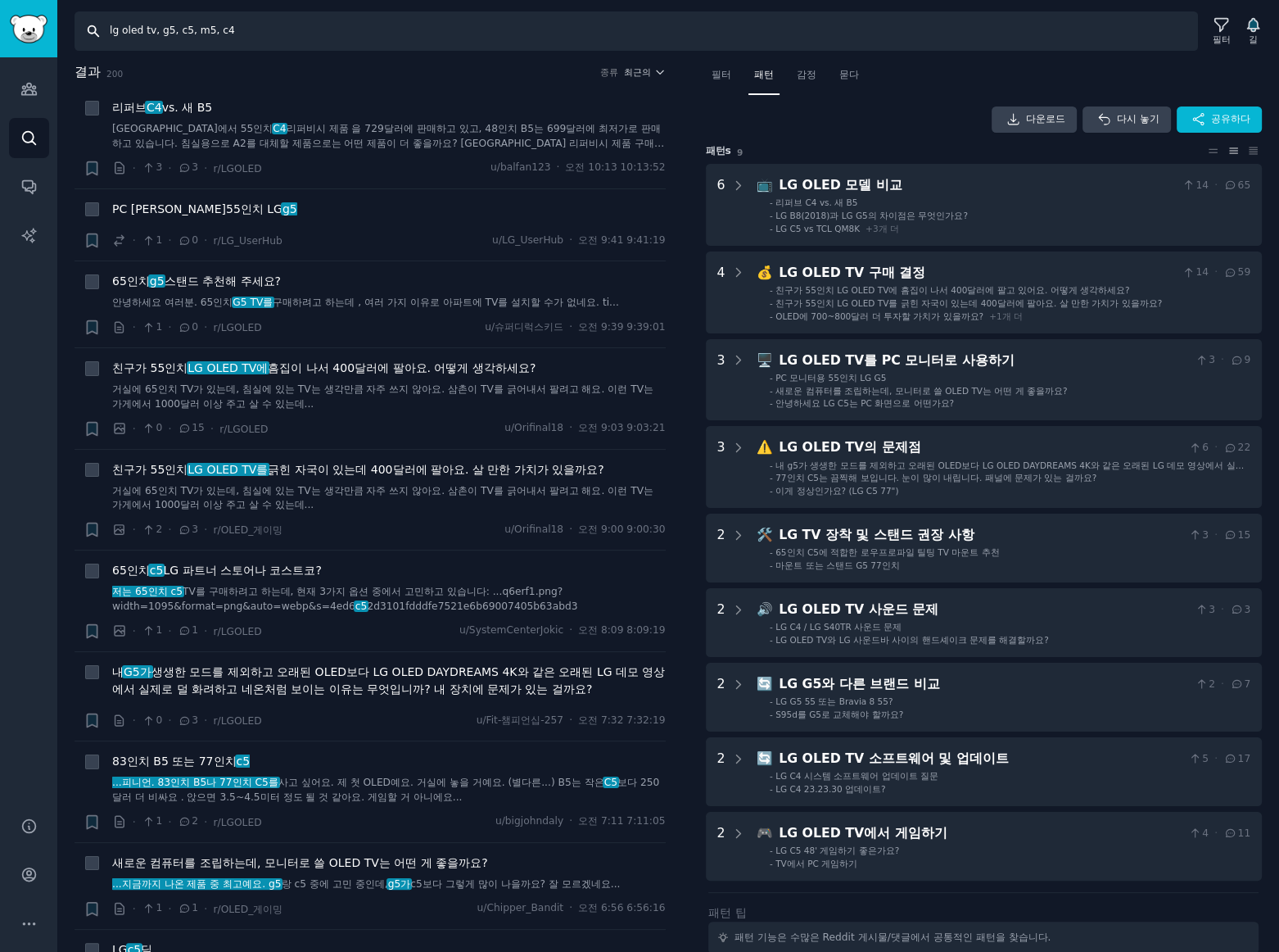
click at [227, 27] on input "lg oled tv, g5, c5, m5, c4" at bounding box center [636, 32] width 1123 height 40
type input "lg oled tv, g5, c5, m5"
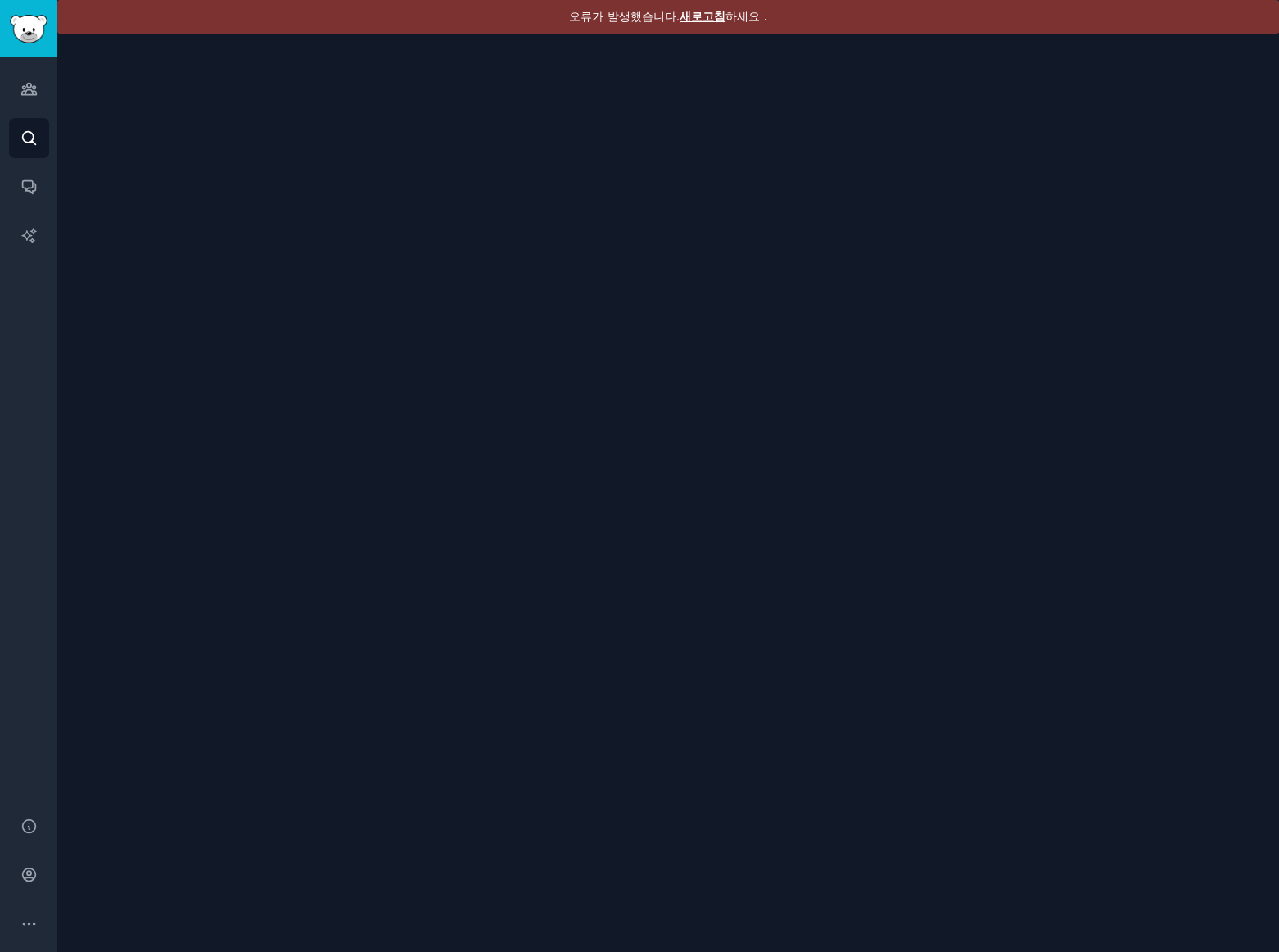
click at [706, 13] on font "새로고침" at bounding box center [702, 16] width 46 height 13
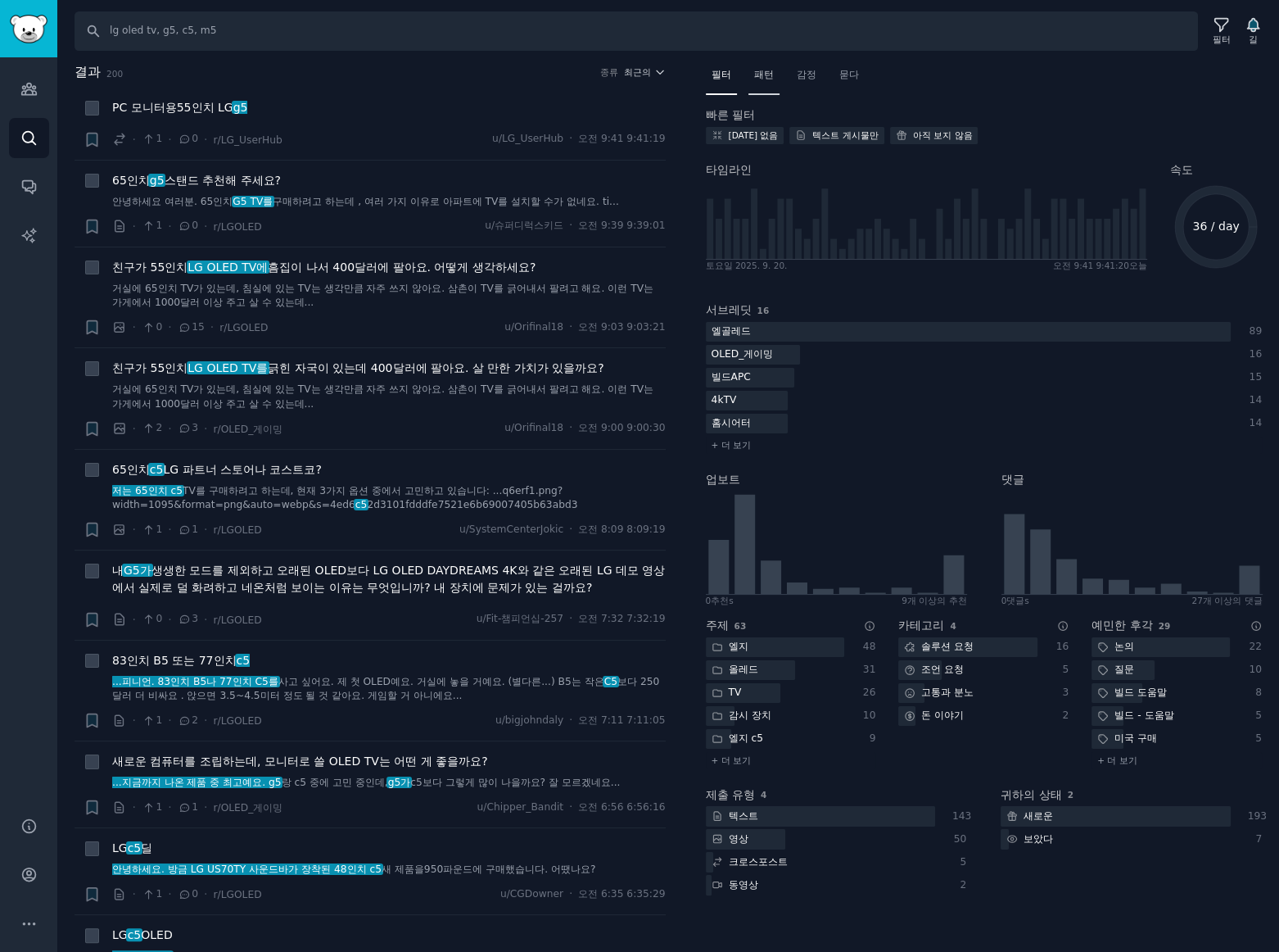
click at [754, 79] on font "패턴" at bounding box center [764, 75] width 20 height 12
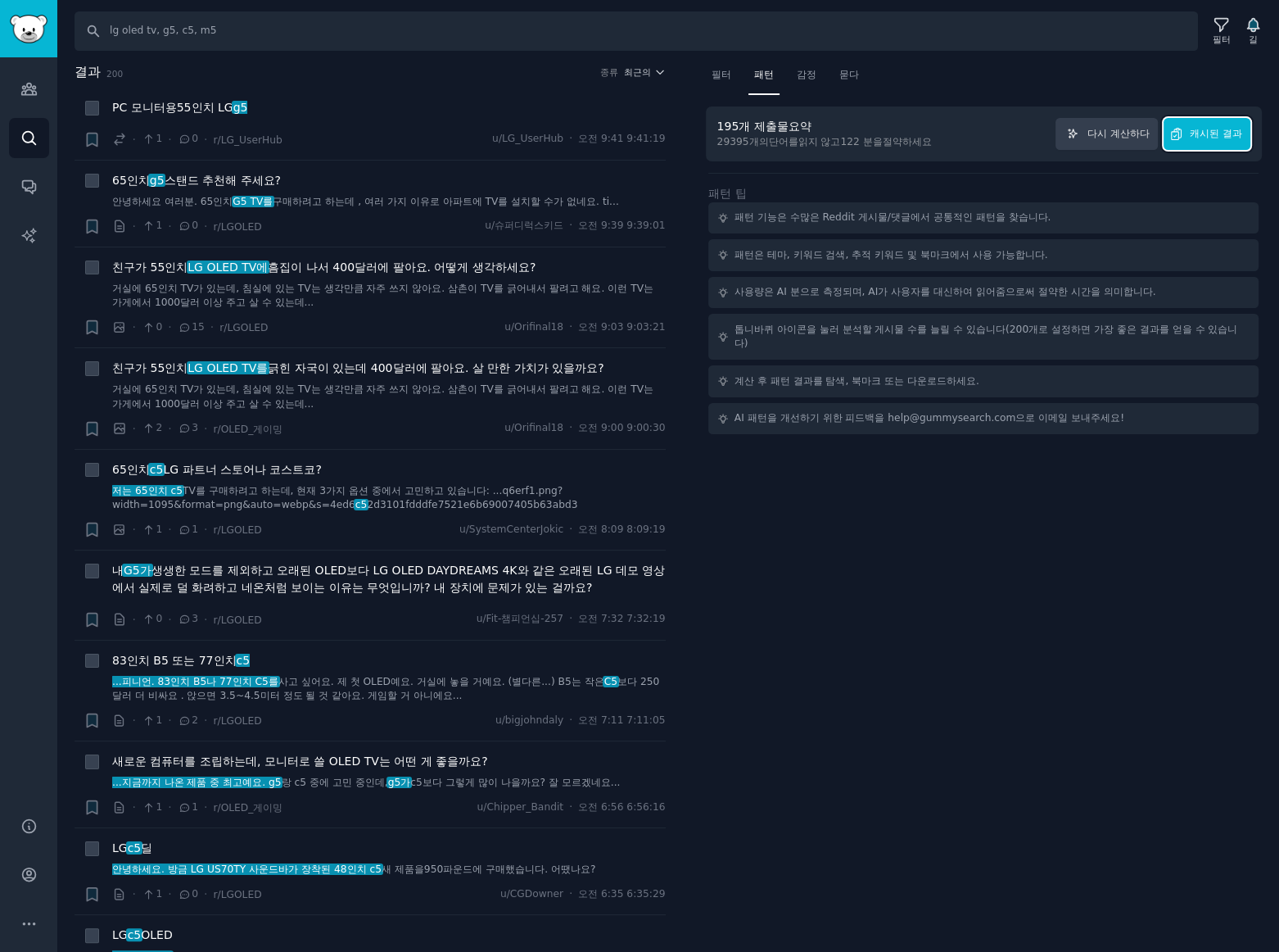
click at [1223, 133] on font "캐시된 결과" at bounding box center [1215, 133] width 53 height 12
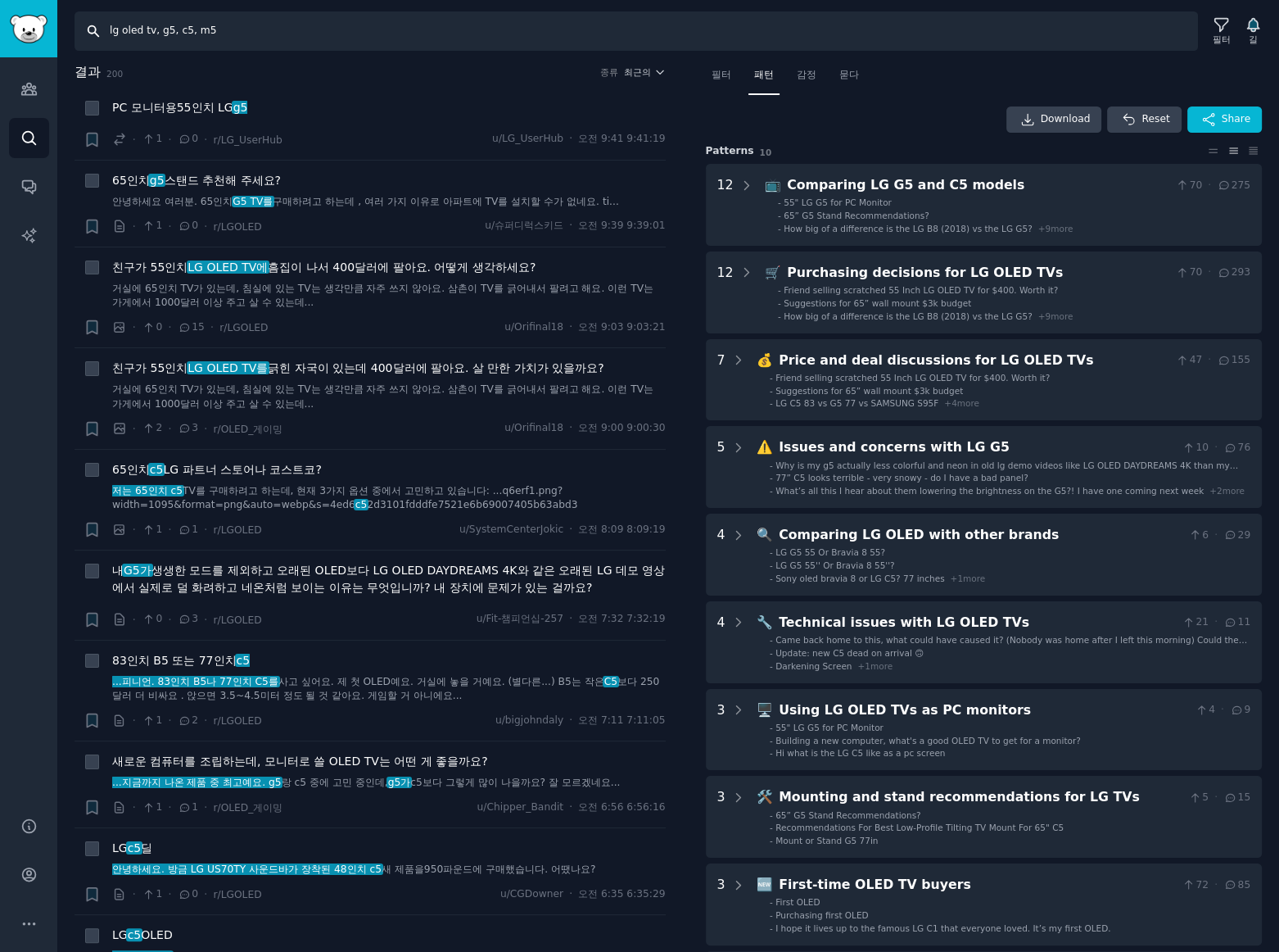
click at [221, 31] on input "lg oled tv, g5, c5, m5" at bounding box center [636, 32] width 1123 height 40
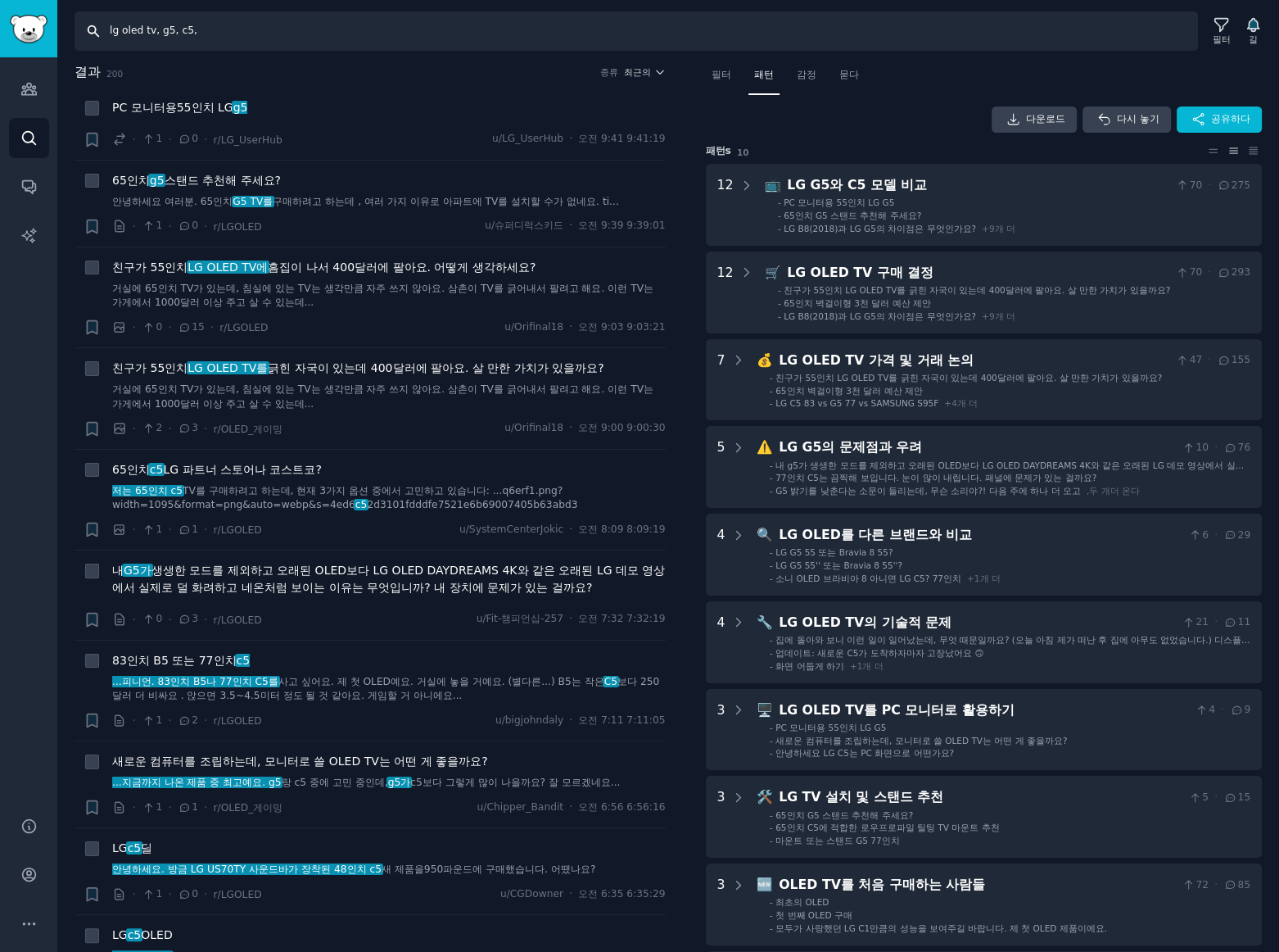
type input "lg oled tv, g5, c5"
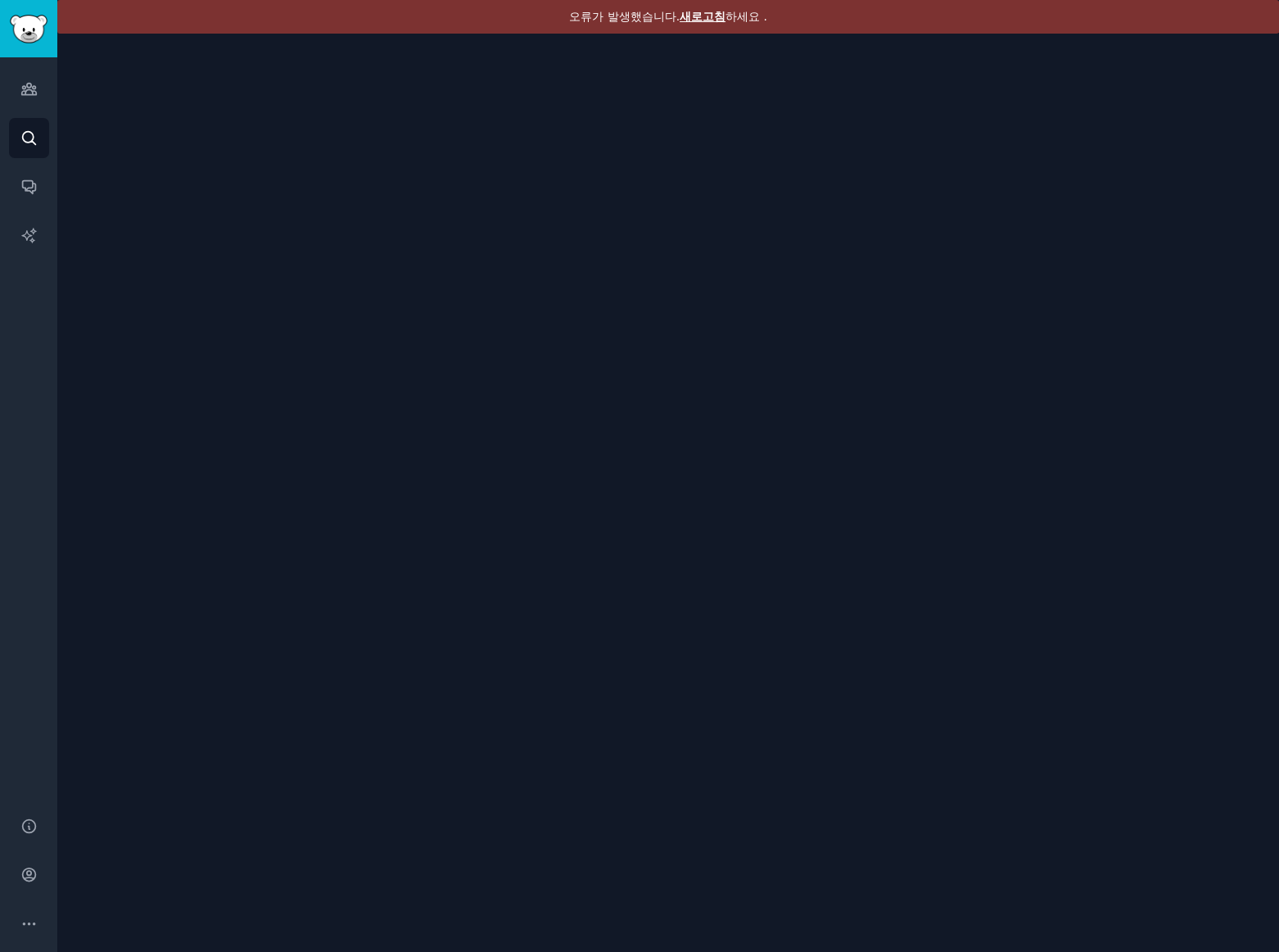
click at [693, 12] on font "새로고침" at bounding box center [702, 16] width 46 height 13
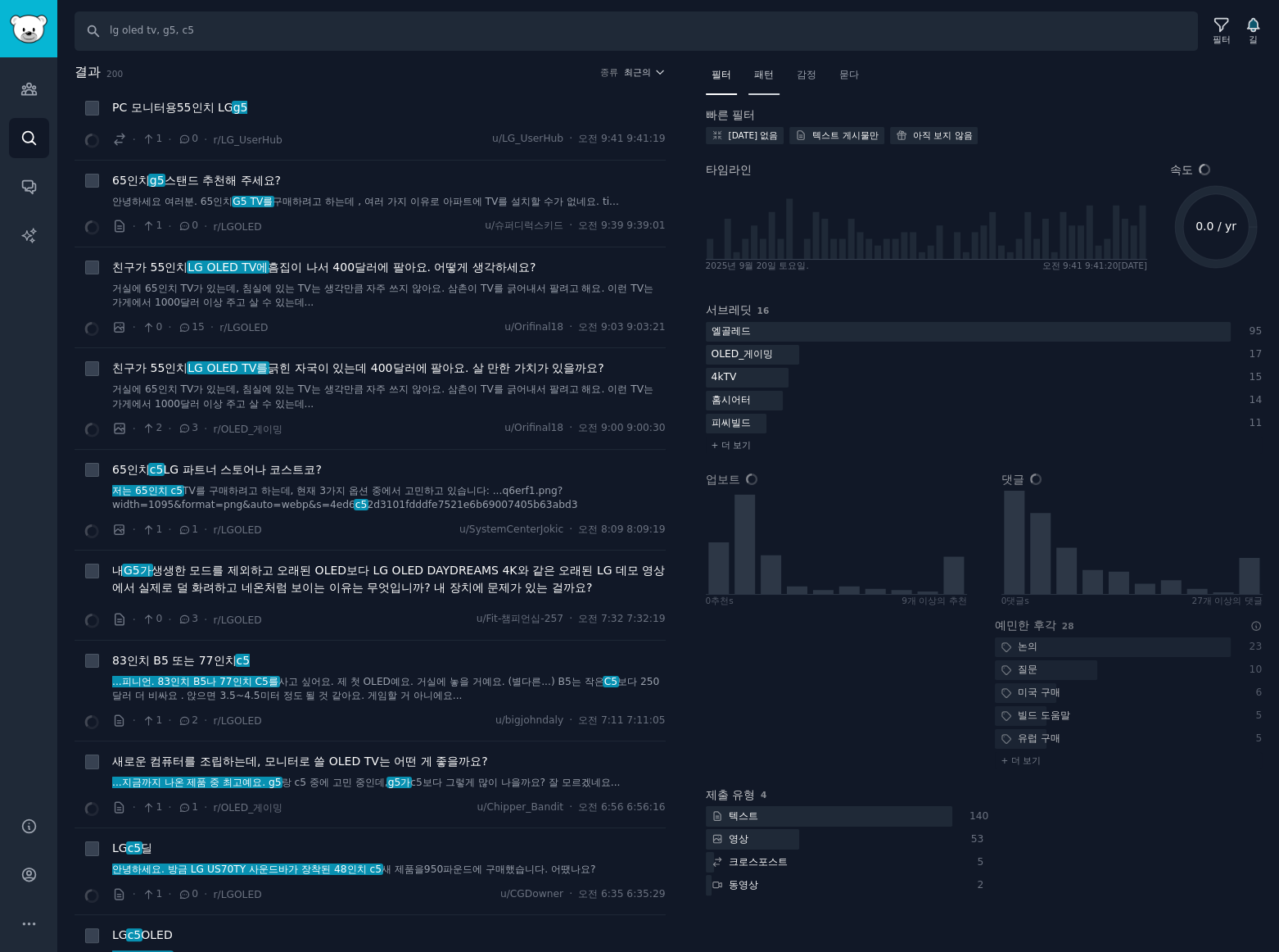
click at [765, 77] on font "패턴" at bounding box center [764, 75] width 20 height 12
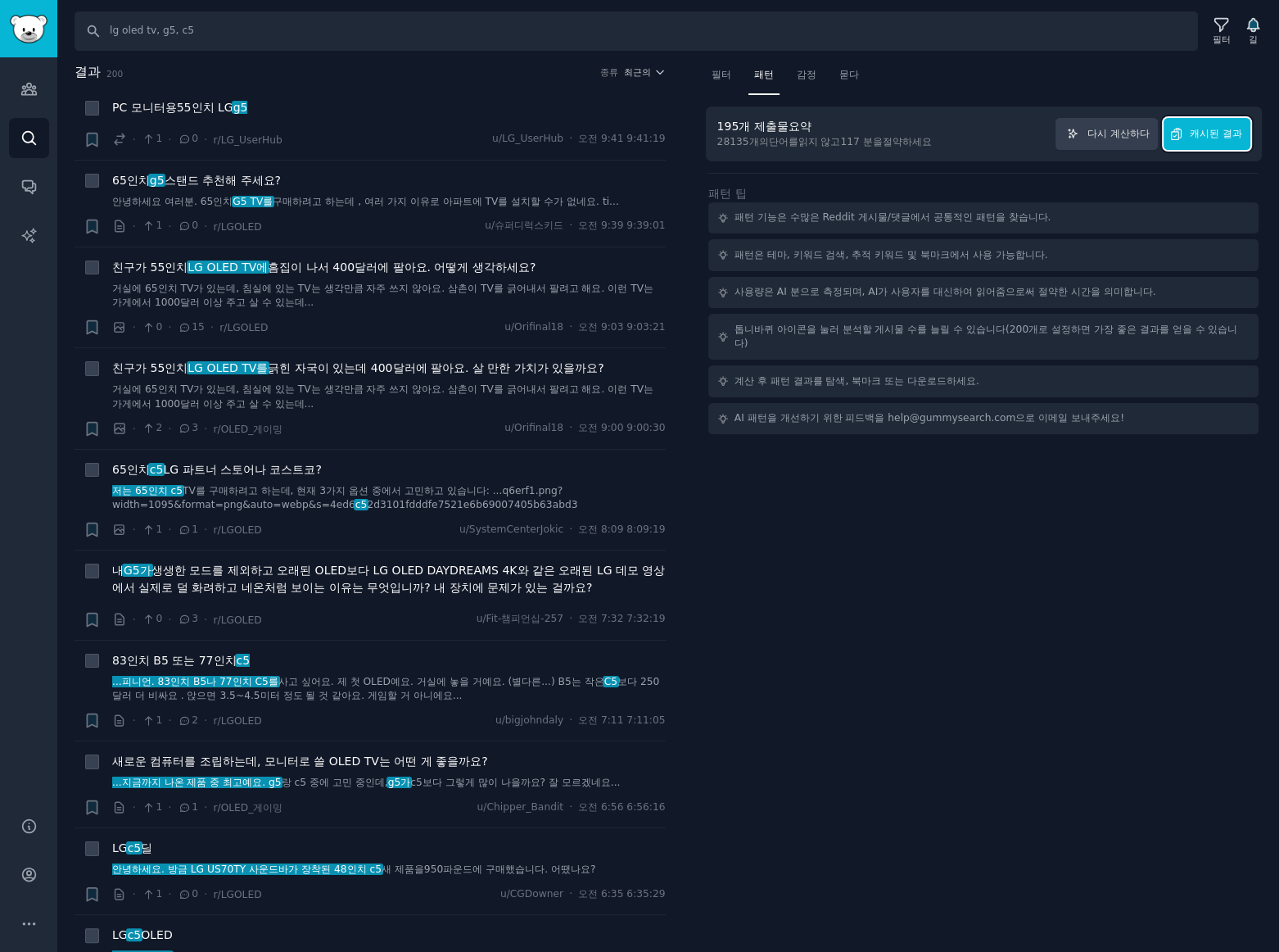
click at [1218, 140] on button "캐시된 결과" at bounding box center [1206, 134] width 87 height 32
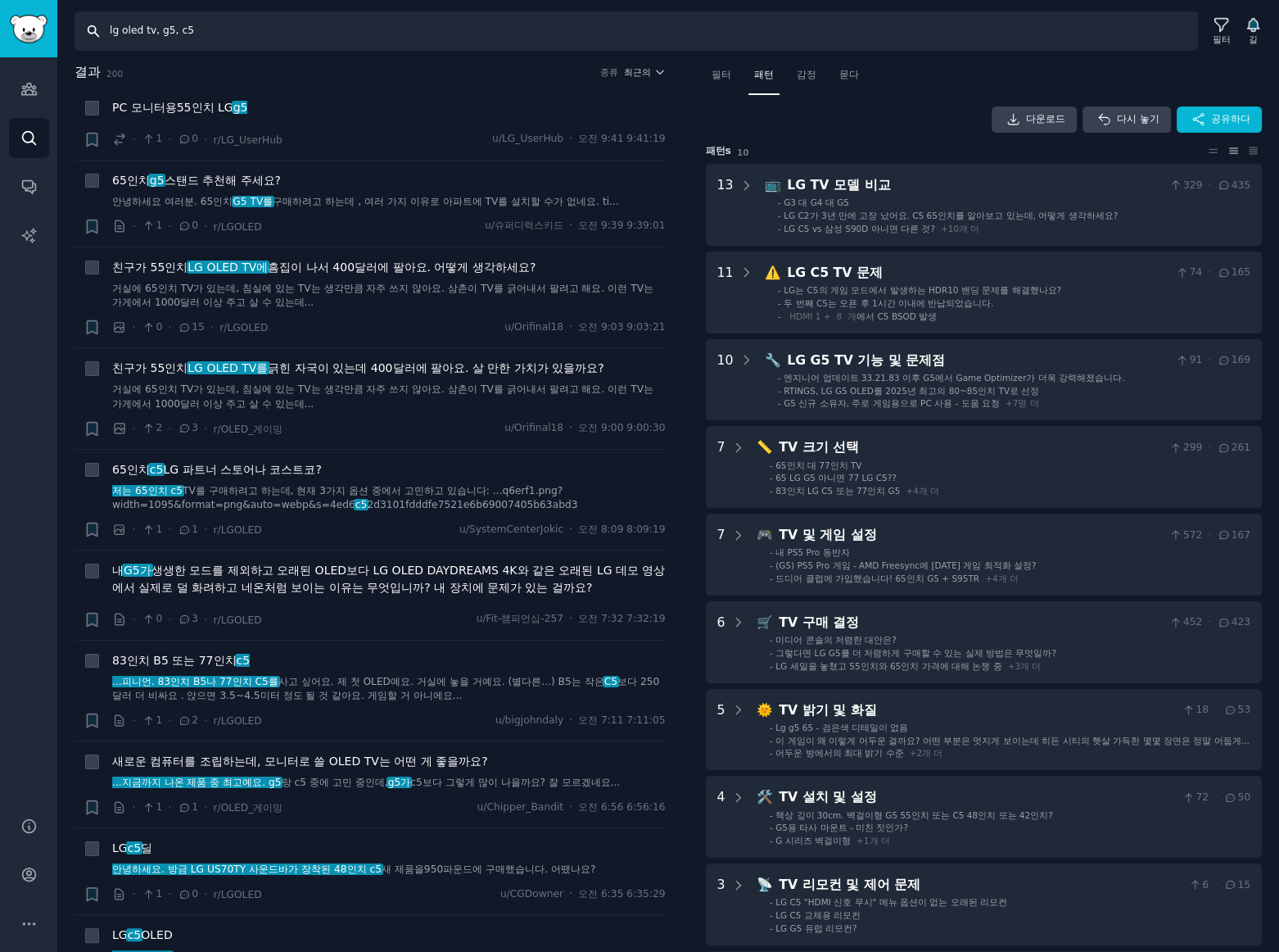
drag, startPoint x: 220, startPoint y: 31, endPoint x: -80, endPoint y: 15, distance: 300.4
click at [0, 15] on html "청중 찾다 대화 AI 보고서 돕다 계정 더 찾다 lg oled tv, g5, c5 필터 길 결과 200 종류 최근의 + PC 모니터용 55인치…" at bounding box center [640, 476] width 1279 height 952
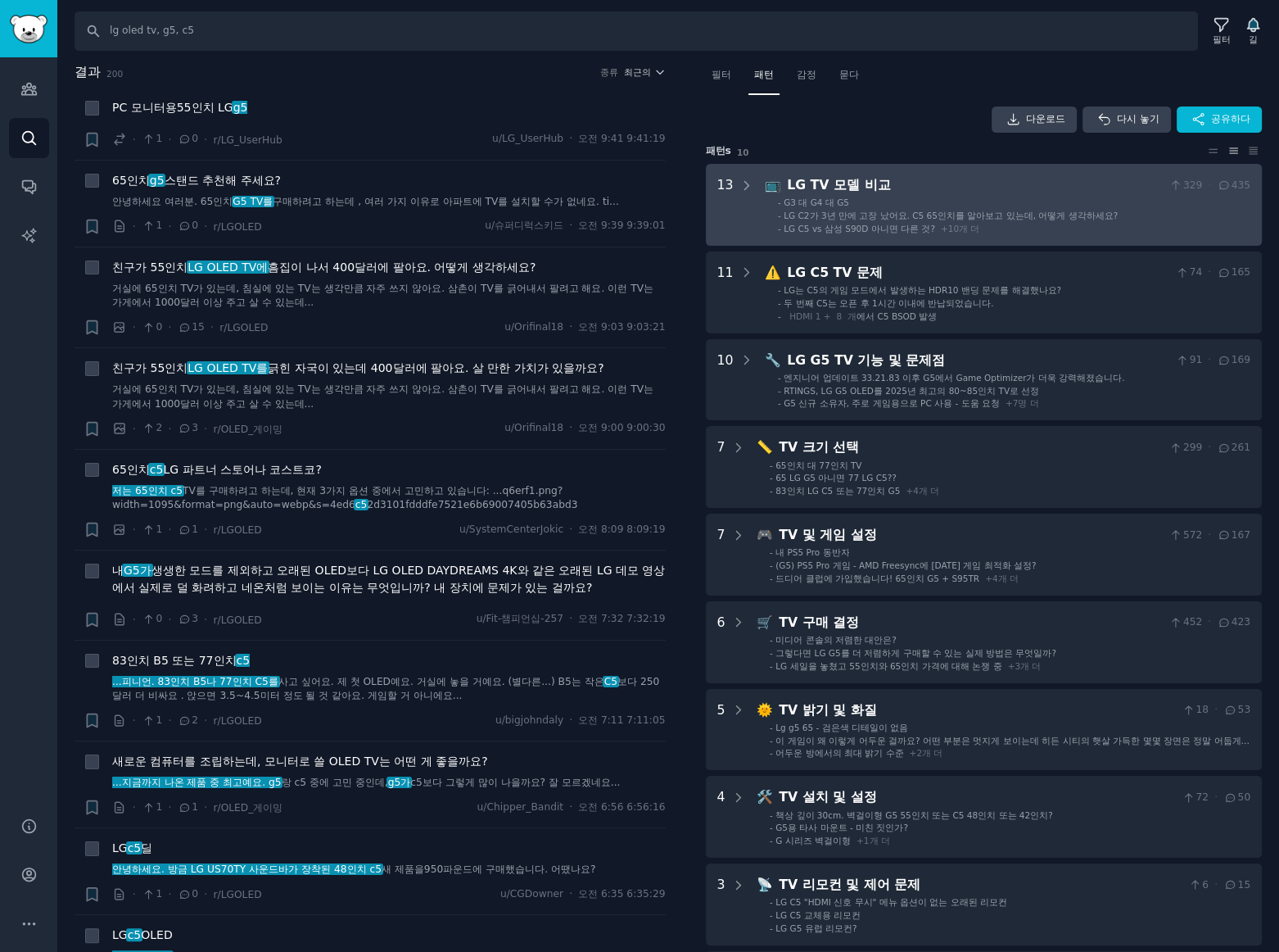
click at [1007, 192] on div "LG TV 모델 비교" at bounding box center [975, 185] width 376 height 21
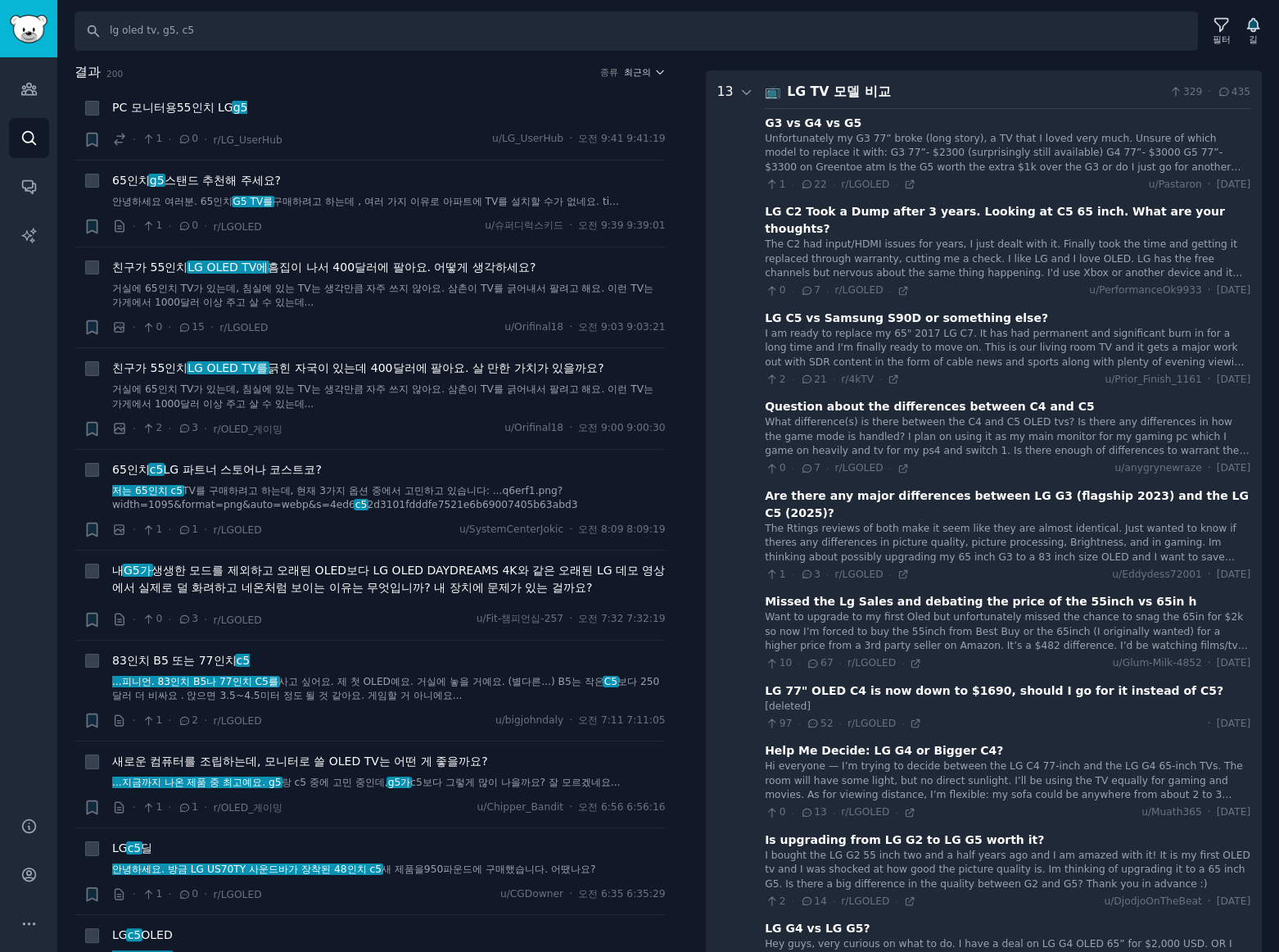
scroll to position [101, 0]
